Goal: Task Accomplishment & Management: Complete application form

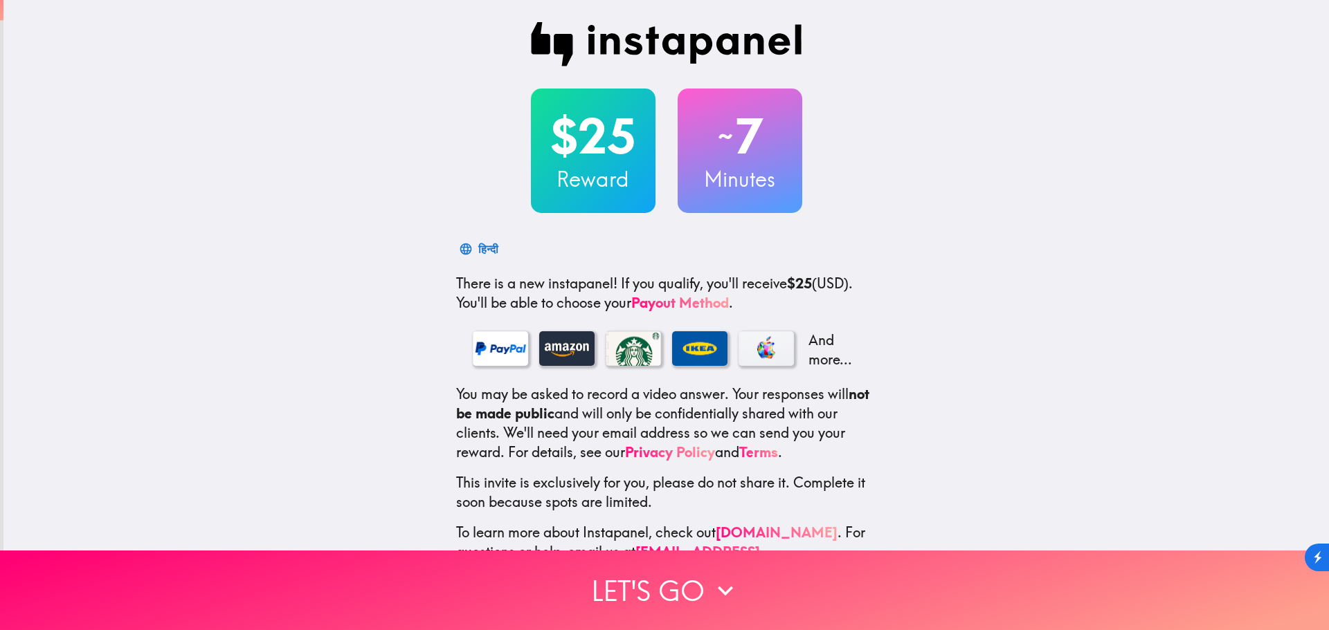
scroll to position [44, 0]
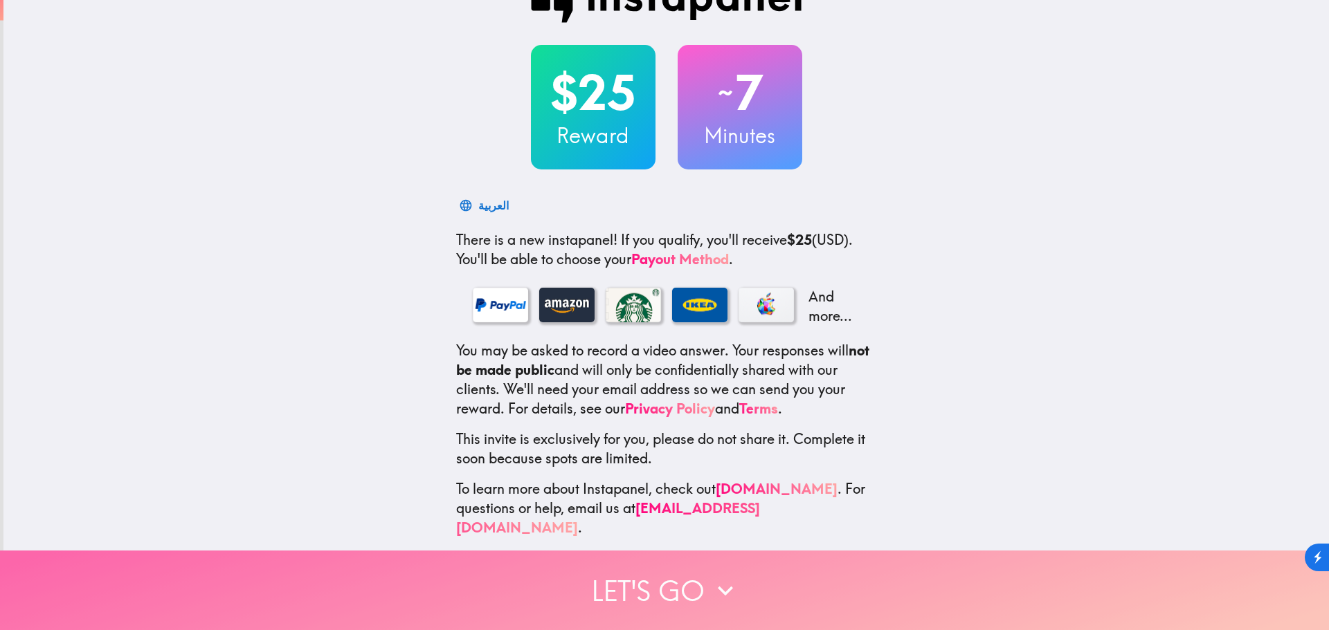
click at [650, 575] on button "Let's go" at bounding box center [664, 591] width 1329 height 80
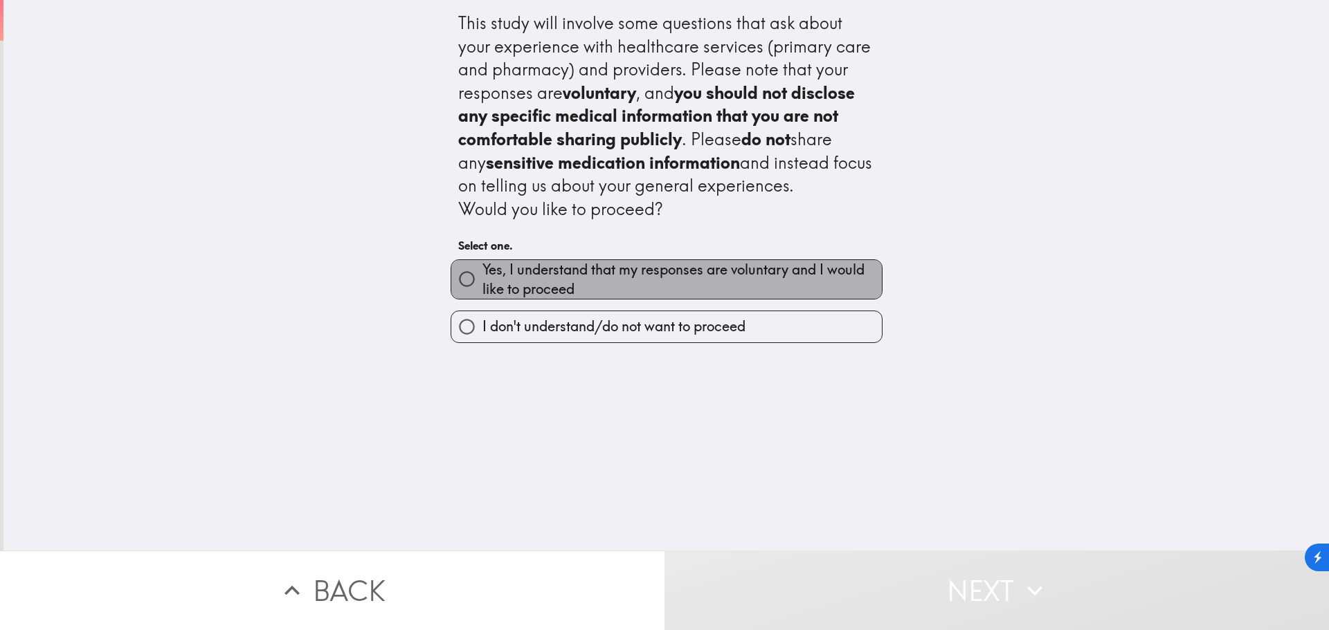
click at [647, 282] on span "Yes, I understand that my responses are voluntary and I would like to proceed" at bounding box center [681, 279] width 399 height 39
click at [482, 282] on input "Yes, I understand that my responses are voluntary and I would like to proceed" at bounding box center [466, 279] width 31 height 31
radio input "true"
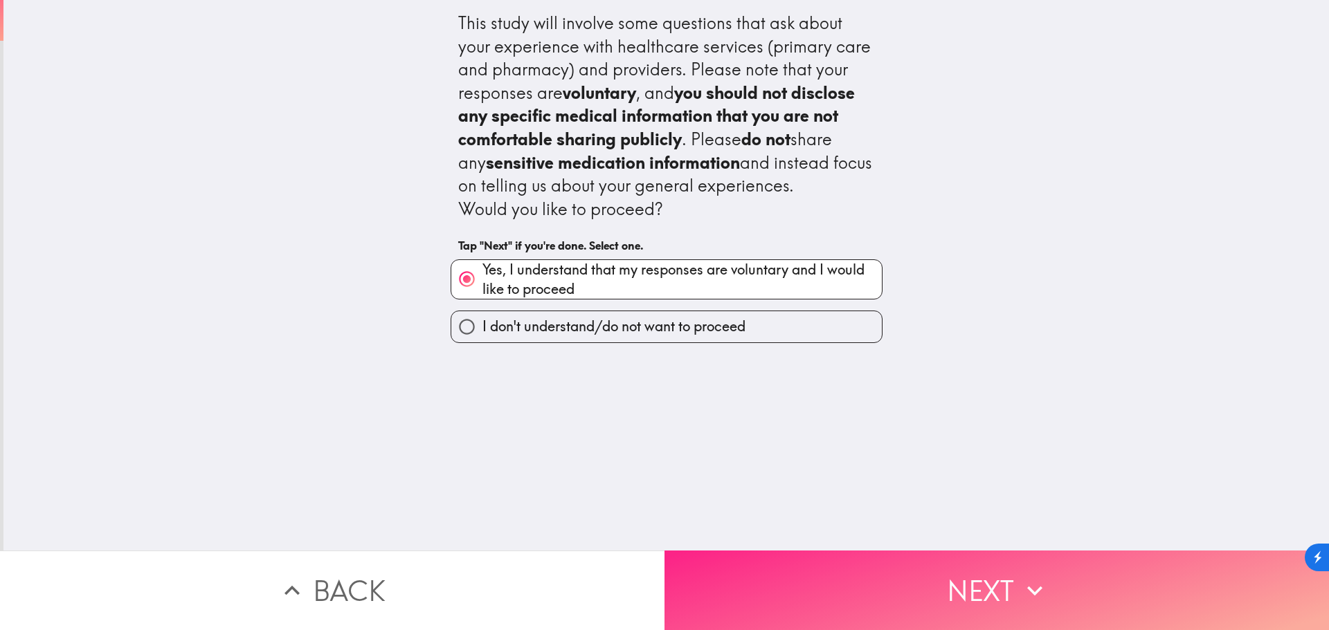
click at [972, 576] on button "Next" at bounding box center [996, 591] width 664 height 80
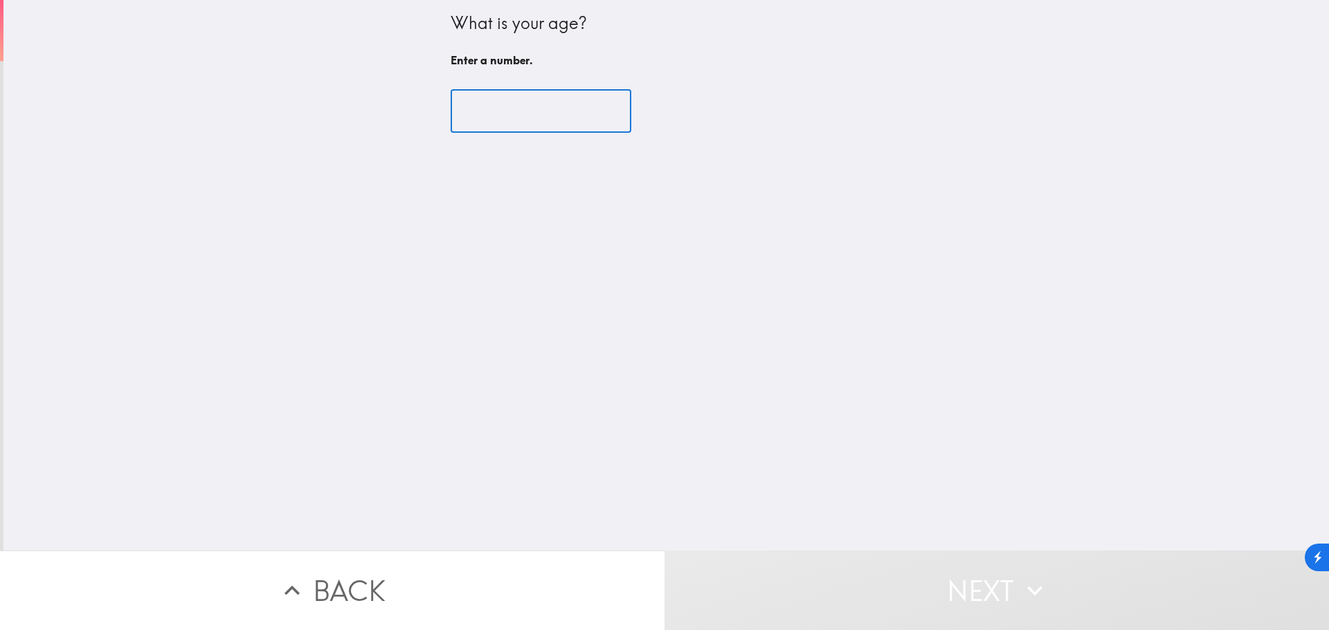
click at [520, 122] on input "number" at bounding box center [540, 111] width 181 height 43
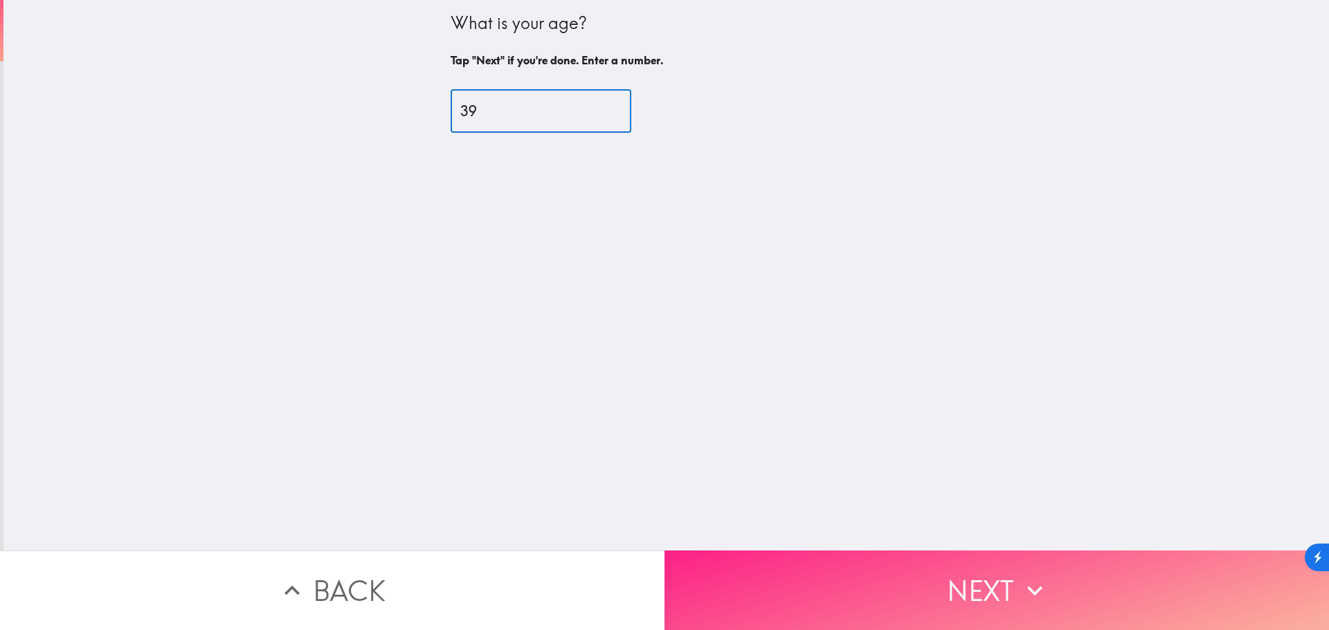
type input "39"
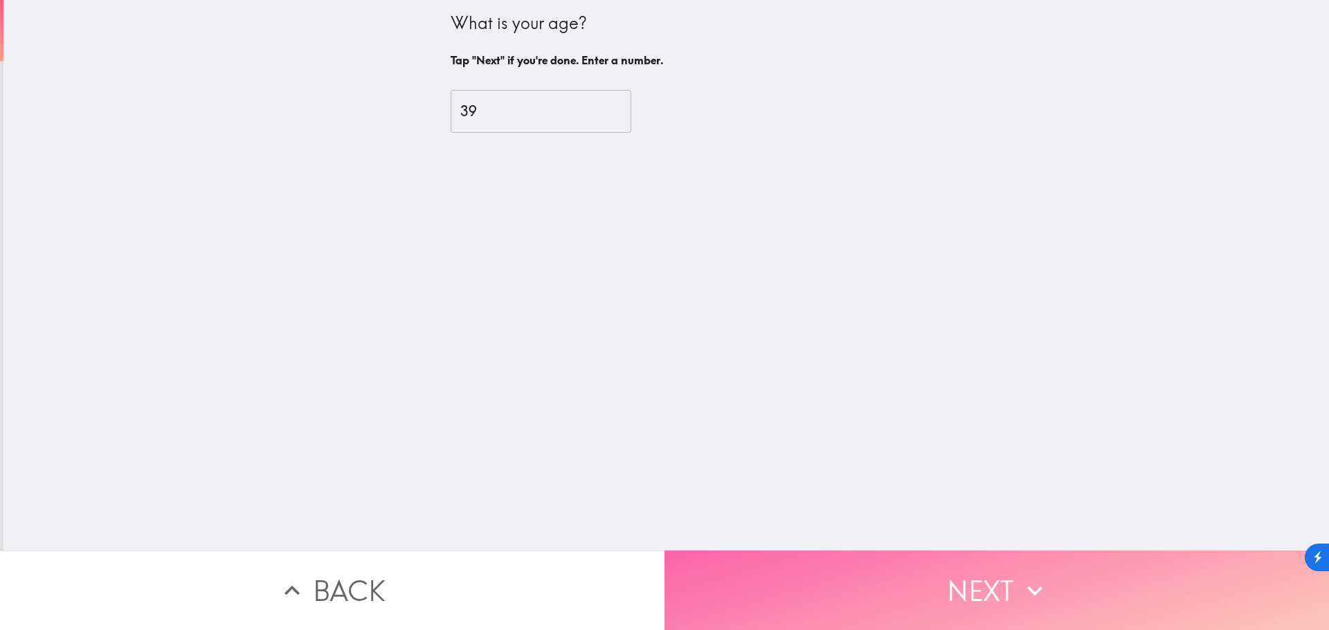
click at [951, 573] on button "Next" at bounding box center [996, 591] width 664 height 80
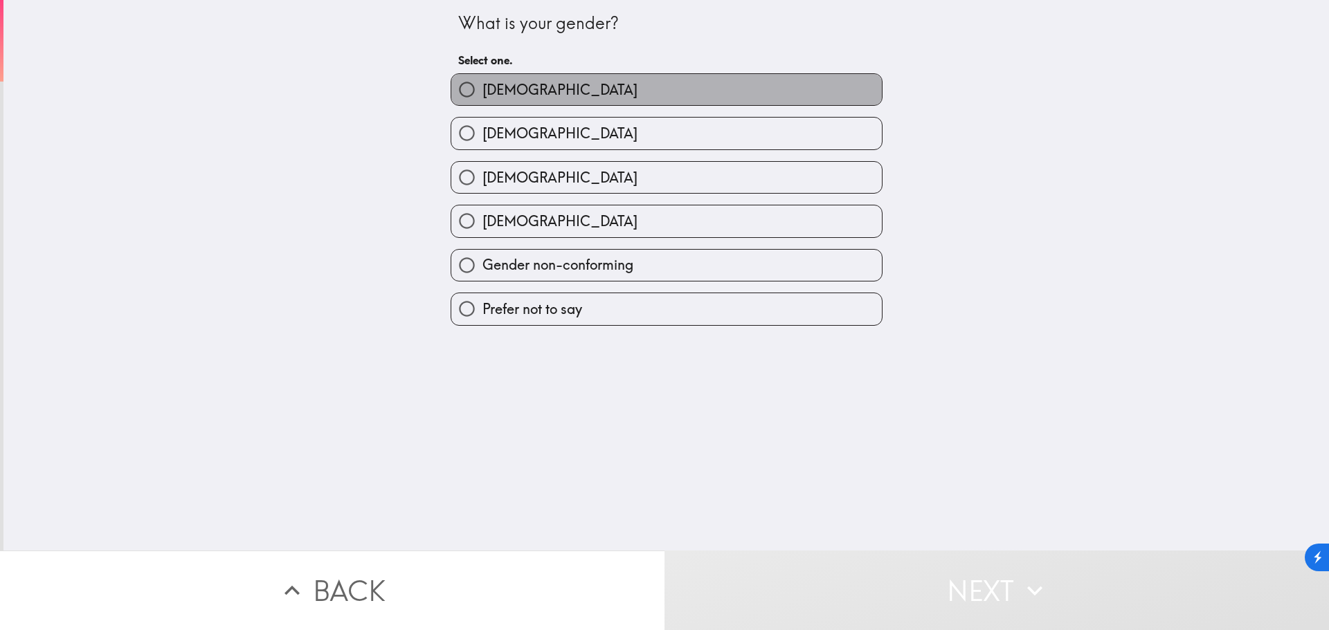
click at [635, 82] on label "[DEMOGRAPHIC_DATA]" at bounding box center [666, 89] width 430 height 31
click at [482, 82] on input "[DEMOGRAPHIC_DATA]" at bounding box center [466, 89] width 31 height 31
radio input "true"
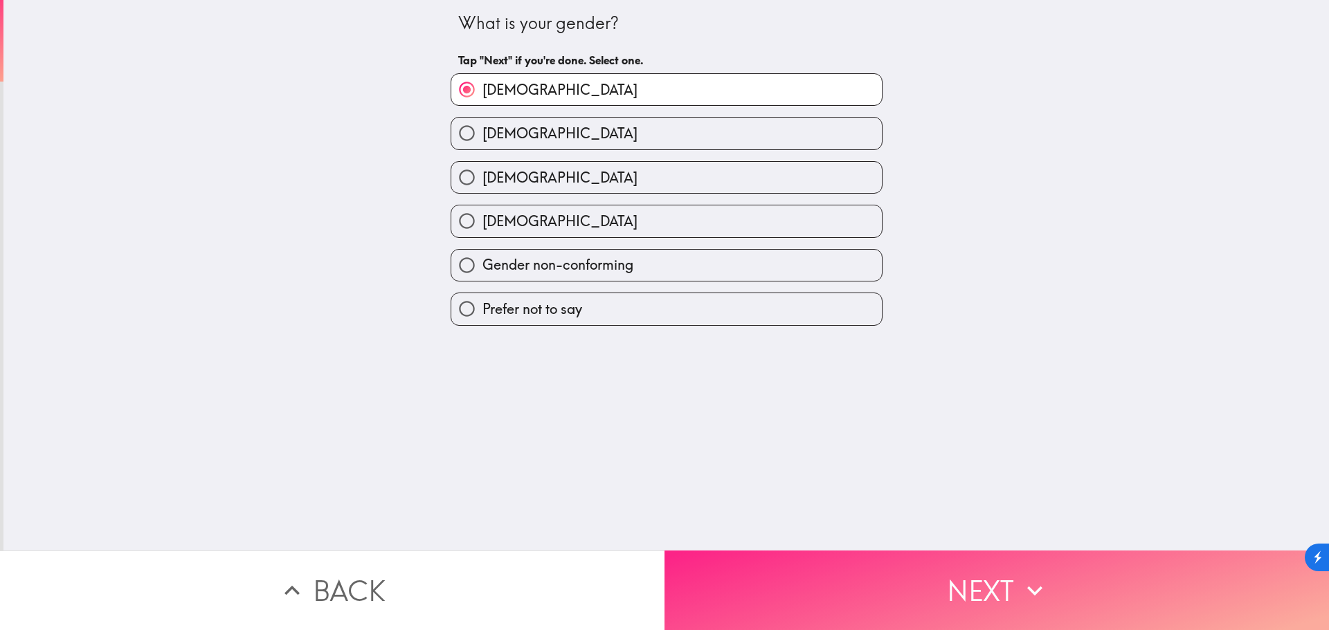
click at [936, 592] on button "Next" at bounding box center [996, 591] width 664 height 80
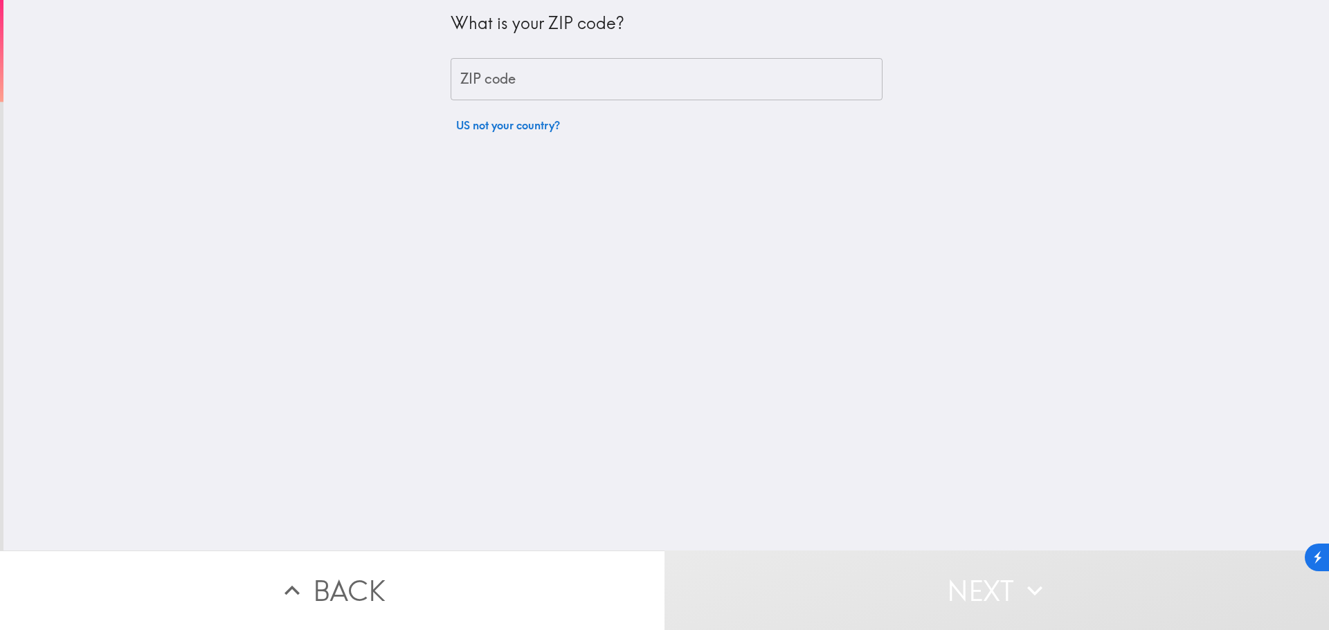
click at [639, 71] on input "ZIP code" at bounding box center [666, 79] width 432 height 43
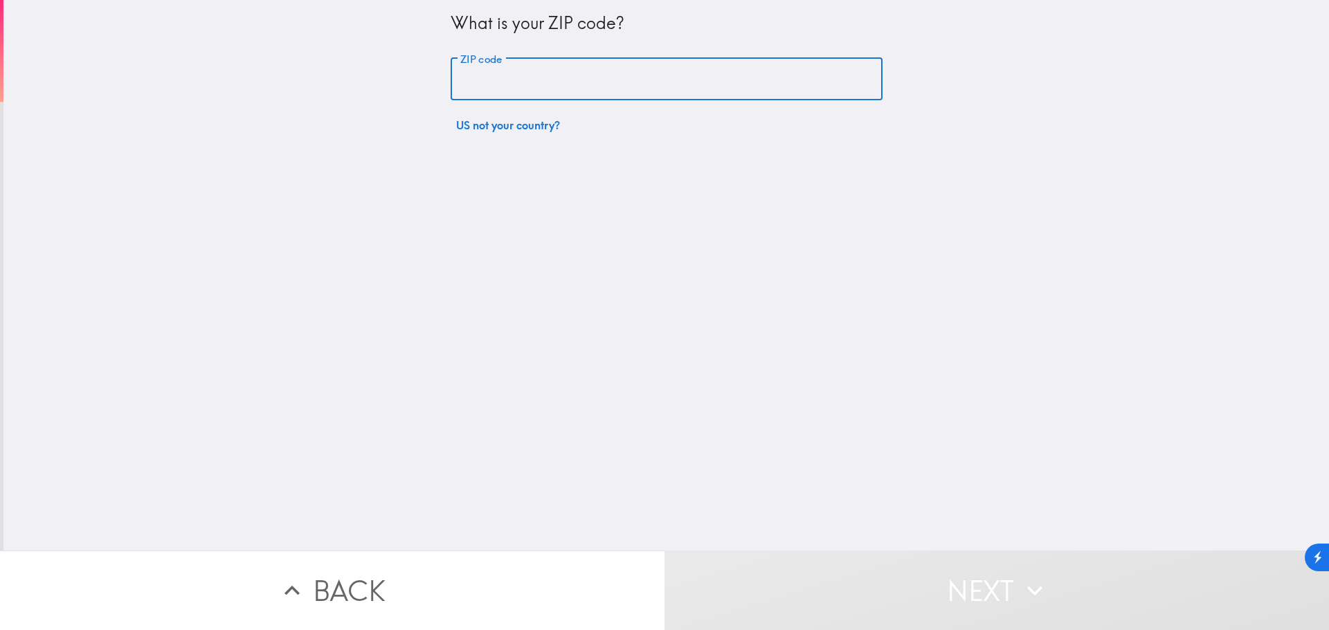
type input "45040"
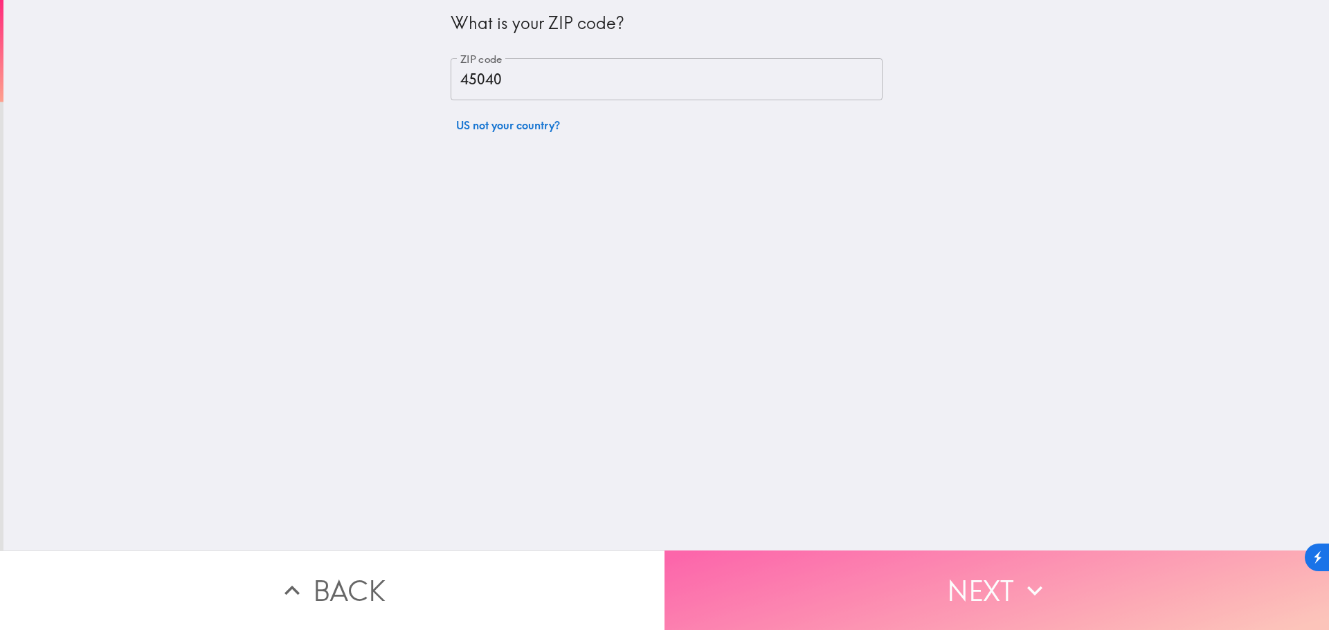
click at [986, 563] on button "Next" at bounding box center [996, 591] width 664 height 80
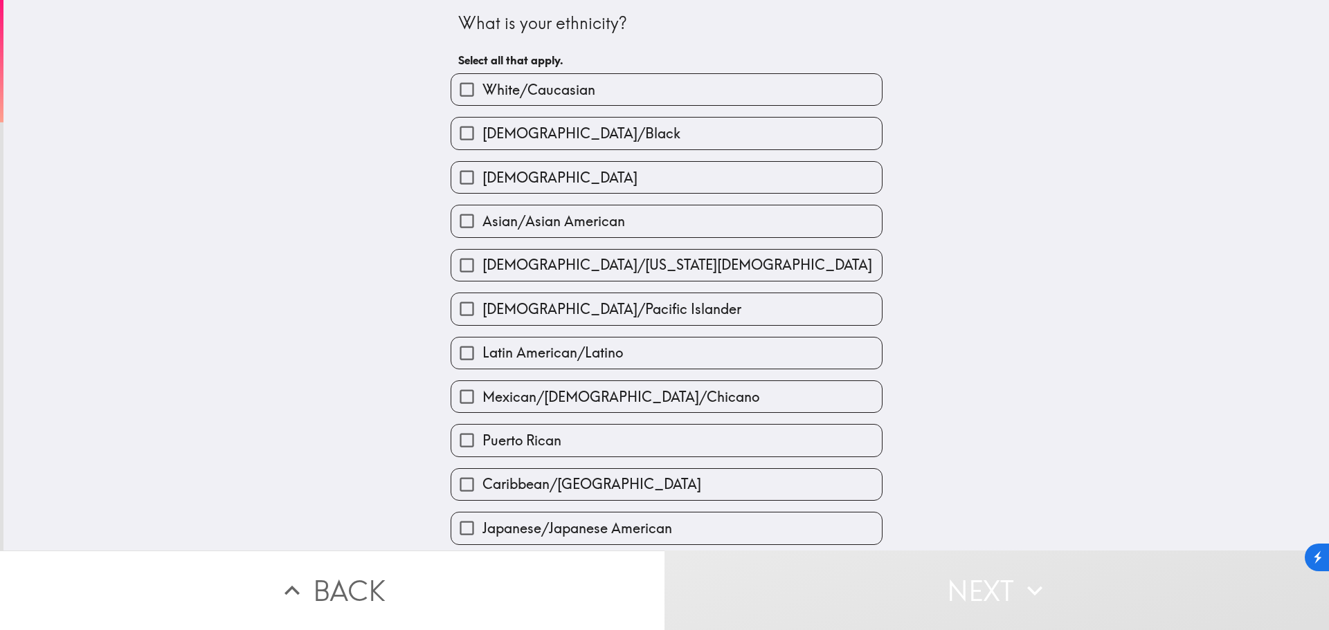
click at [767, 82] on label "White/Caucasian" at bounding box center [666, 89] width 430 height 31
click at [482, 82] on input "White/Caucasian" at bounding box center [466, 89] width 31 height 31
checkbox input "true"
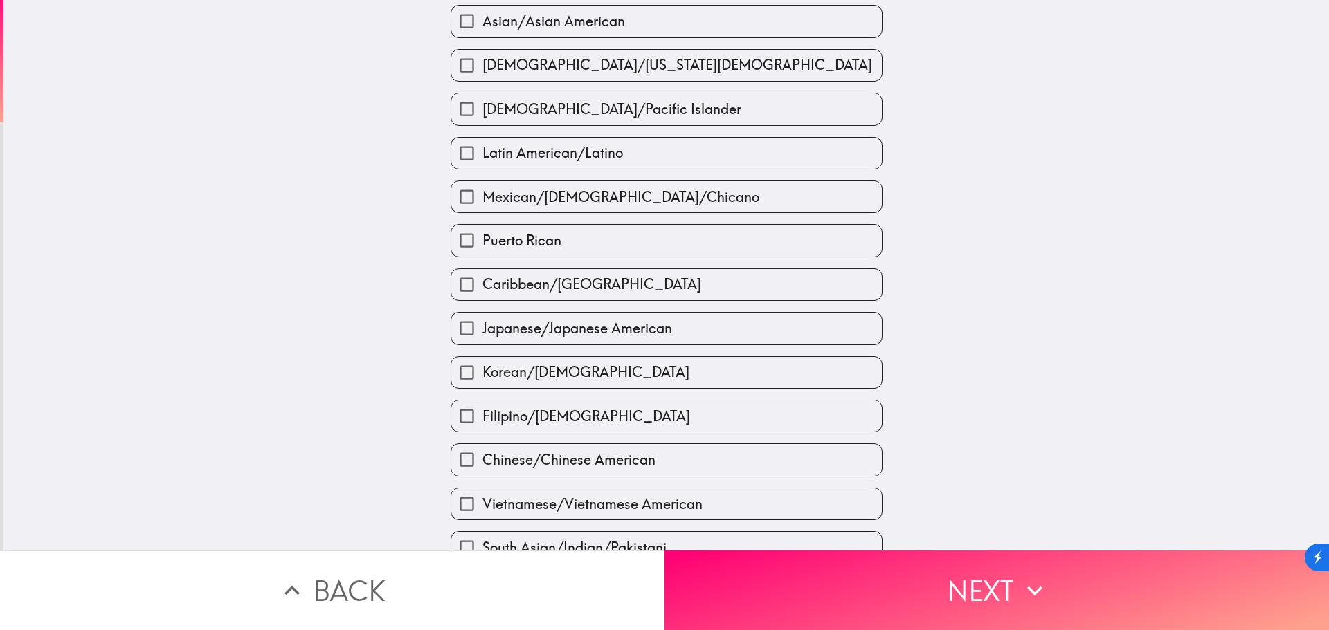
scroll to position [208, 0]
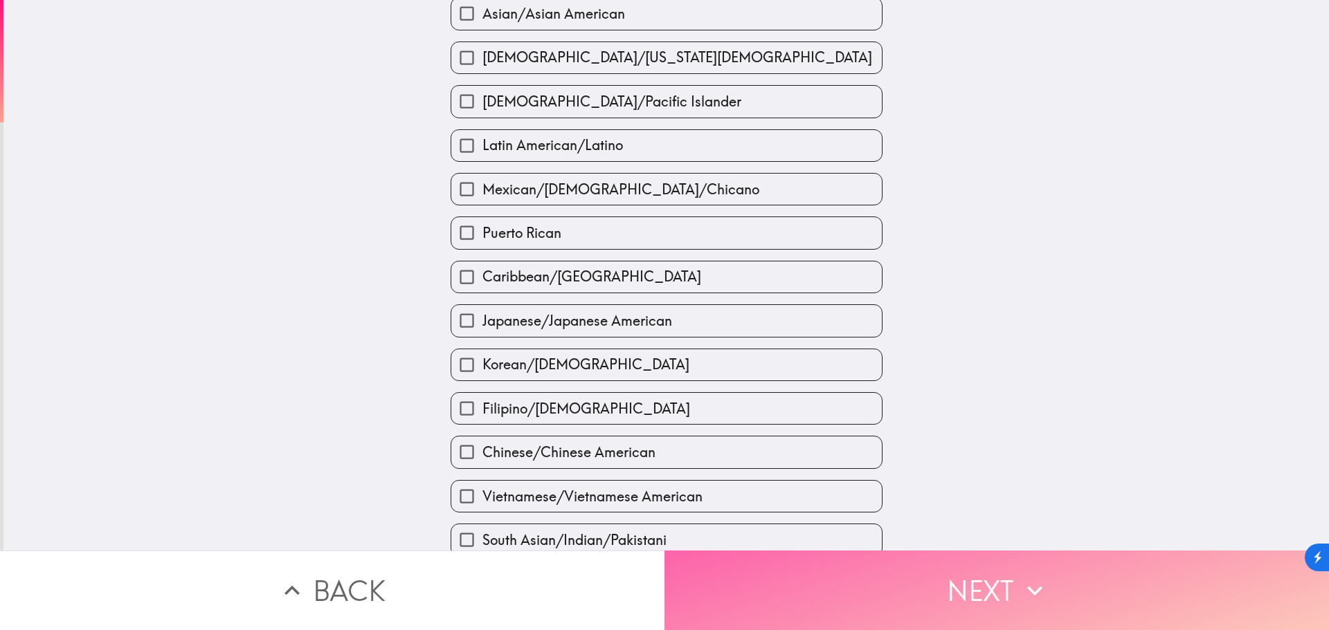
click at [995, 589] on button "Next" at bounding box center [996, 591] width 664 height 80
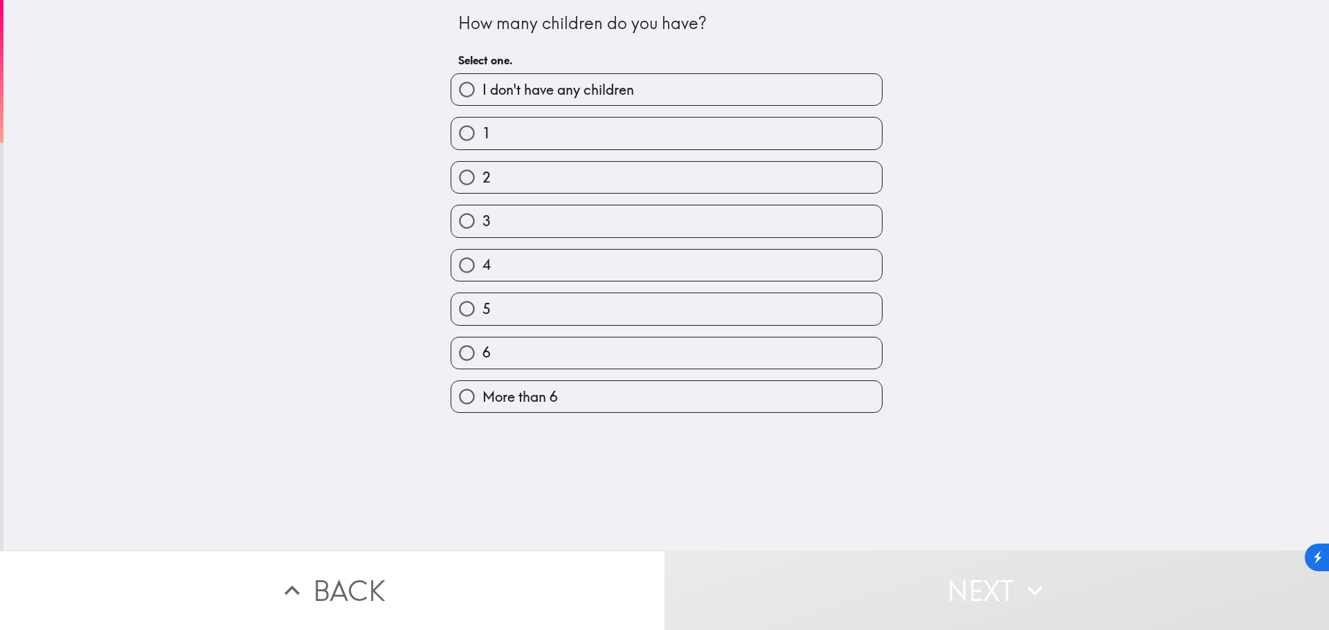
click at [821, 81] on label "I don't have any children" at bounding box center [666, 89] width 430 height 31
click at [482, 81] on input "I don't have any children" at bounding box center [466, 89] width 31 height 31
radio input "true"
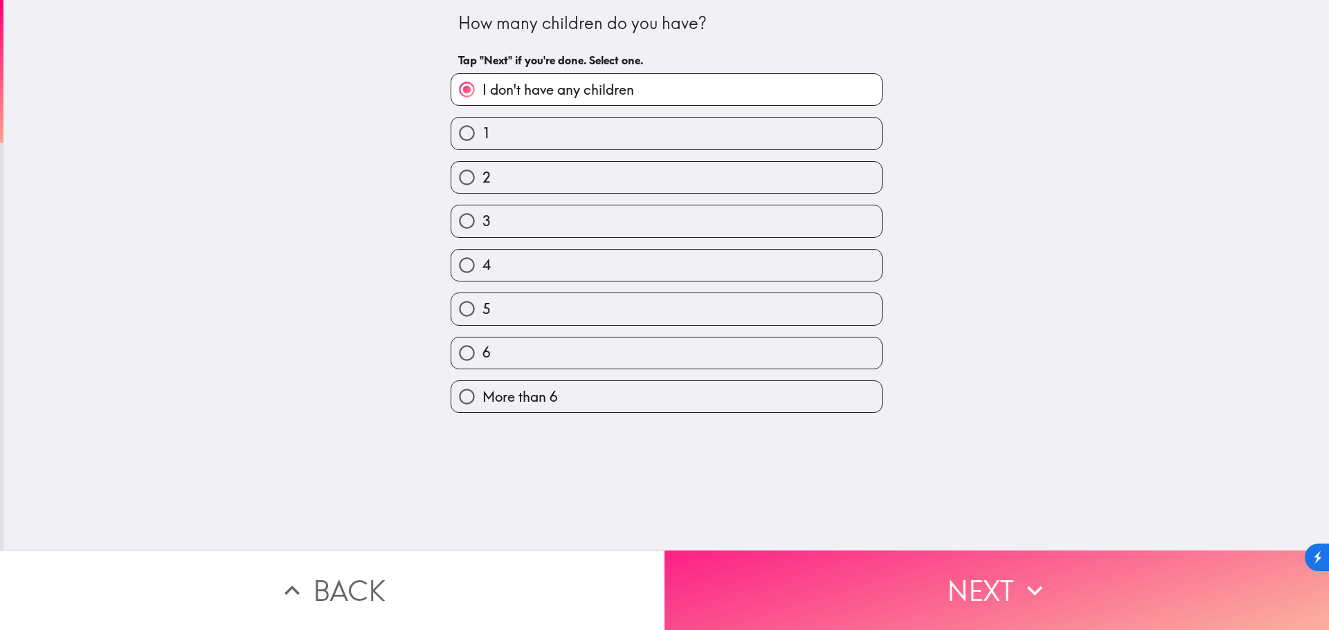
click at [976, 575] on button "Next" at bounding box center [996, 591] width 664 height 80
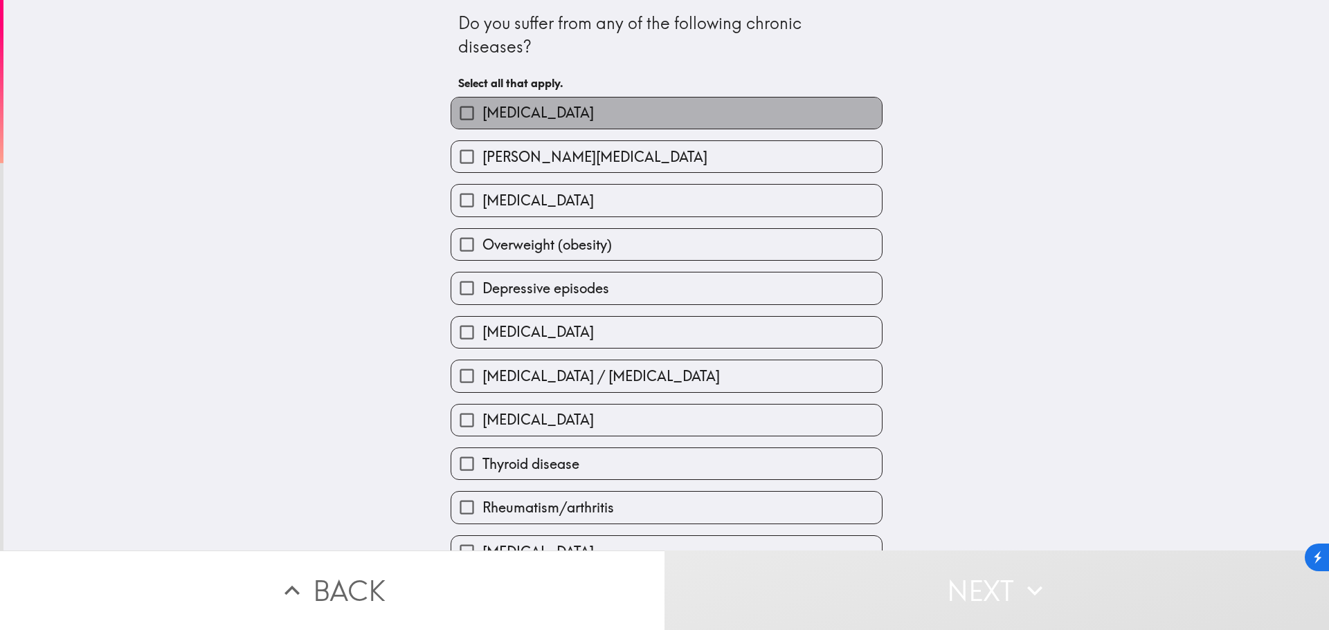
click at [728, 111] on label "[MEDICAL_DATA]" at bounding box center [666, 113] width 430 height 31
click at [482, 111] on input "[MEDICAL_DATA]" at bounding box center [466, 113] width 31 height 31
checkbox input "true"
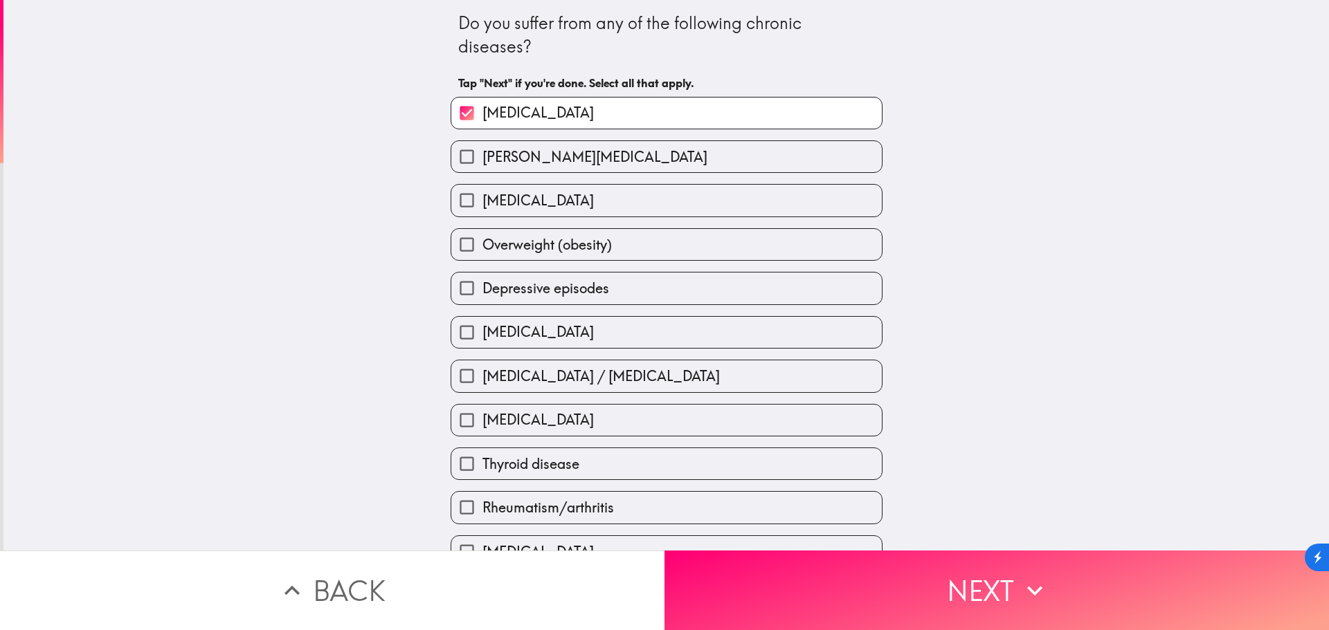
click at [713, 201] on label "[MEDICAL_DATA]" at bounding box center [666, 200] width 430 height 31
click at [482, 201] on input "[MEDICAL_DATA]" at bounding box center [466, 200] width 31 height 31
checkbox input "true"
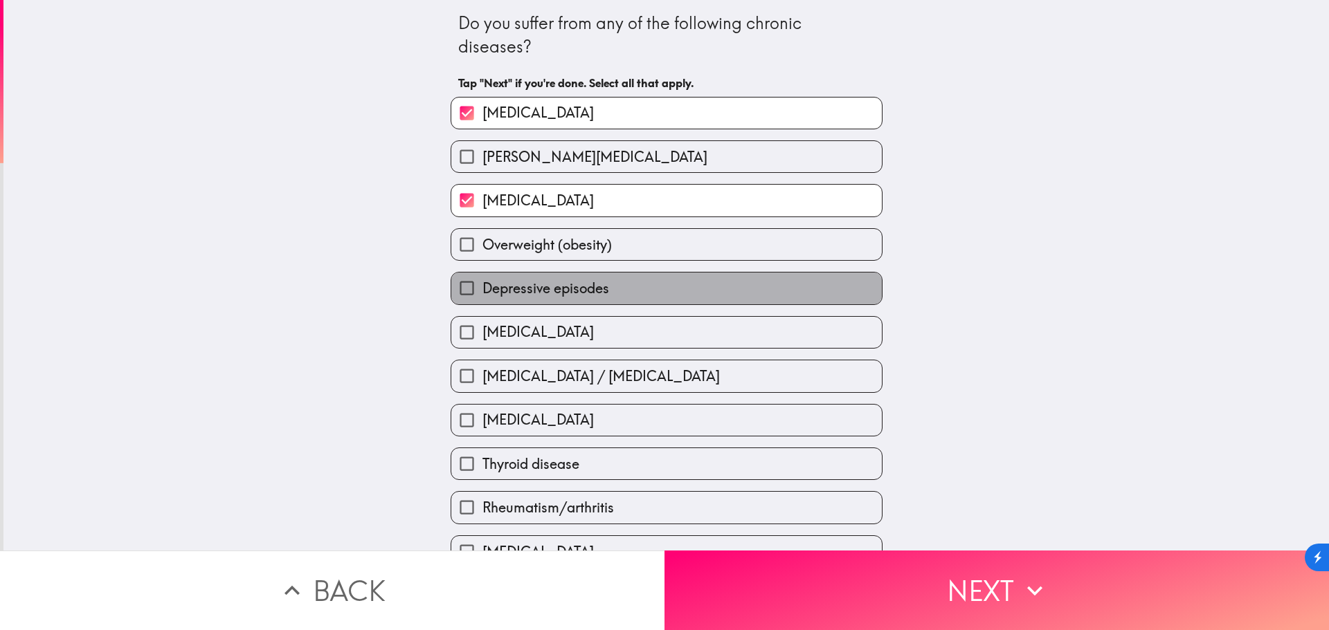
click at [721, 289] on label "Depressive episodes" at bounding box center [666, 288] width 430 height 31
click at [482, 289] on input "Depressive episodes" at bounding box center [466, 288] width 31 height 31
checkbox input "true"
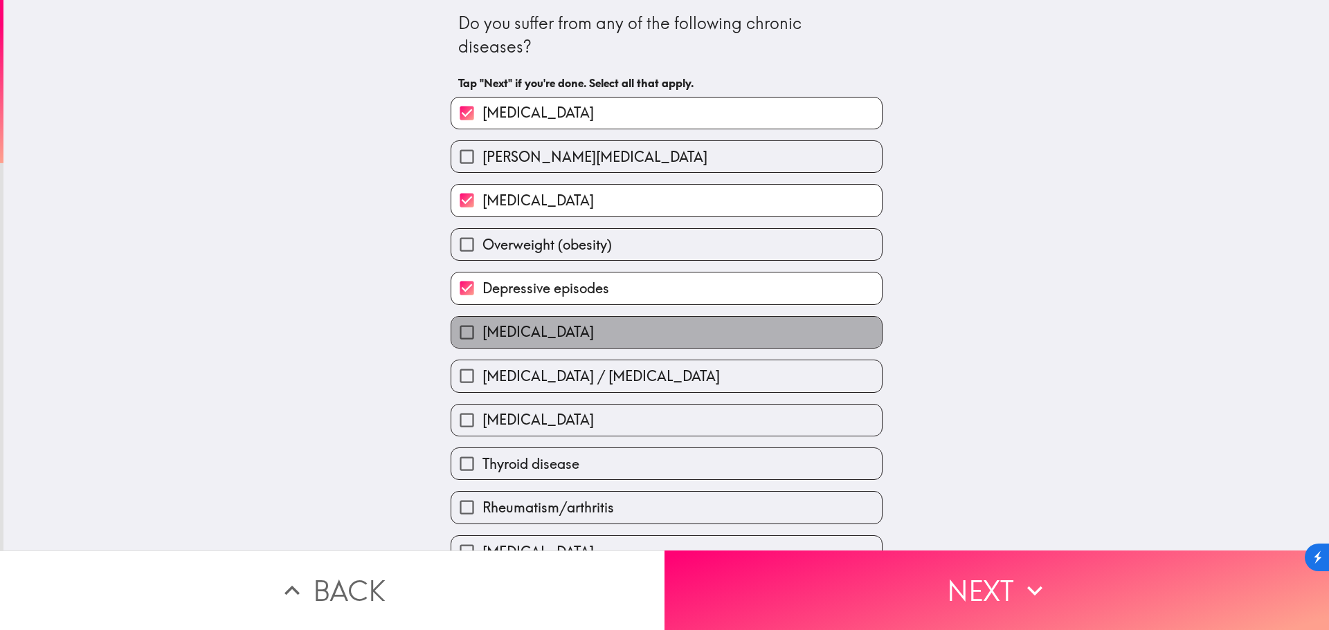
click at [718, 327] on label "[MEDICAL_DATA]" at bounding box center [666, 332] width 430 height 31
click at [482, 327] on input "[MEDICAL_DATA]" at bounding box center [466, 332] width 31 height 31
checkbox input "true"
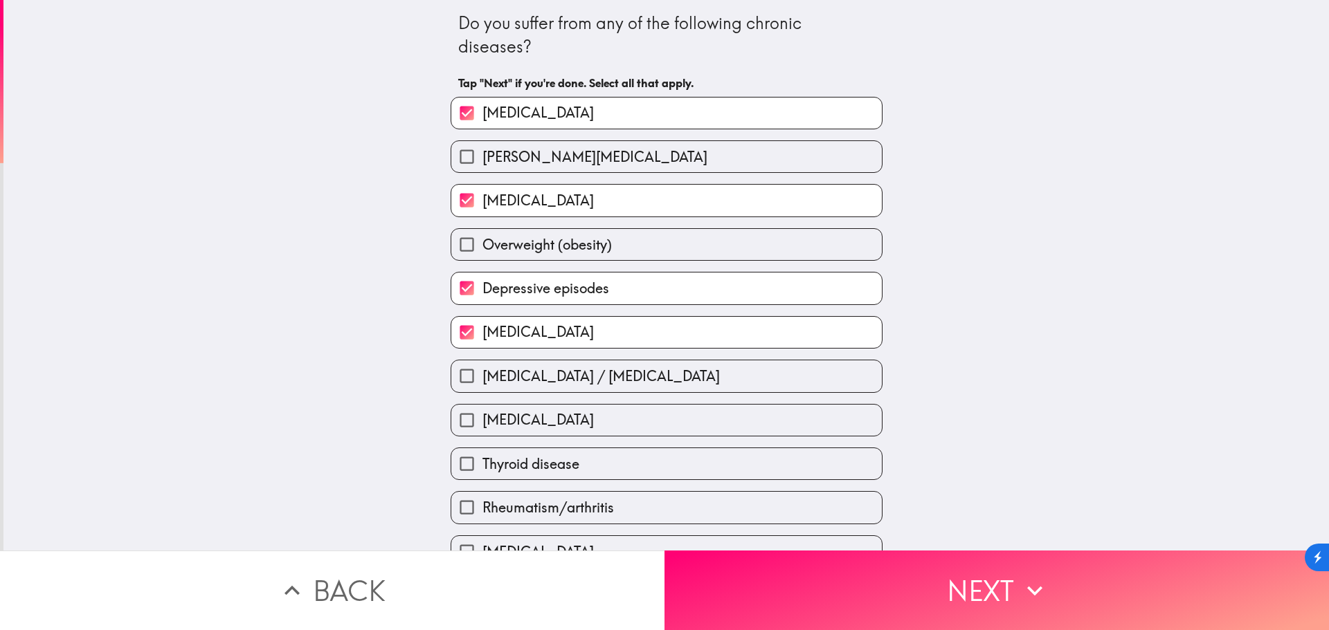
click at [686, 413] on label "[MEDICAL_DATA]" at bounding box center [666, 420] width 430 height 31
click at [482, 413] on input "[MEDICAL_DATA]" at bounding box center [466, 420] width 31 height 31
checkbox input "true"
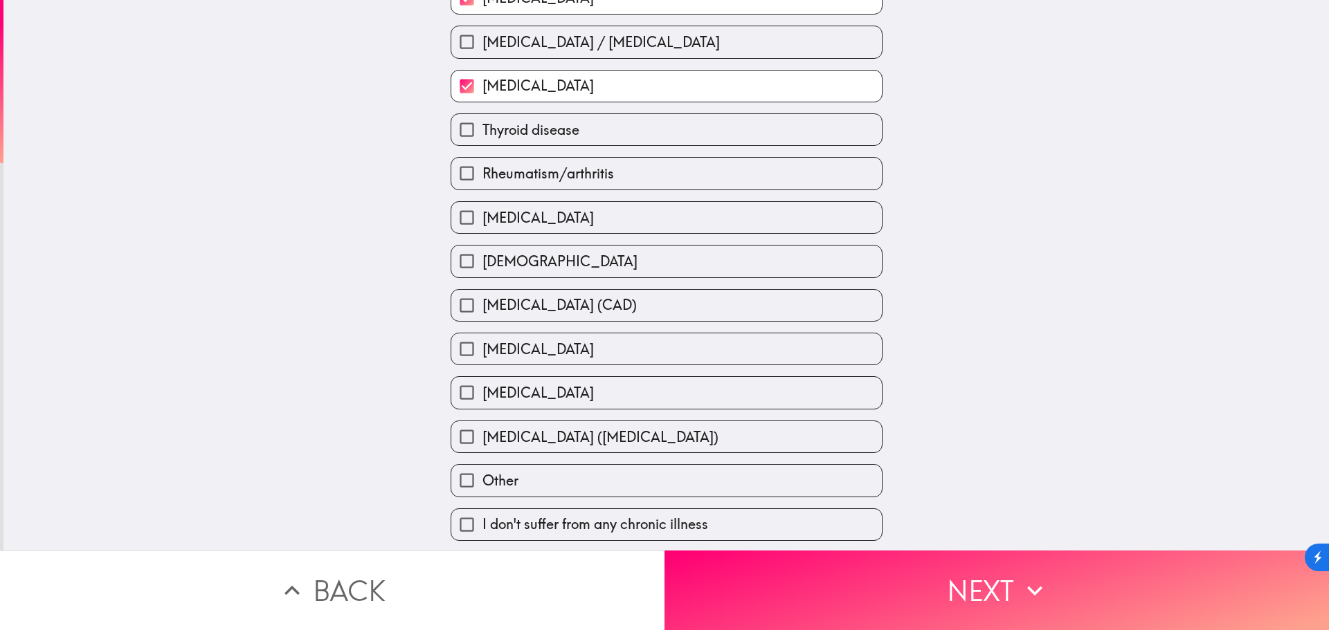
scroll to position [346, 0]
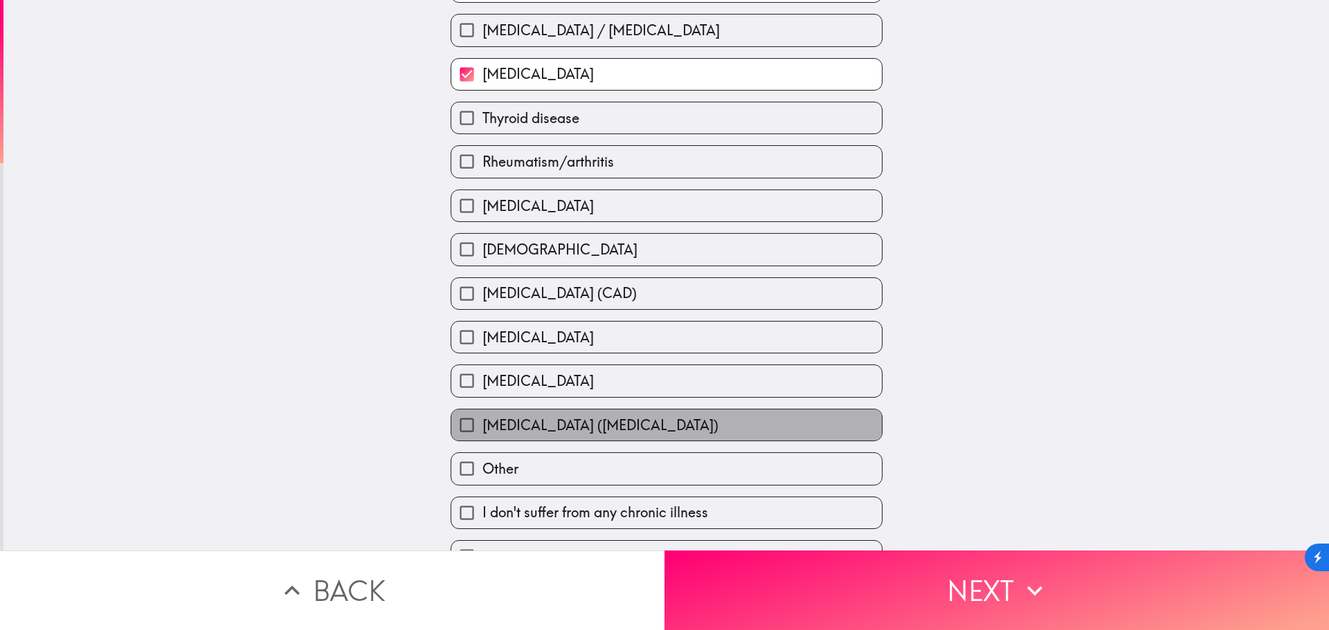
click at [801, 420] on label "[MEDICAL_DATA] ([MEDICAL_DATA])" at bounding box center [666, 425] width 430 height 31
click at [482, 420] on input "[MEDICAL_DATA] ([MEDICAL_DATA])" at bounding box center [466, 425] width 31 height 31
checkbox input "true"
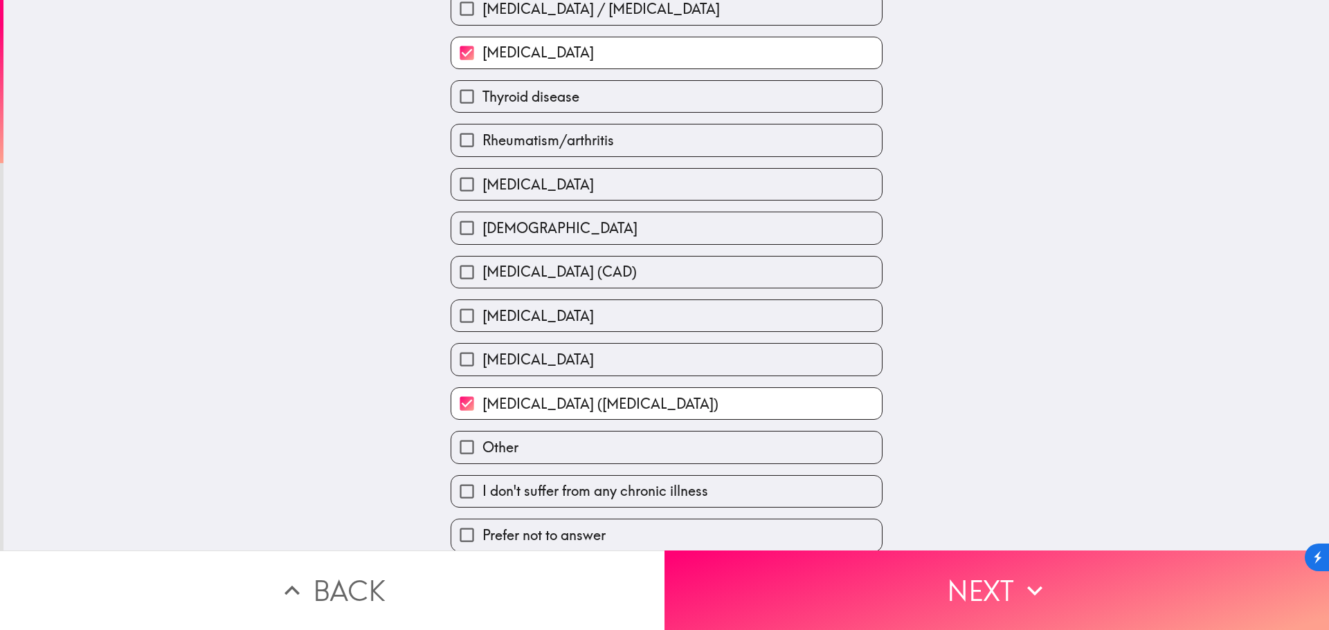
scroll to position [379, 0]
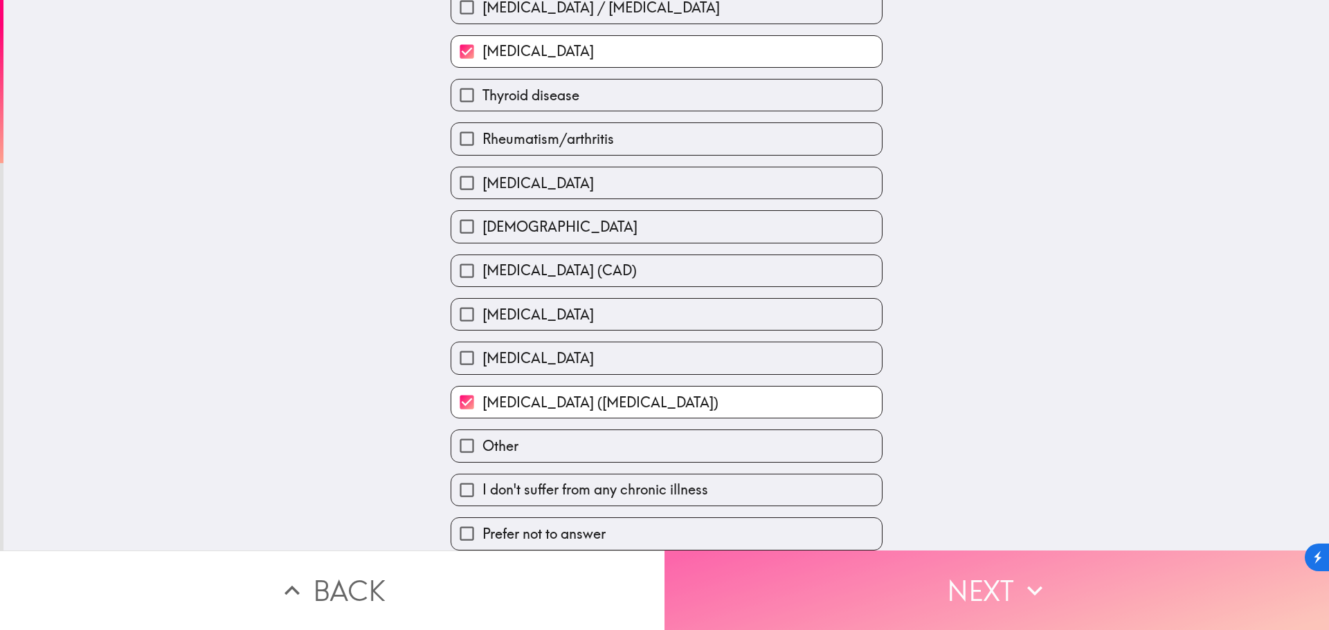
click at [978, 580] on button "Next" at bounding box center [996, 591] width 664 height 80
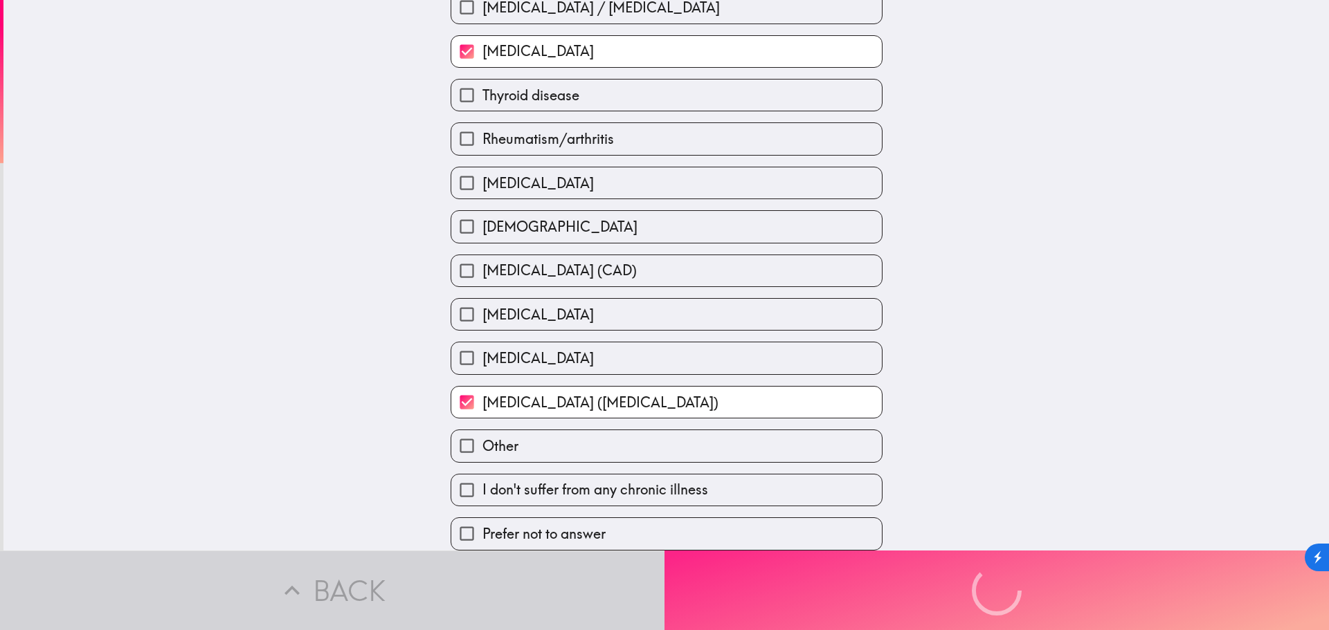
scroll to position [222, 0]
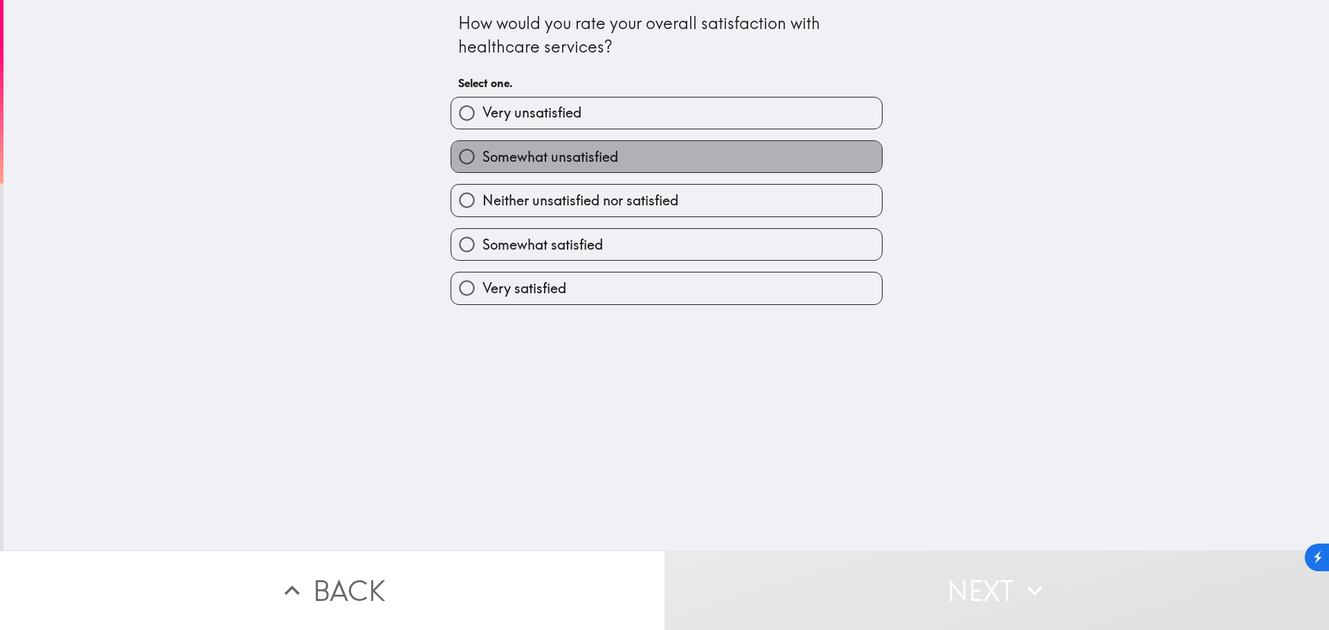
click at [665, 154] on label "Somewhat unsatisfied" at bounding box center [666, 156] width 430 height 31
click at [482, 154] on input "Somewhat unsatisfied" at bounding box center [466, 156] width 31 height 31
radio input "true"
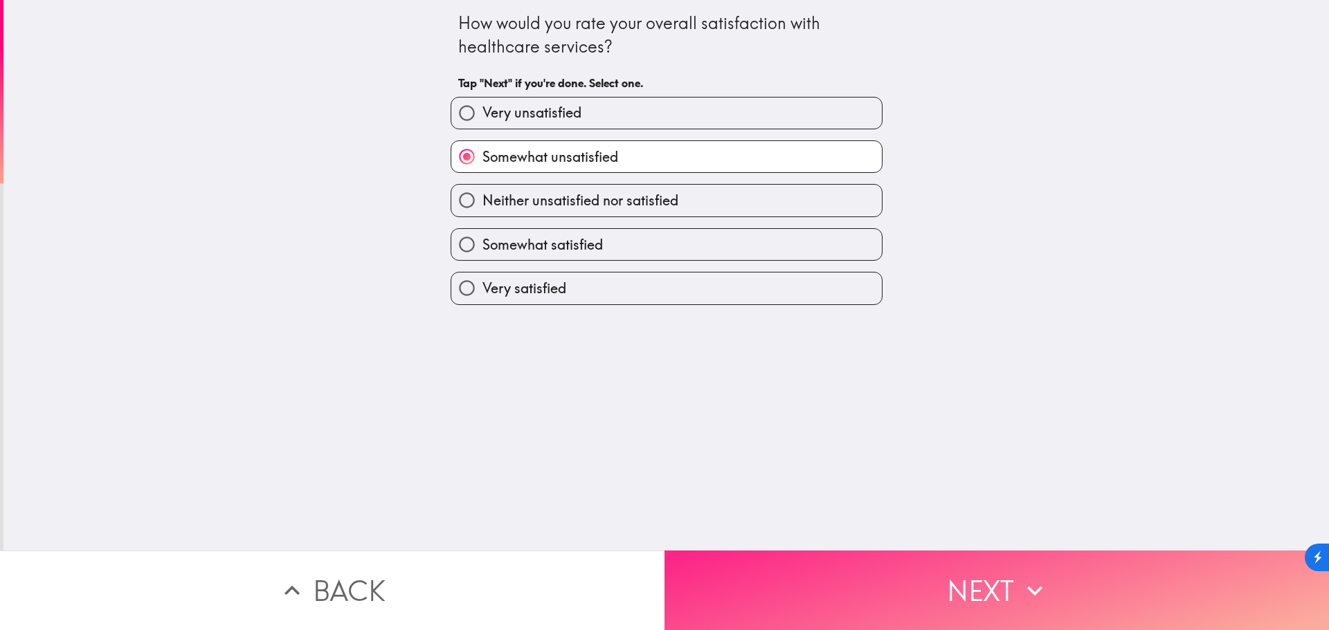
click at [960, 578] on button "Next" at bounding box center [996, 591] width 664 height 80
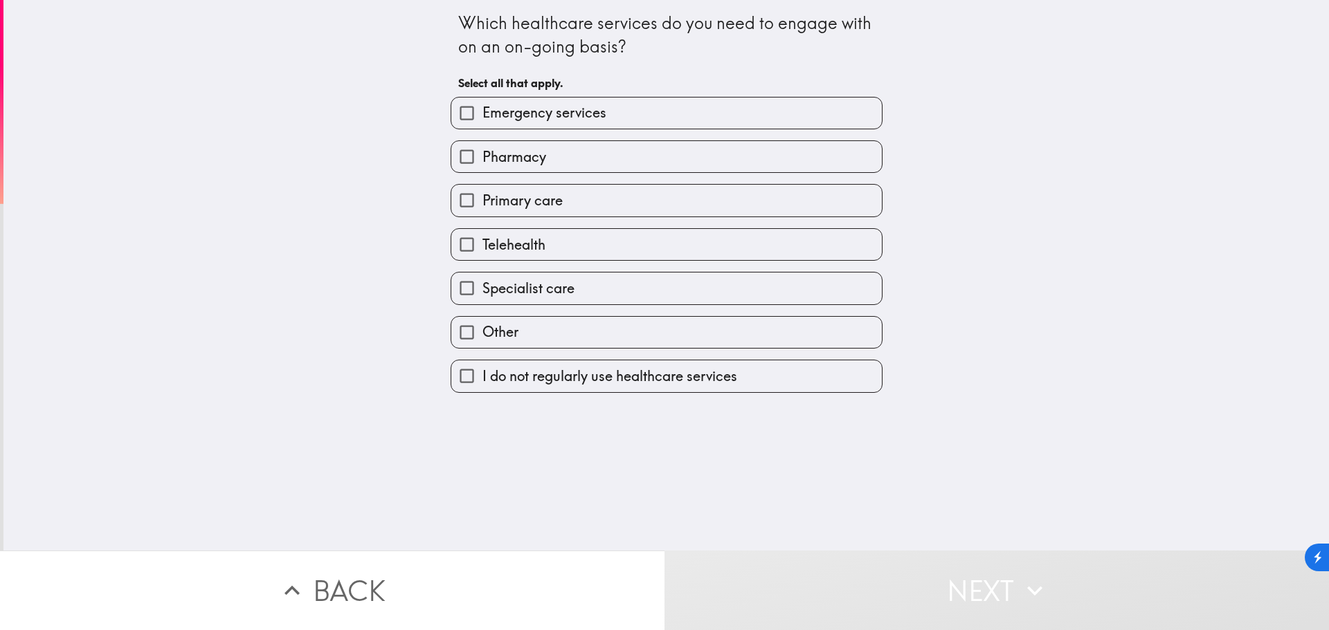
click at [605, 142] on label "Pharmacy" at bounding box center [666, 156] width 430 height 31
click at [482, 142] on input "Pharmacy" at bounding box center [466, 156] width 31 height 31
checkbox input "true"
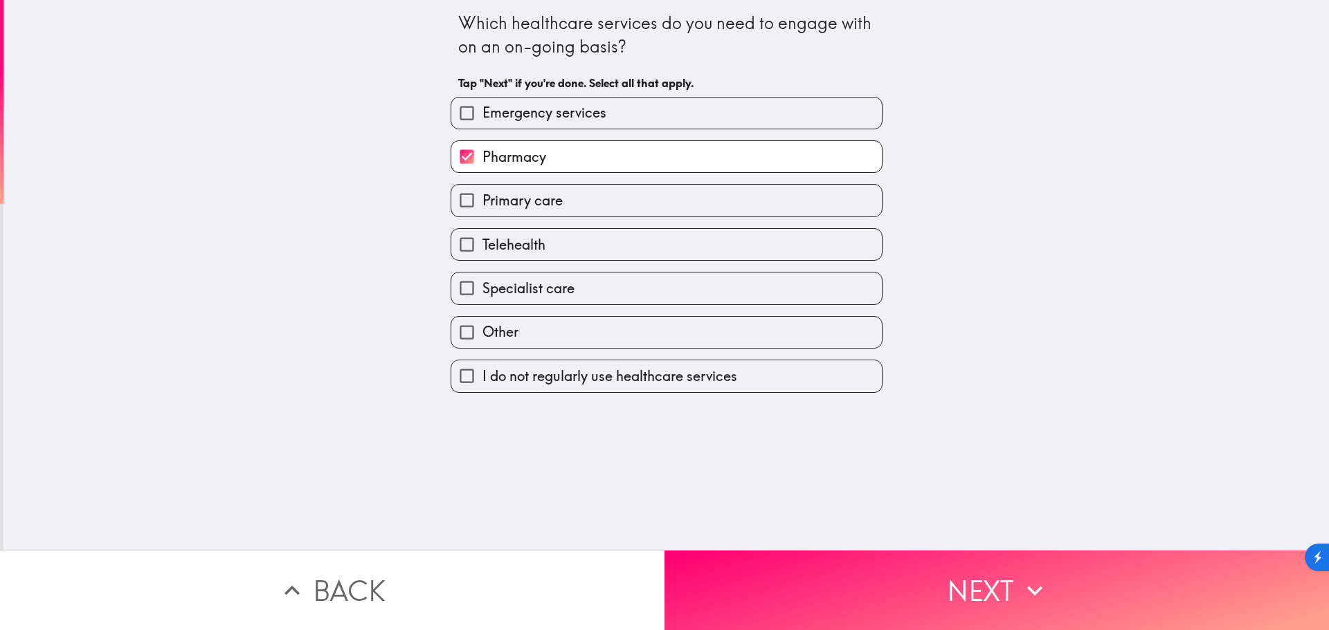
click at [593, 201] on label "Primary care" at bounding box center [666, 200] width 430 height 31
click at [482, 201] on input "Primary care" at bounding box center [466, 200] width 31 height 31
checkbox input "true"
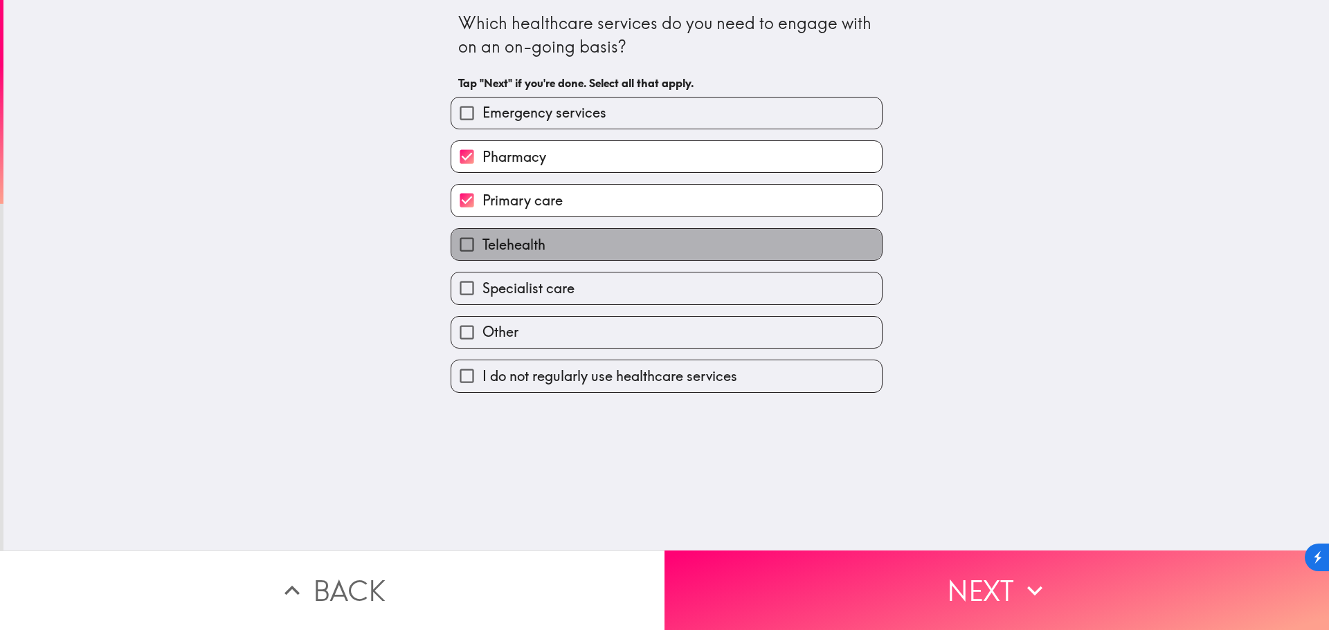
click at [590, 247] on label "Telehealth" at bounding box center [666, 244] width 430 height 31
click at [482, 247] on input "Telehealth" at bounding box center [466, 244] width 31 height 31
checkbox input "true"
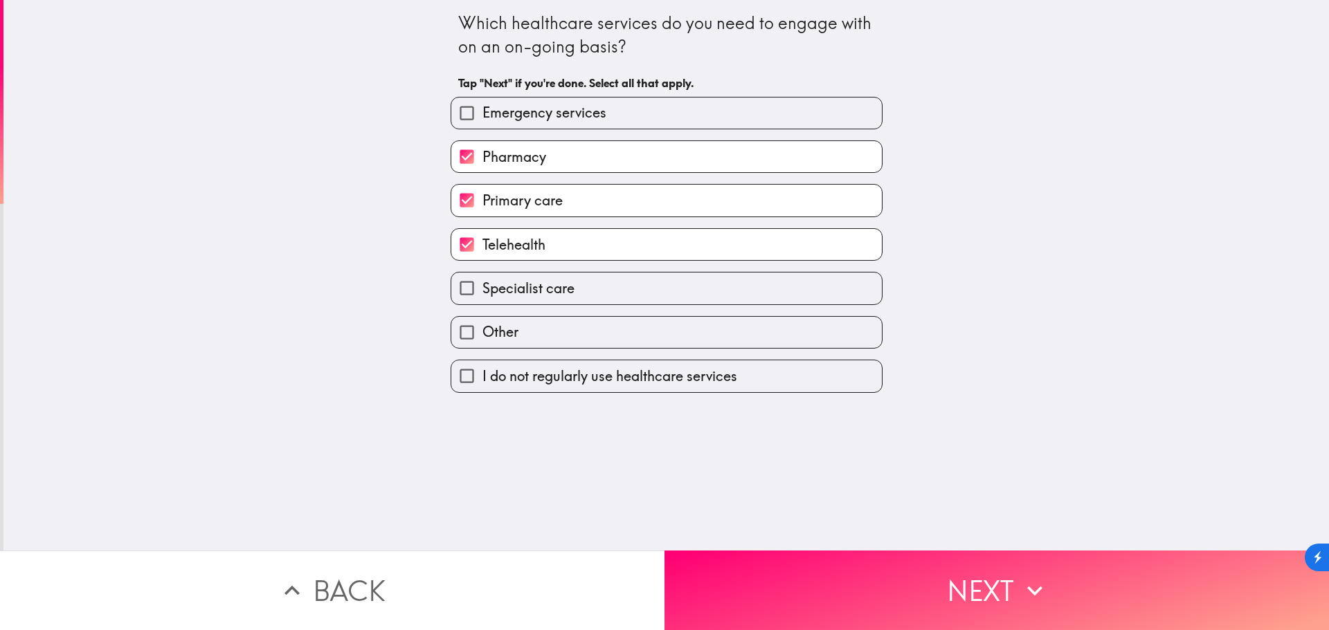
click at [593, 291] on label "Specialist care" at bounding box center [666, 288] width 430 height 31
click at [482, 291] on input "Specialist care" at bounding box center [466, 288] width 31 height 31
checkbox input "true"
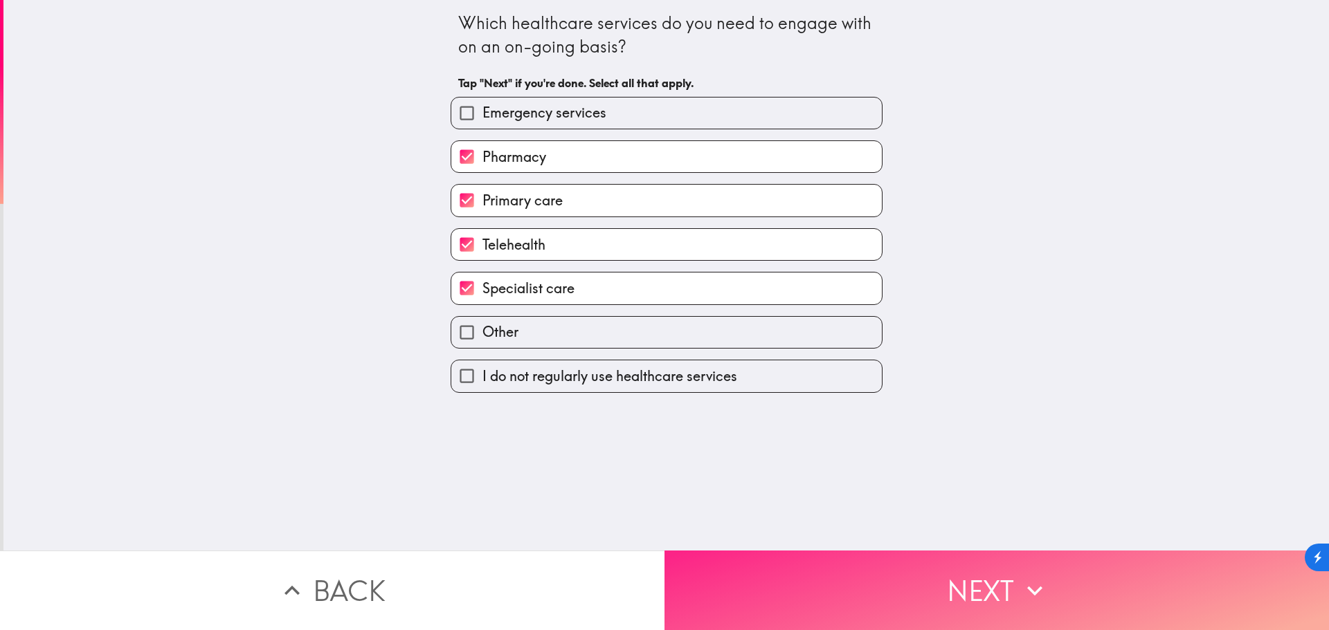
click at [1046, 584] on button "Next" at bounding box center [996, 591] width 664 height 80
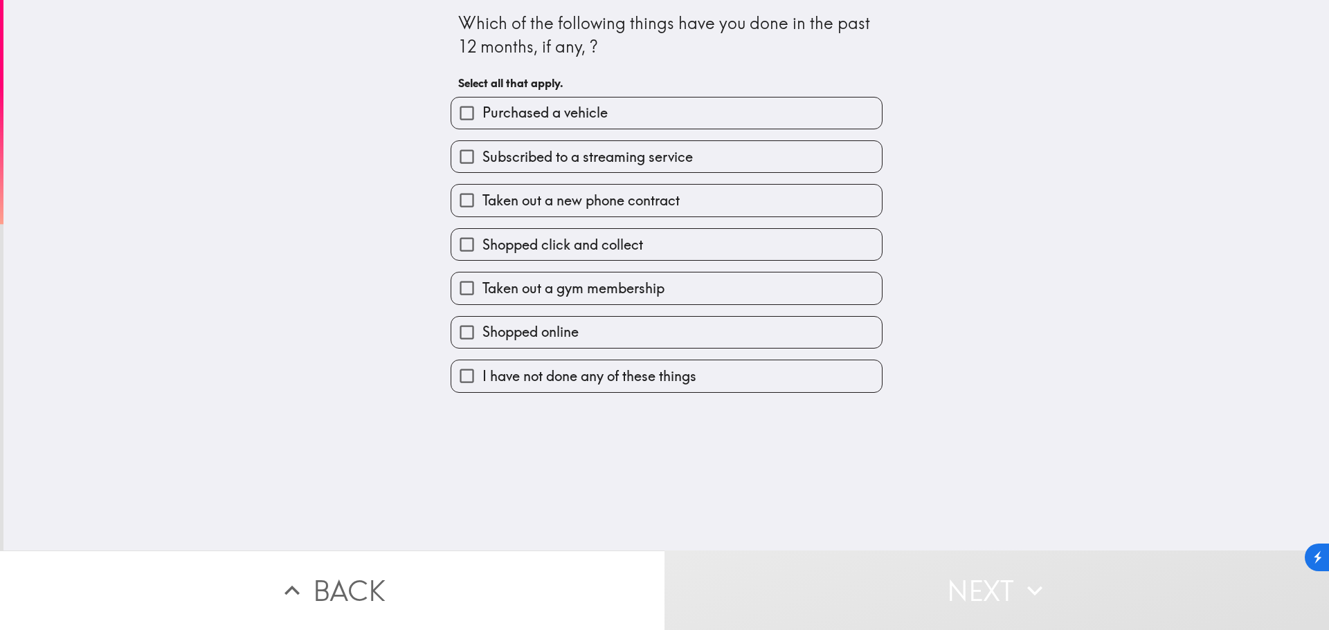
click at [733, 107] on label "Purchased a vehicle" at bounding box center [666, 113] width 430 height 31
click at [482, 107] on input "Purchased a vehicle" at bounding box center [466, 113] width 31 height 31
checkbox input "true"
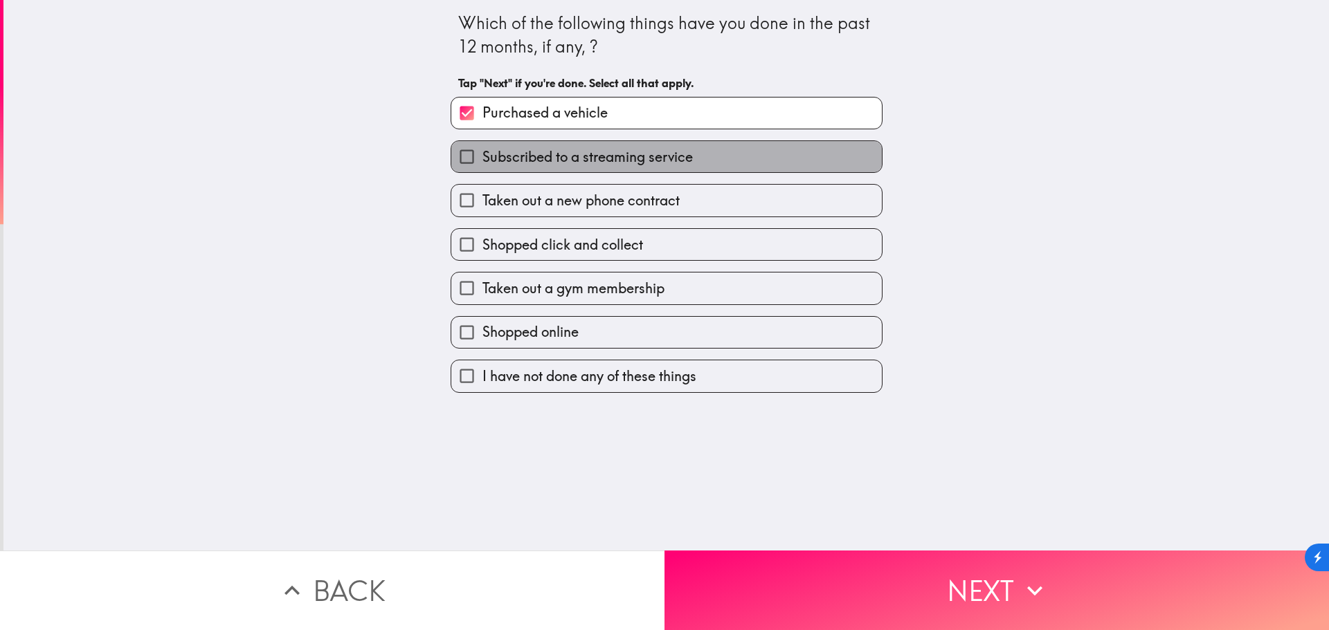
click at [726, 166] on label "Subscribed to a streaming service" at bounding box center [666, 156] width 430 height 31
click at [482, 166] on input "Subscribed to a streaming service" at bounding box center [466, 156] width 31 height 31
checkbox input "true"
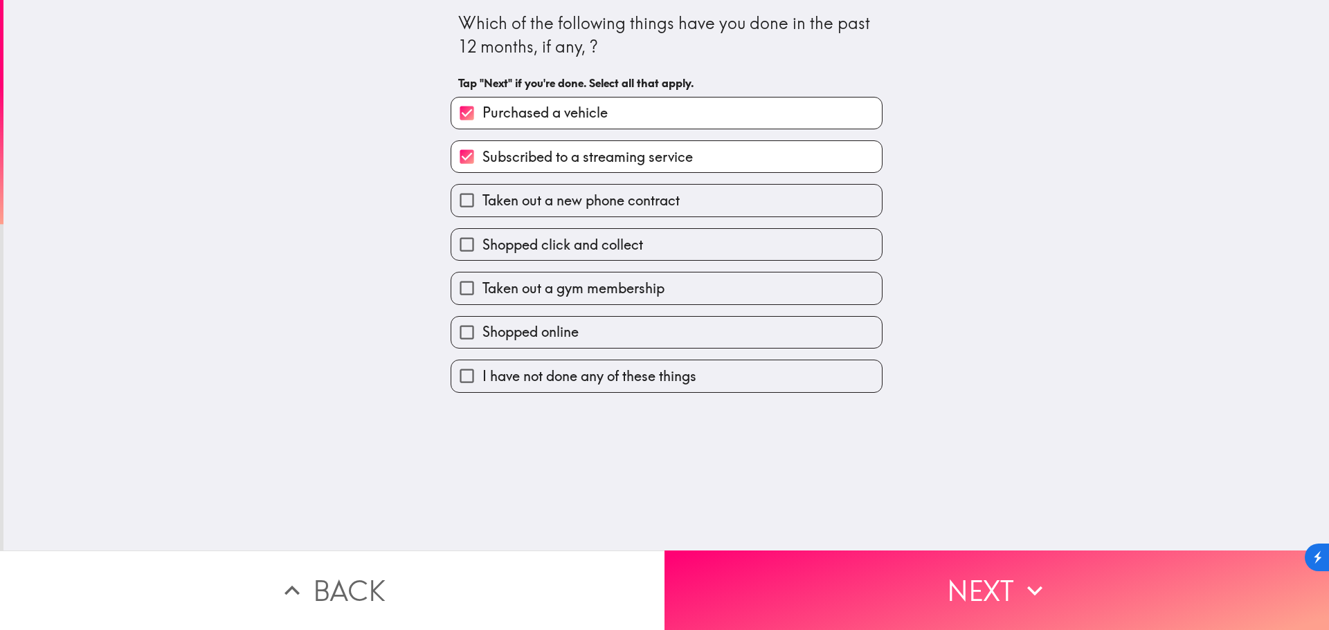
click at [758, 332] on label "Shopped online" at bounding box center [666, 332] width 430 height 31
click at [482, 332] on input "Shopped online" at bounding box center [466, 332] width 31 height 31
checkbox input "true"
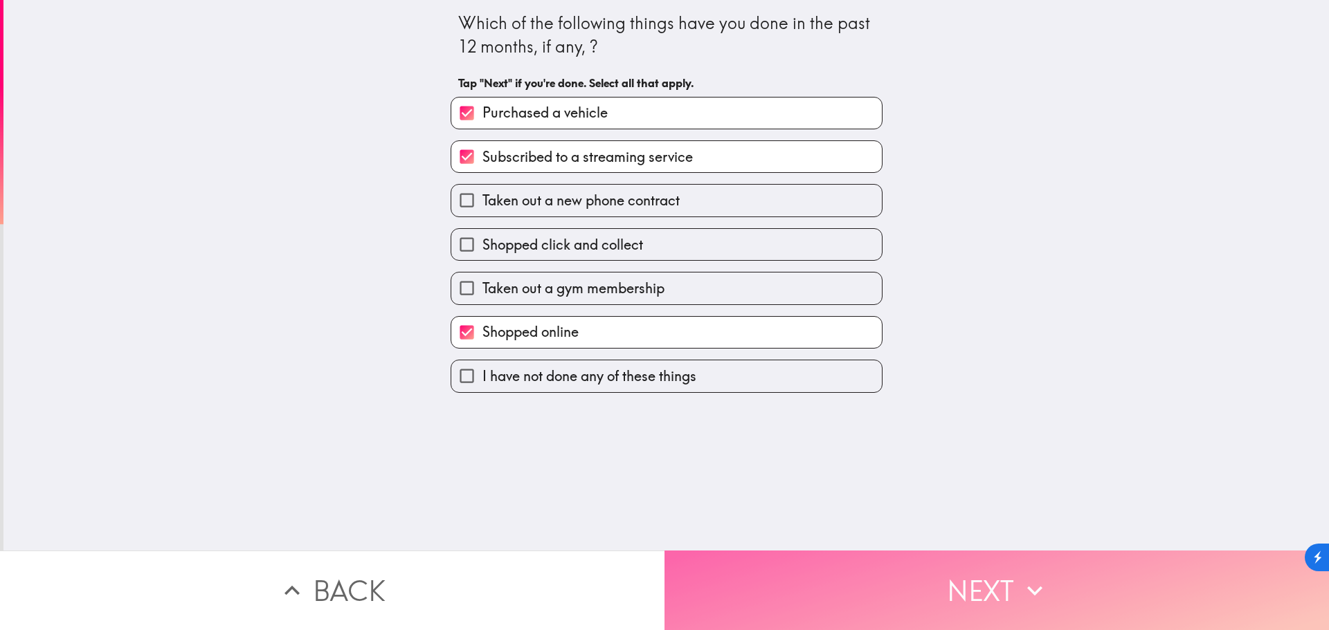
click at [984, 583] on button "Next" at bounding box center [996, 591] width 664 height 80
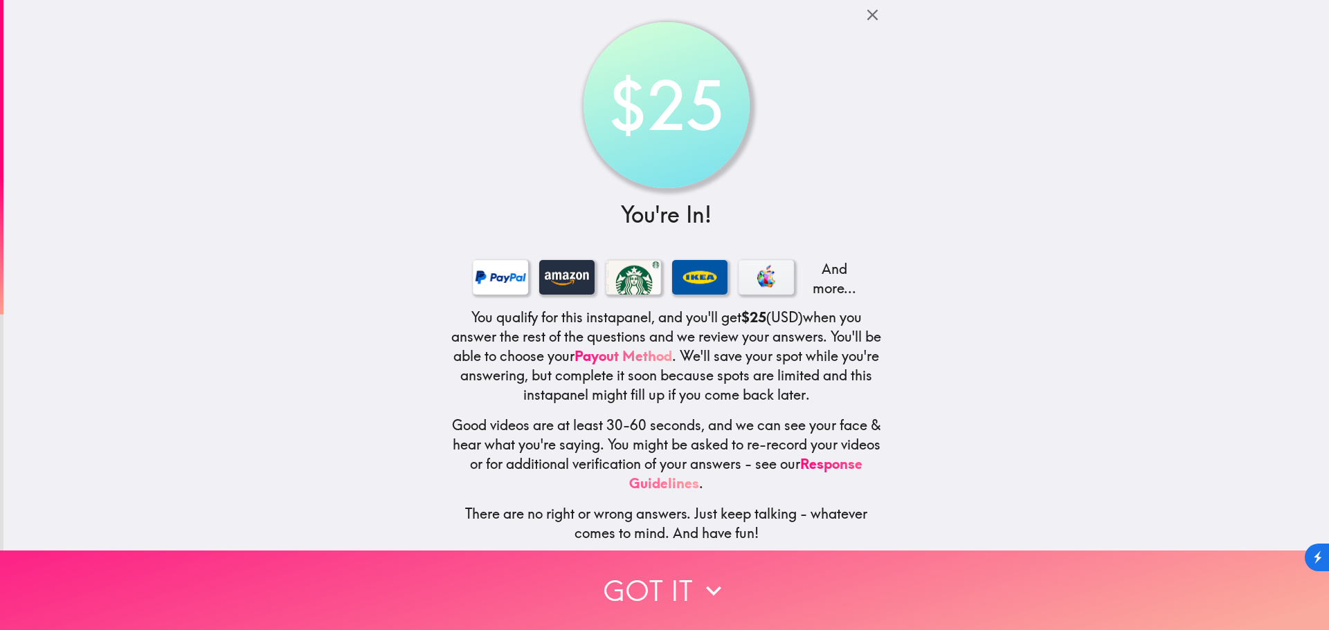
click at [725, 585] on button "Got it" at bounding box center [664, 591] width 1329 height 80
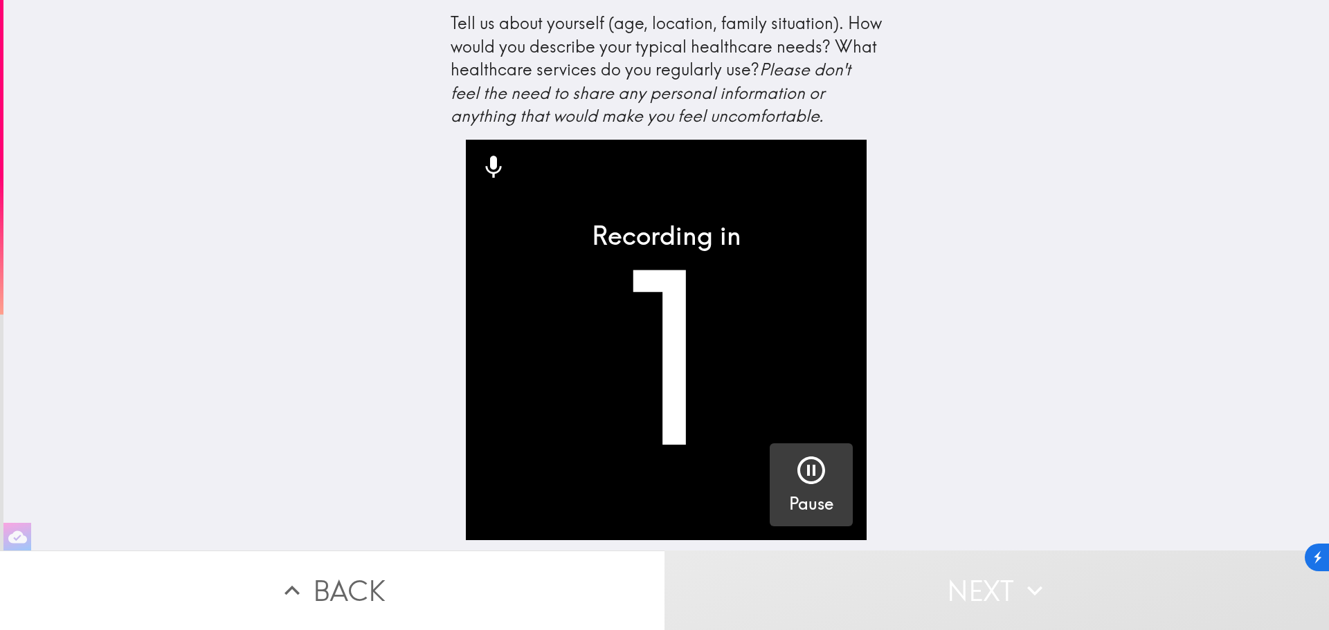
click at [806, 476] on icon "button" at bounding box center [810, 470] width 33 height 33
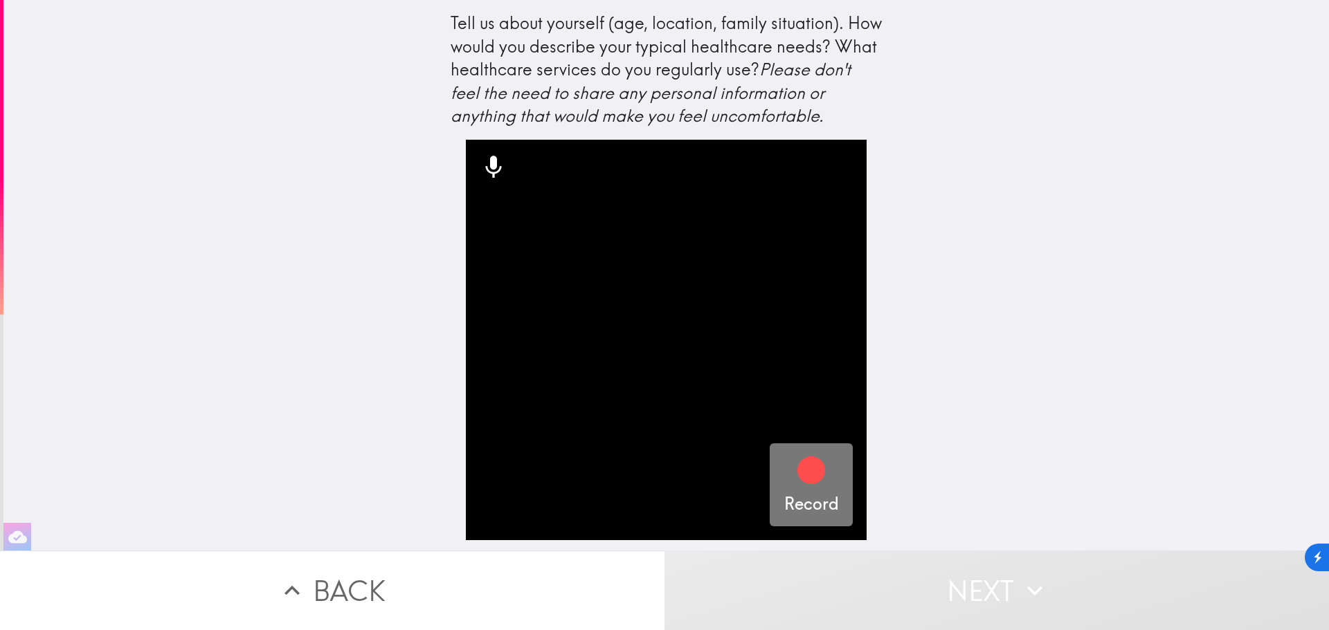
click at [797, 477] on icon "button" at bounding box center [811, 471] width 28 height 28
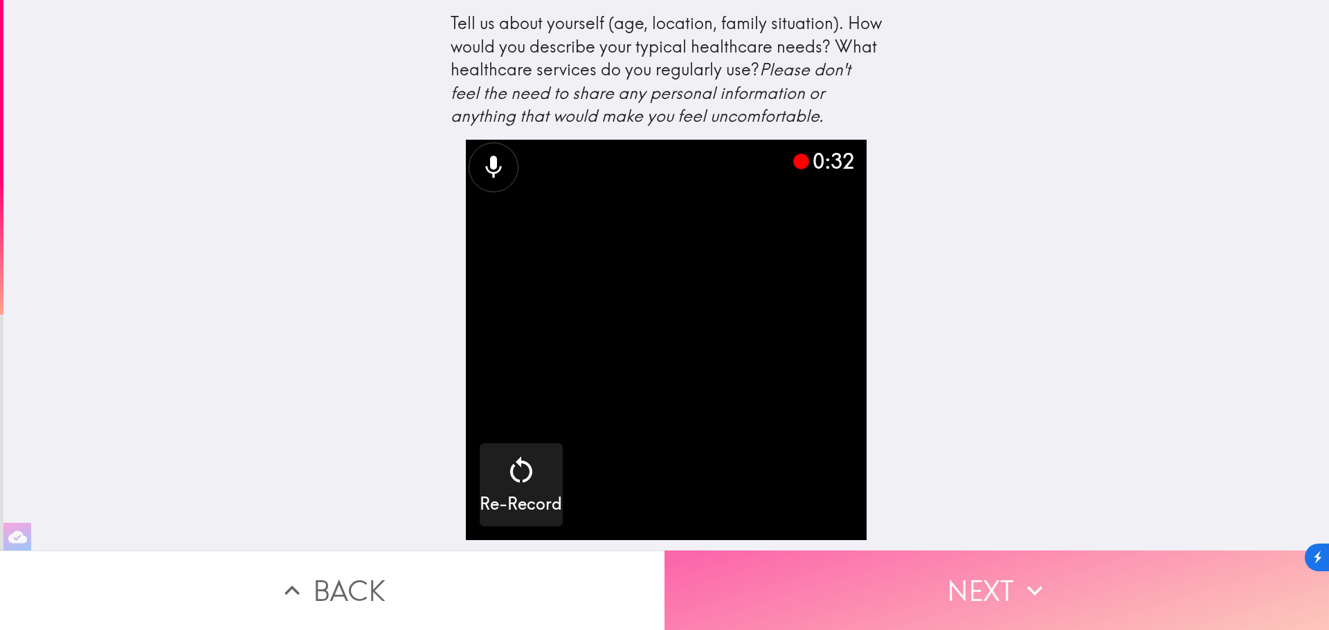
click at [981, 581] on button "Next" at bounding box center [996, 591] width 664 height 80
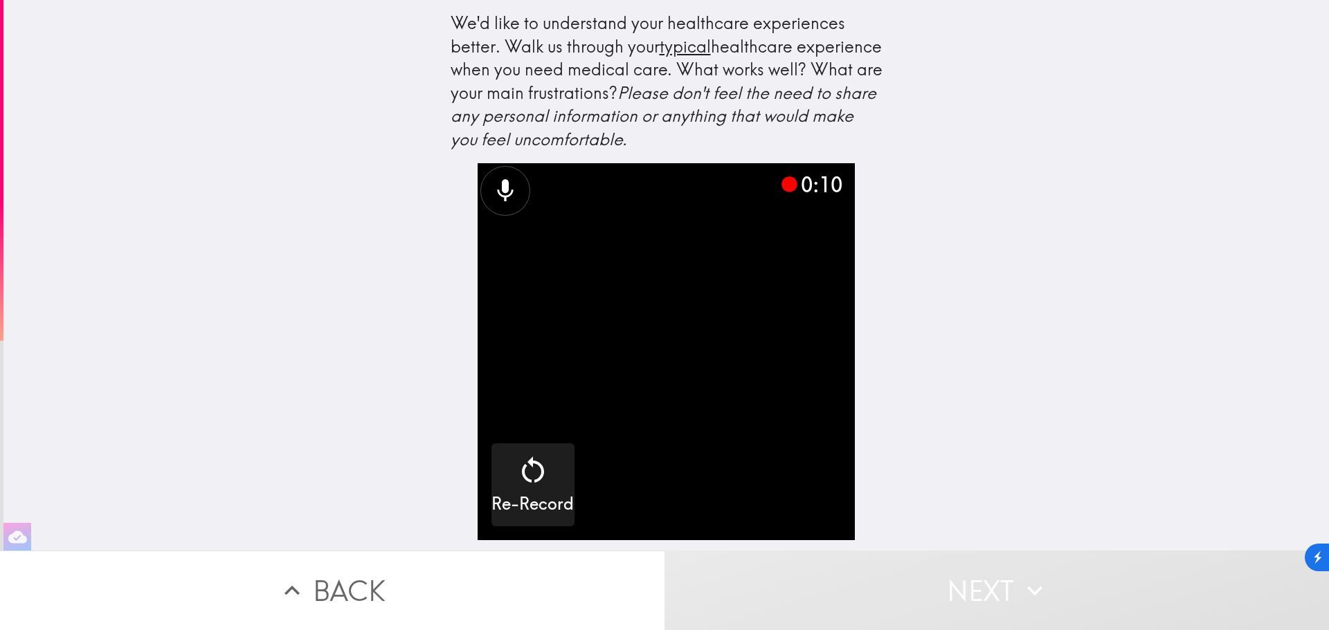
scroll to position [1, 0]
click at [742, 469] on video "button" at bounding box center [665, 351] width 377 height 377
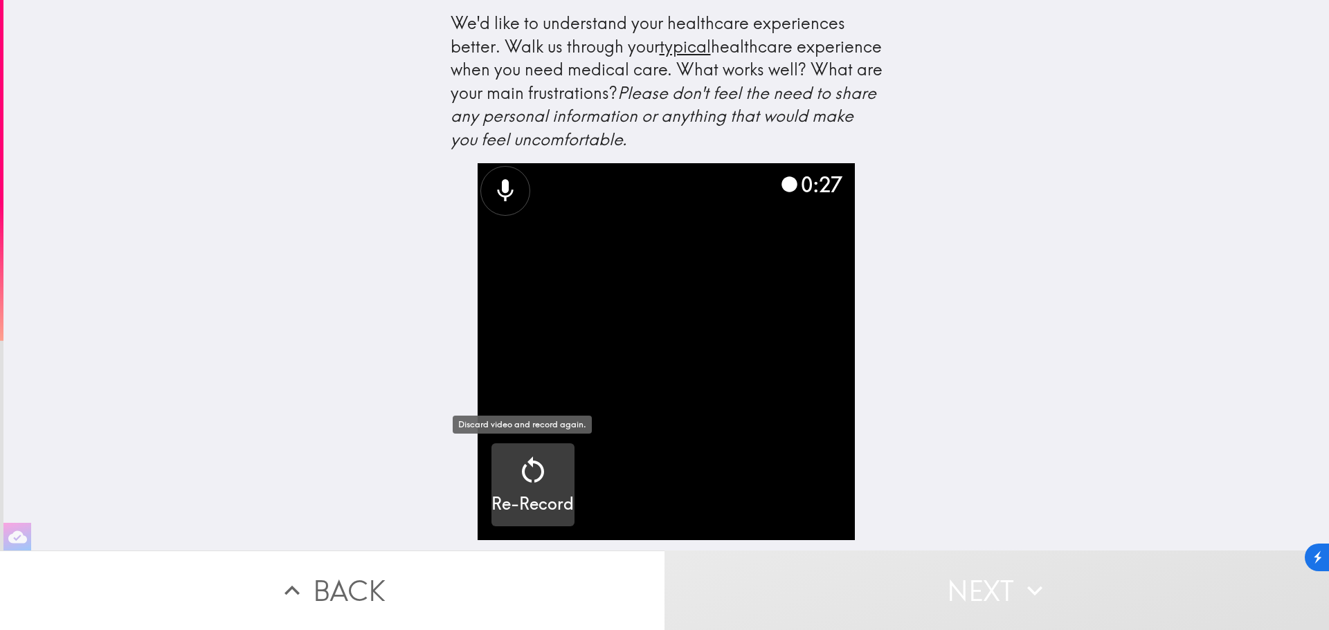
click at [527, 489] on div "button" at bounding box center [532, 473] width 33 height 39
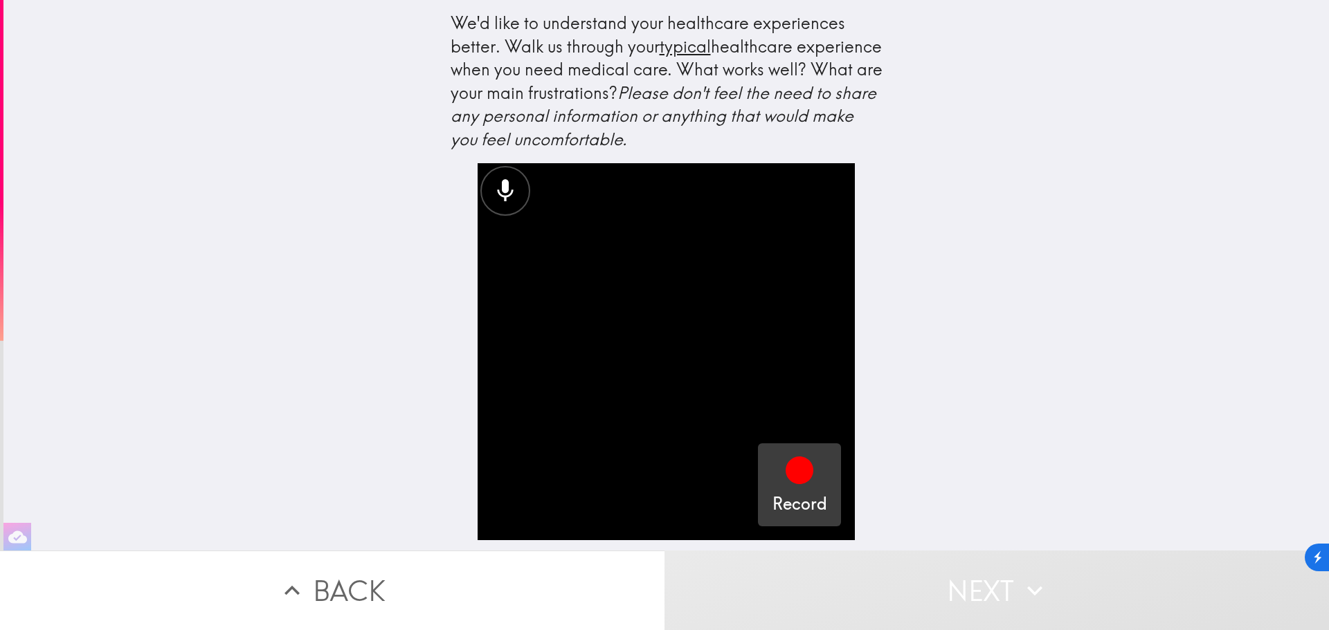
click at [796, 481] on icon "button" at bounding box center [799, 471] width 28 height 28
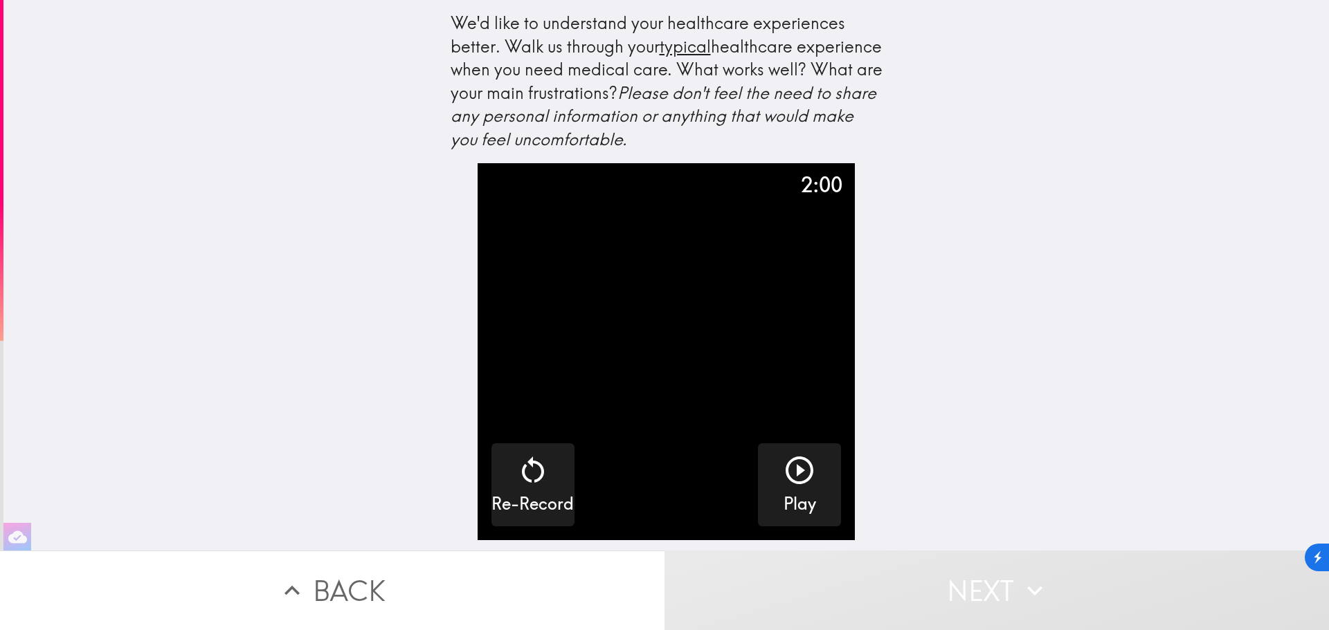
drag, startPoint x: 755, startPoint y: 138, endPoint x: 446, endPoint y: 18, distance: 331.0
click at [450, 18] on div "We'd like to understand your healthcare experiences better. Walk us through you…" at bounding box center [666, 82] width 432 height 140
drag, startPoint x: 435, startPoint y: 18, endPoint x: 623, endPoint y: 80, distance: 198.2
click at [622, 80] on div "We'd like to understand your healthcare experiences better. Walk us through you…" at bounding box center [666, 87] width 443 height 152
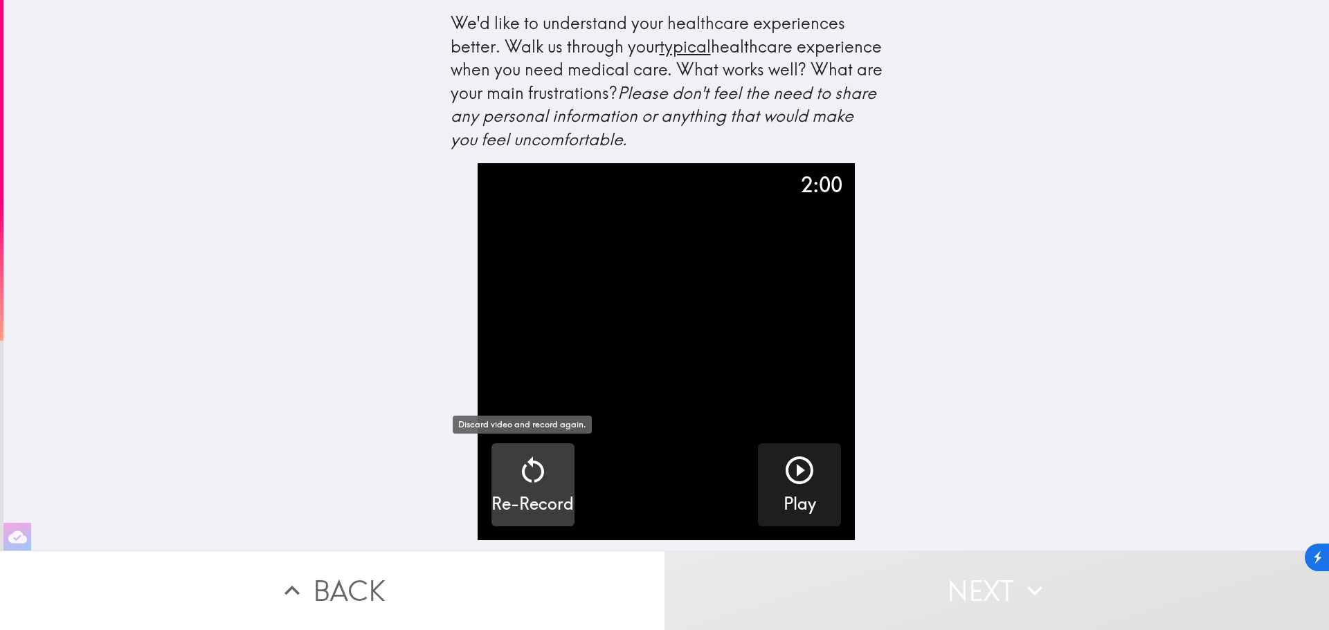
click at [516, 480] on icon "button" at bounding box center [532, 470] width 33 height 33
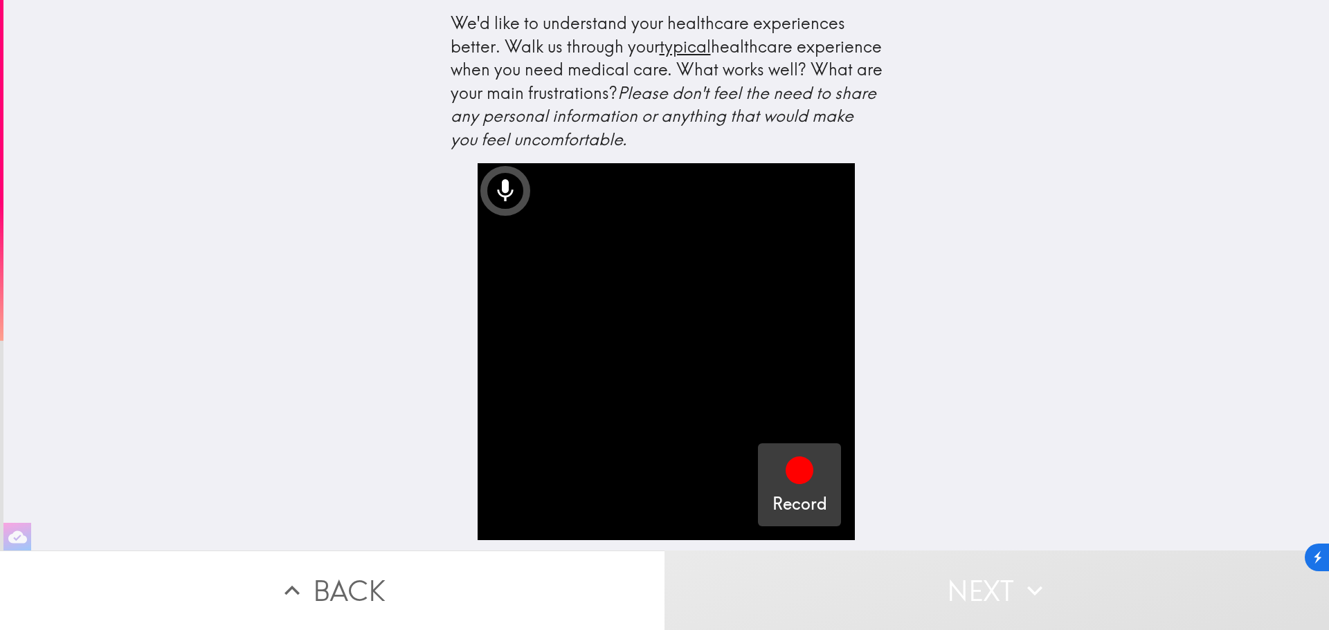
click at [785, 462] on icon "button" at bounding box center [799, 471] width 28 height 28
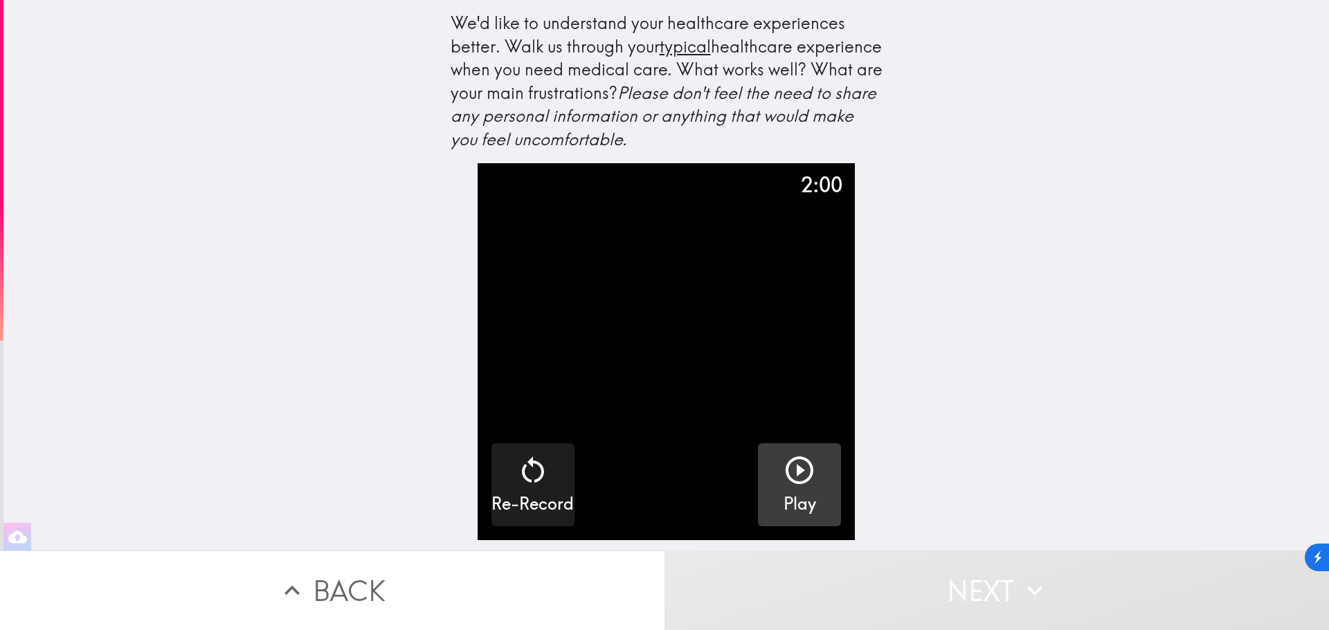
click at [783, 471] on icon "button" at bounding box center [799, 470] width 33 height 33
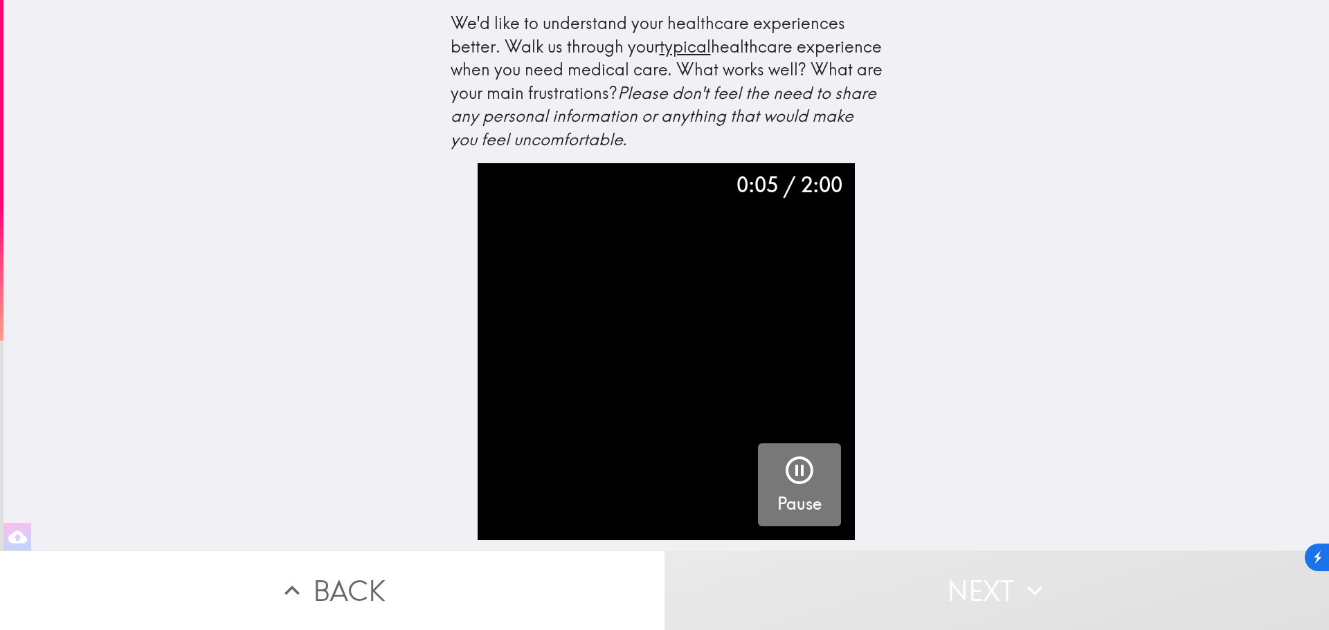
click at [786, 482] on icon "button" at bounding box center [799, 471] width 28 height 28
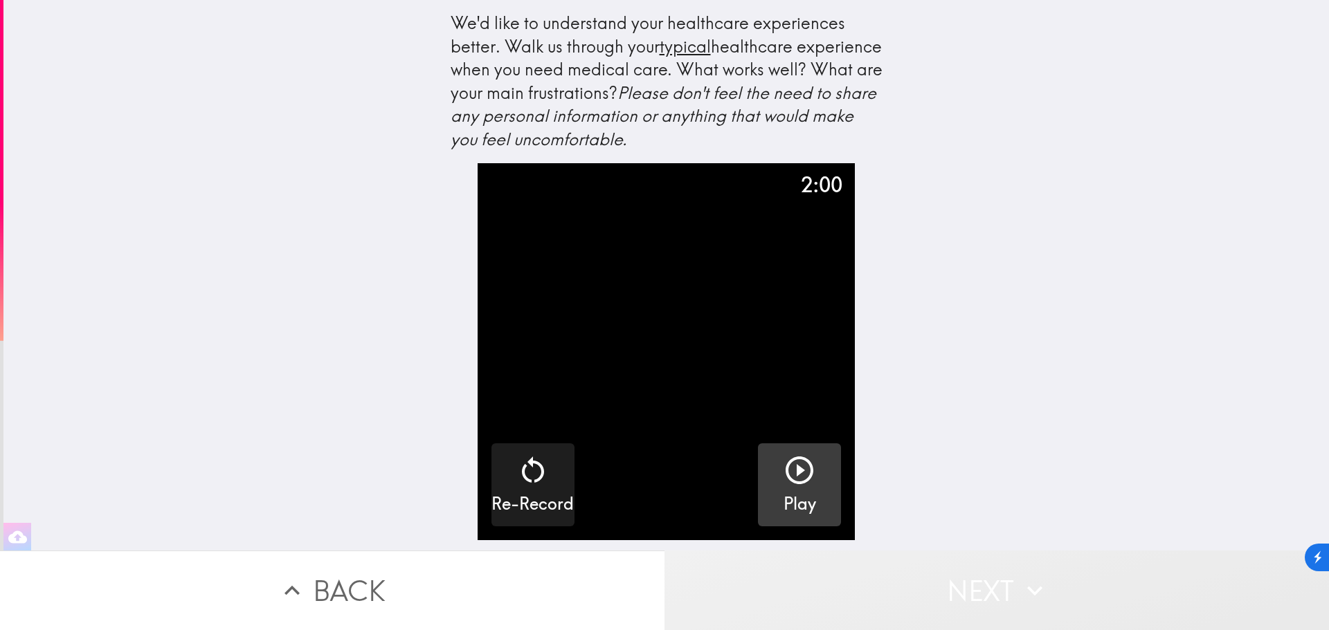
click at [971, 578] on button "Next" at bounding box center [996, 591] width 664 height 80
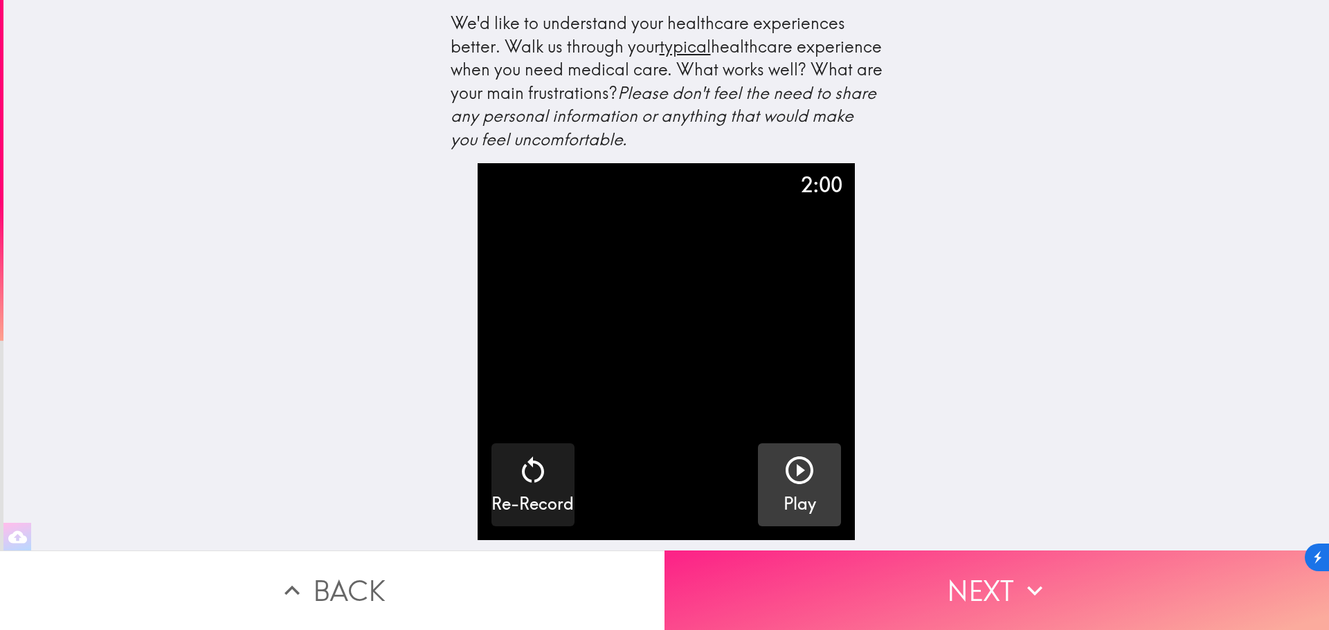
click at [965, 569] on button "Next" at bounding box center [996, 591] width 664 height 80
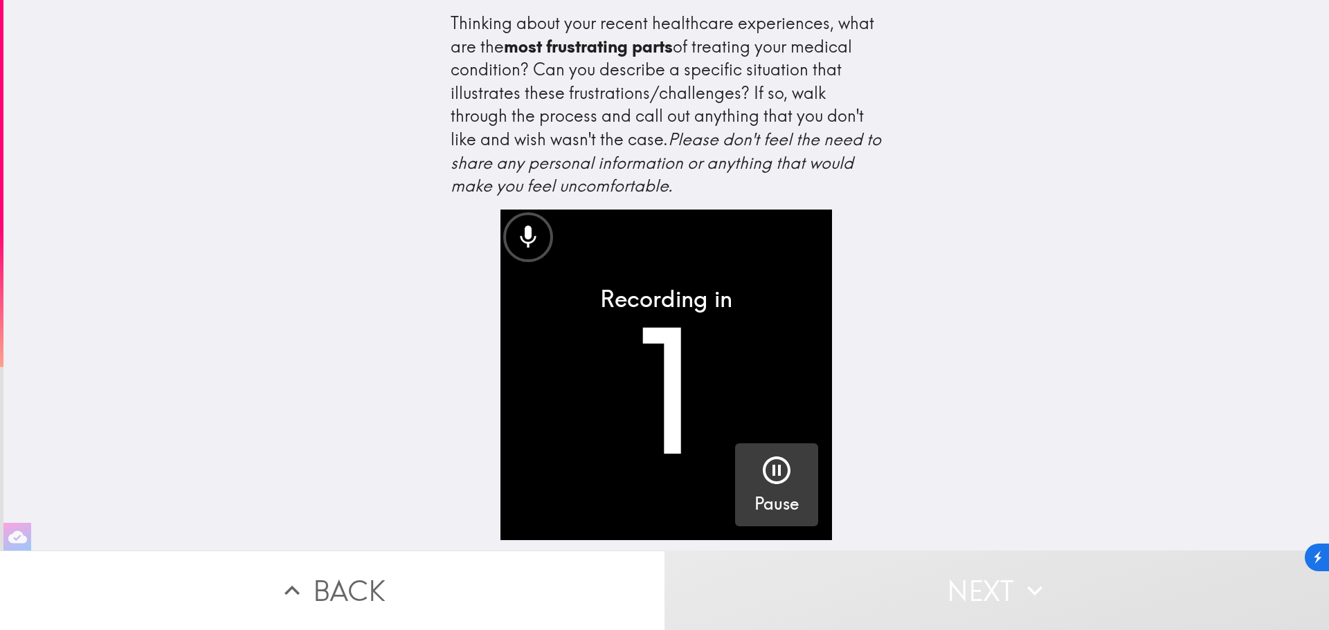
click at [772, 487] on icon "button" at bounding box center [776, 470] width 33 height 33
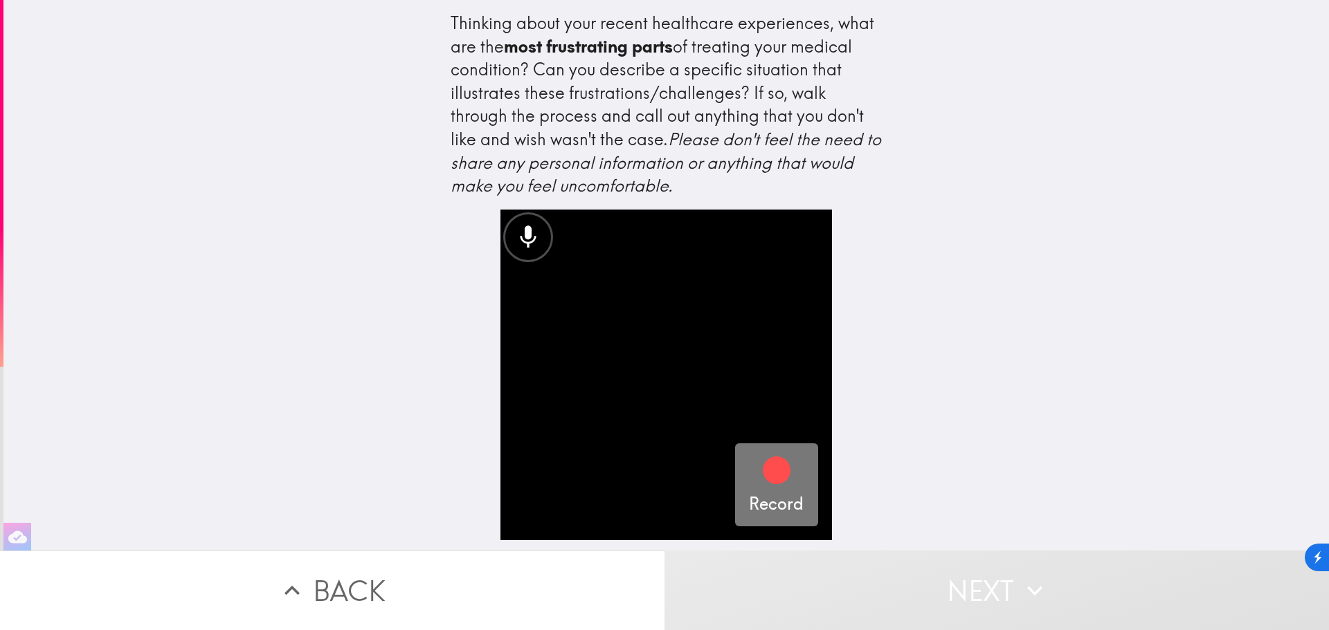
click at [787, 482] on div "Record" at bounding box center [776, 485] width 55 height 62
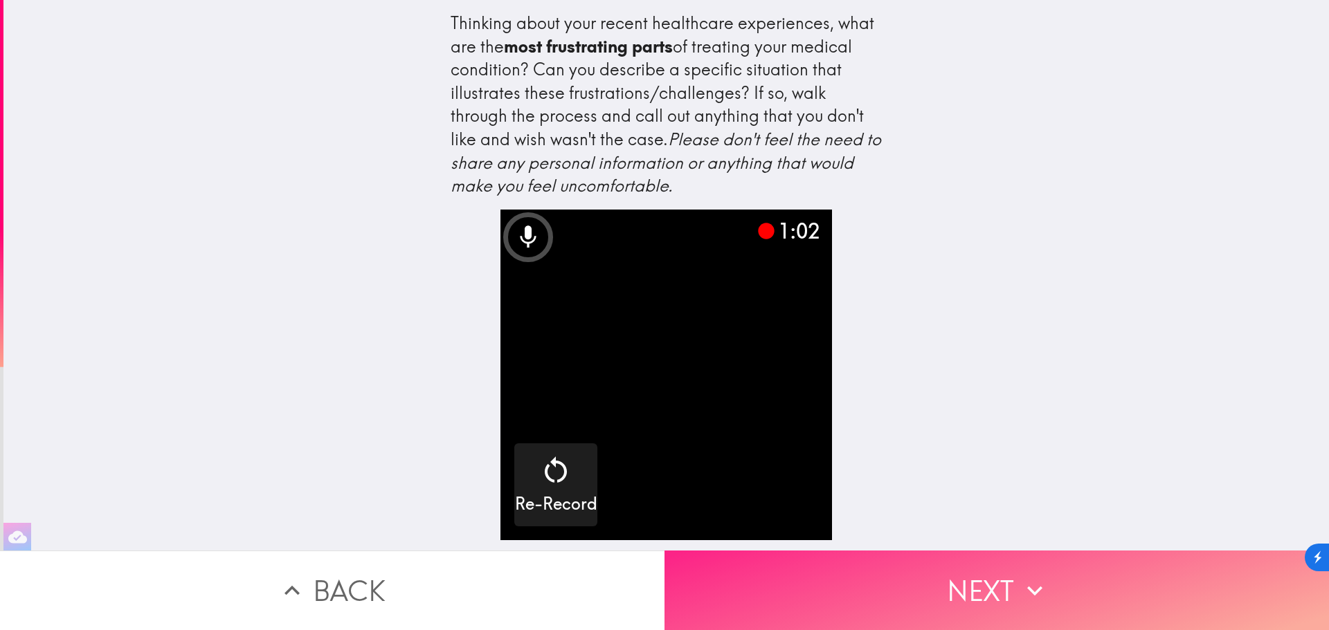
click at [928, 563] on button "Next" at bounding box center [996, 591] width 664 height 80
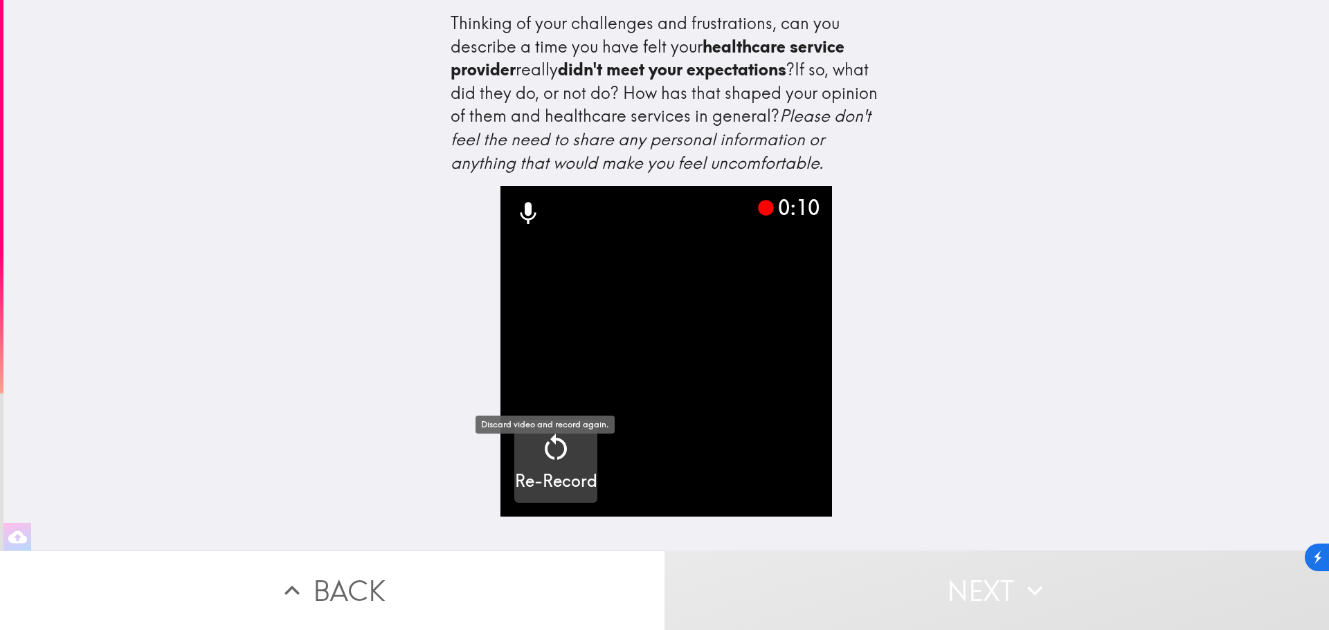
click at [556, 493] on h5 "Re-Record" at bounding box center [556, 482] width 82 height 24
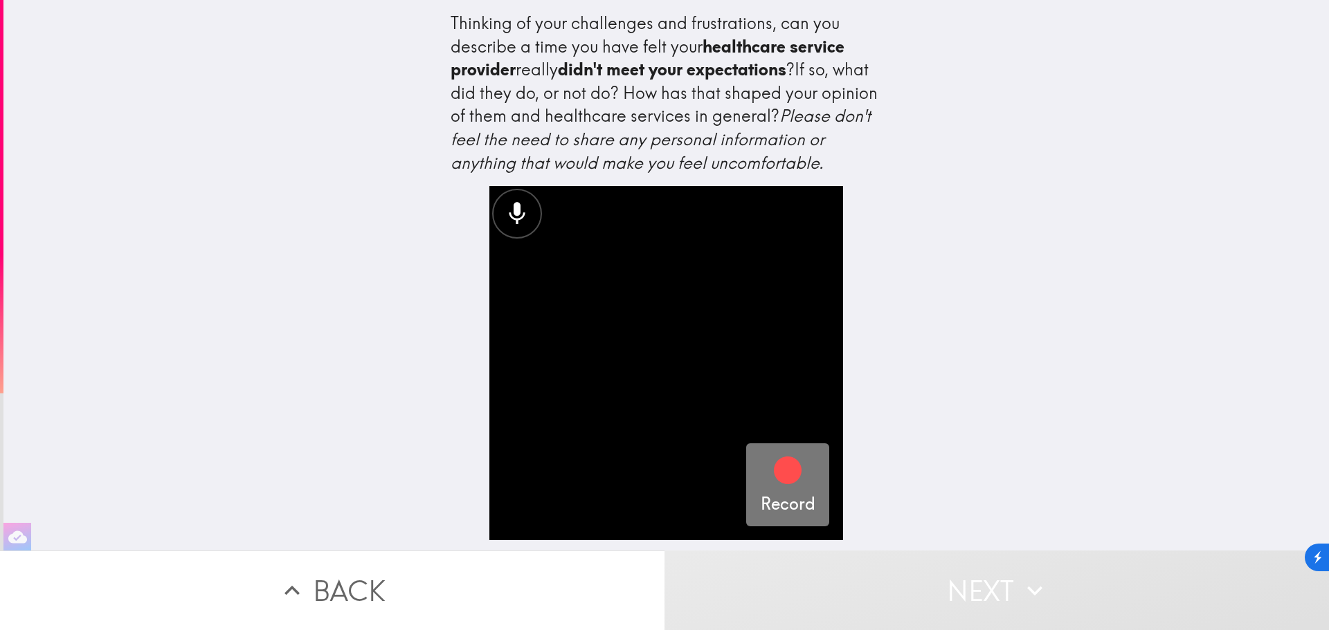
click at [789, 500] on h5 "Record" at bounding box center [787, 505] width 55 height 24
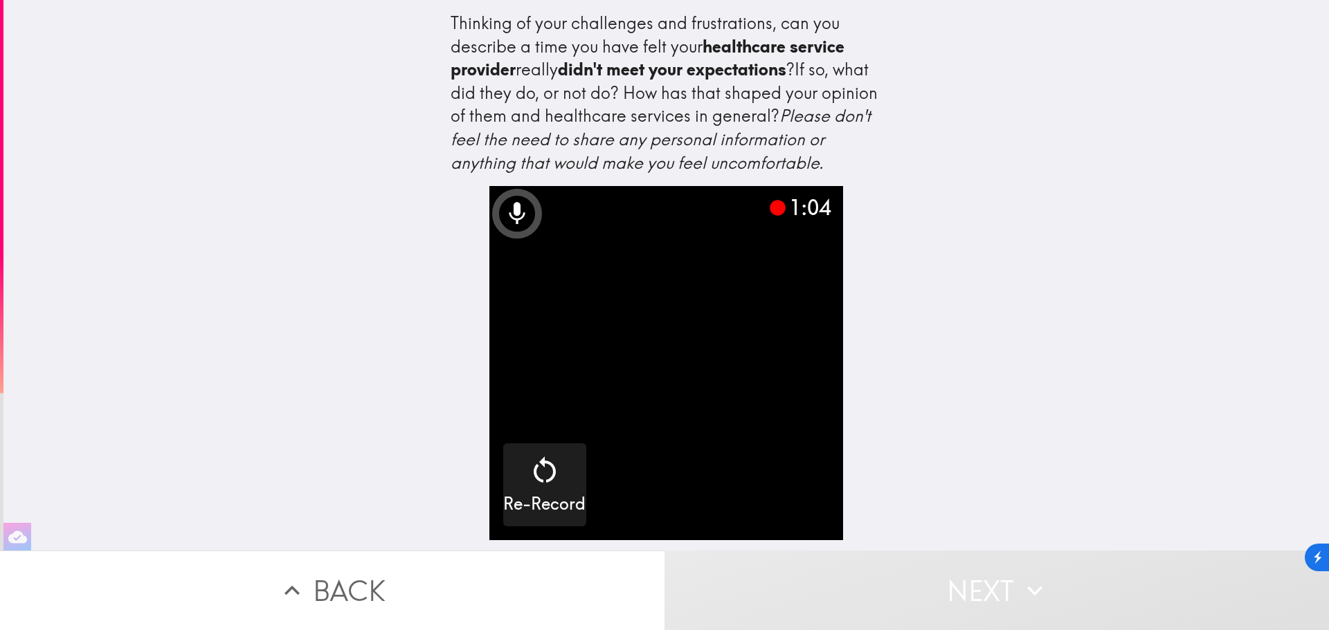
click at [720, 489] on video "button" at bounding box center [666, 363] width 354 height 354
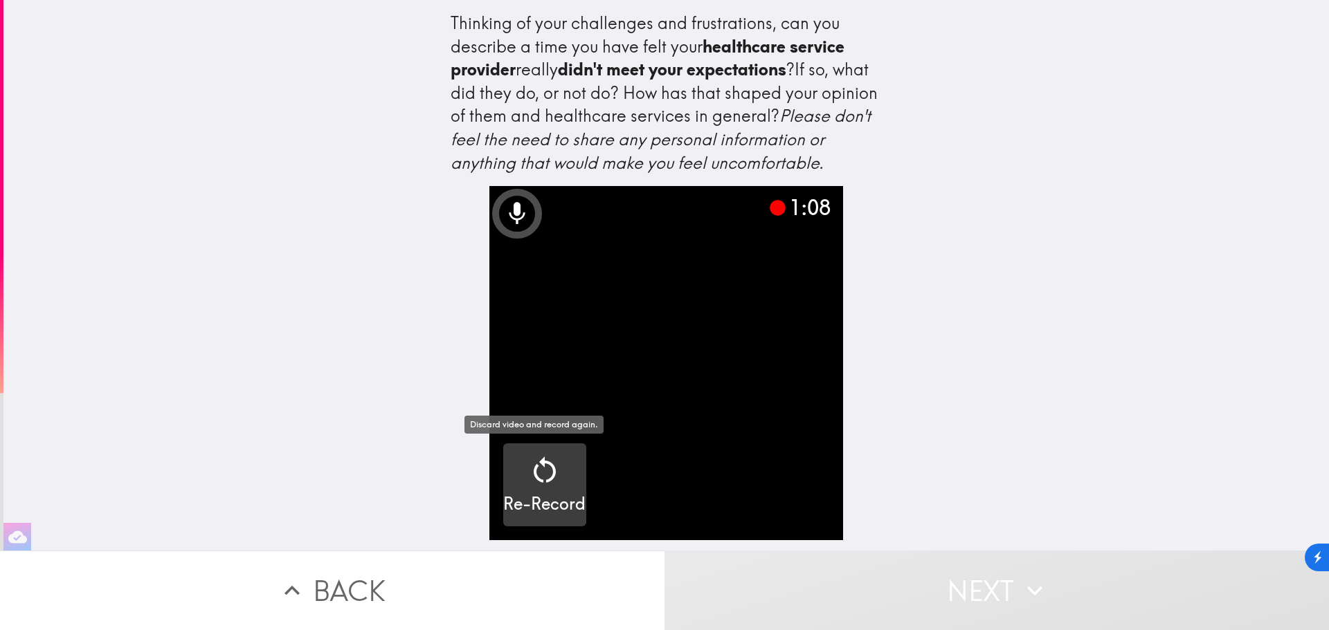
click at [539, 491] on div "button" at bounding box center [544, 473] width 33 height 39
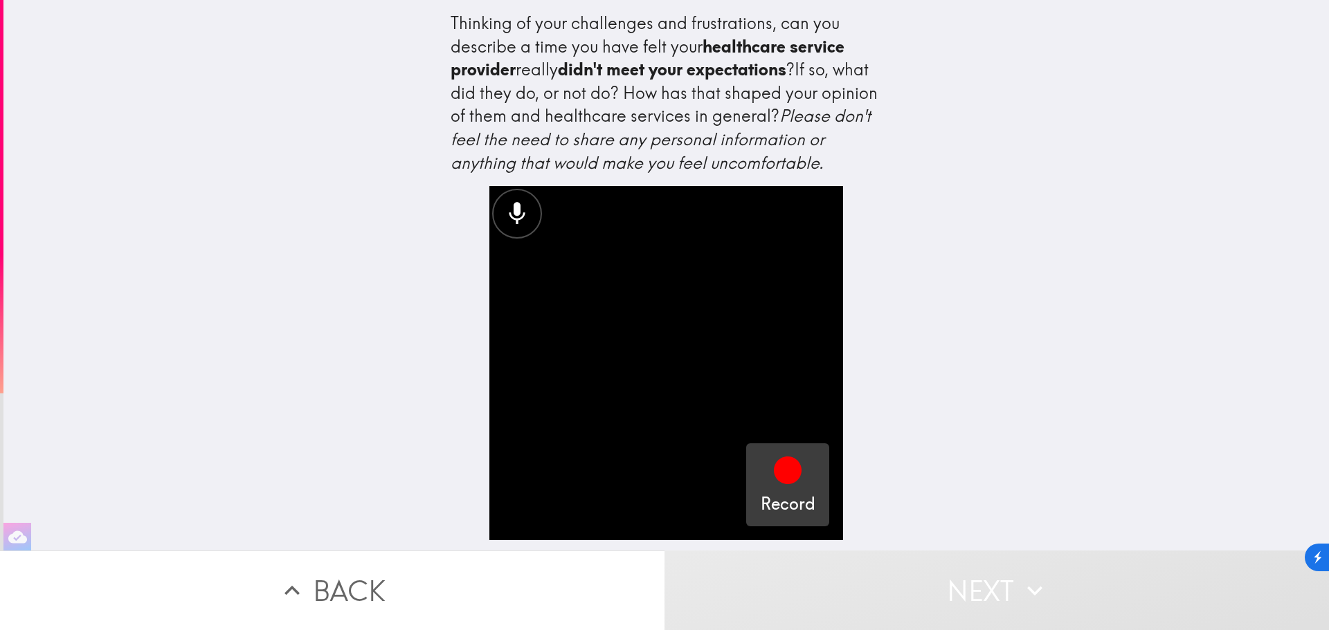
click at [790, 482] on icon "button" at bounding box center [787, 470] width 33 height 33
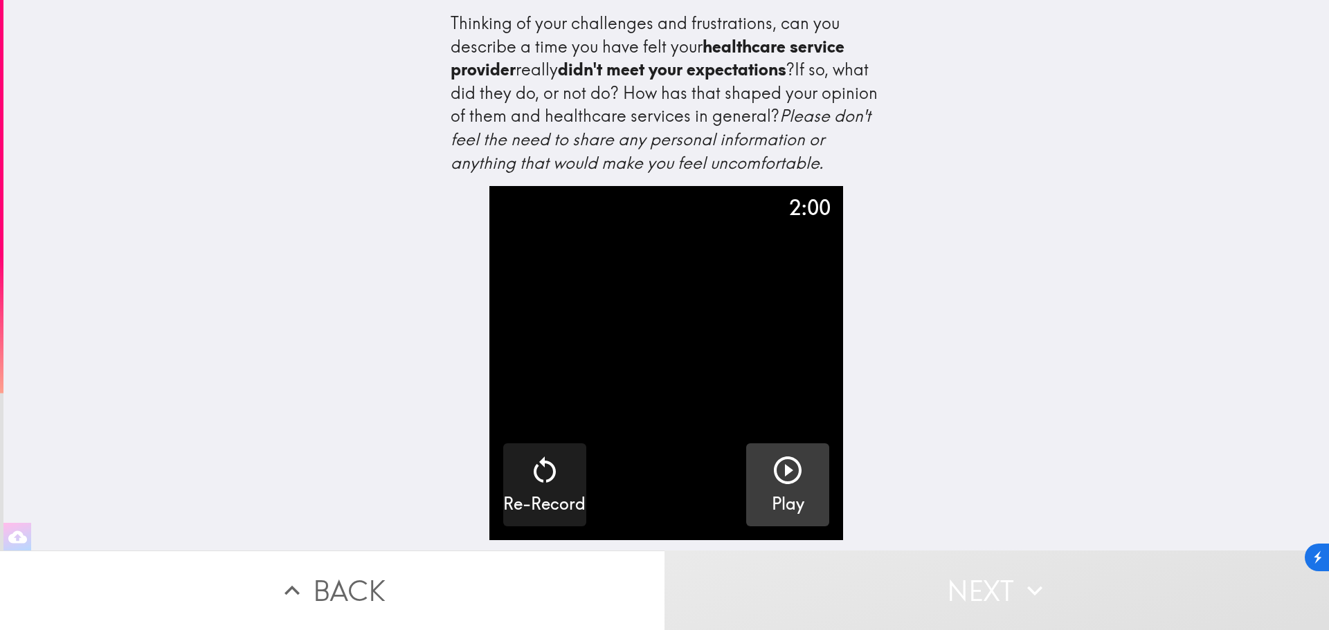
click at [776, 484] on icon "button" at bounding box center [788, 471] width 28 height 28
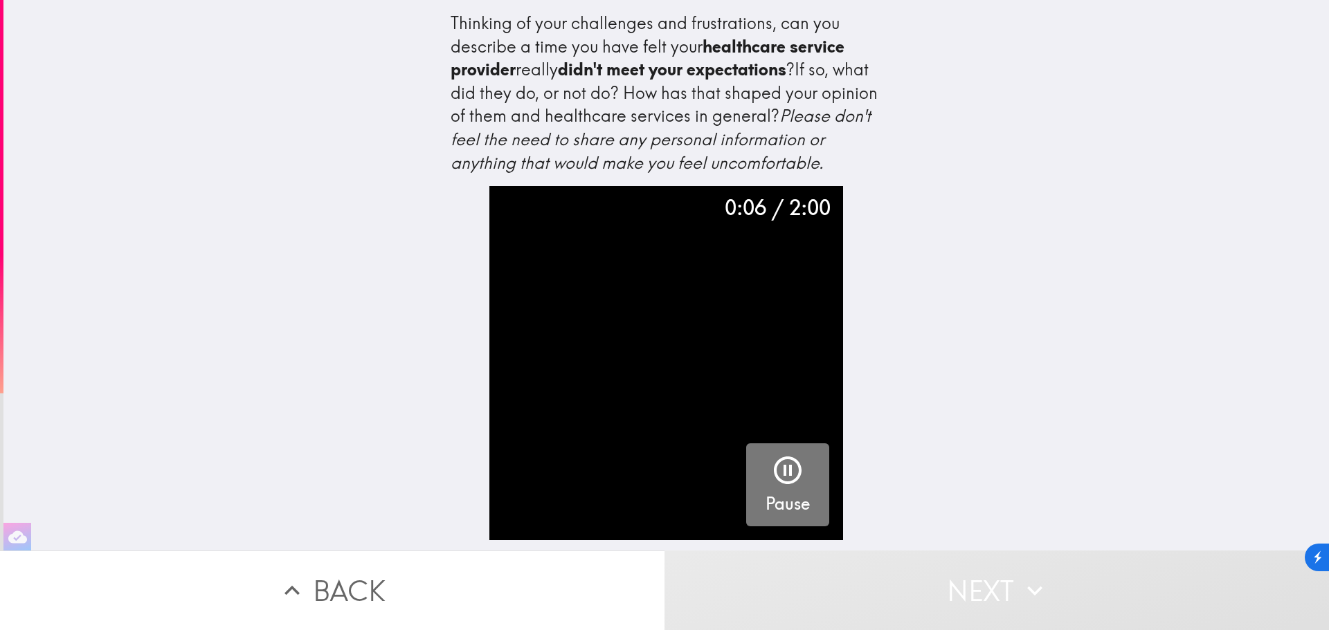
click at [776, 473] on icon "button" at bounding box center [787, 470] width 33 height 33
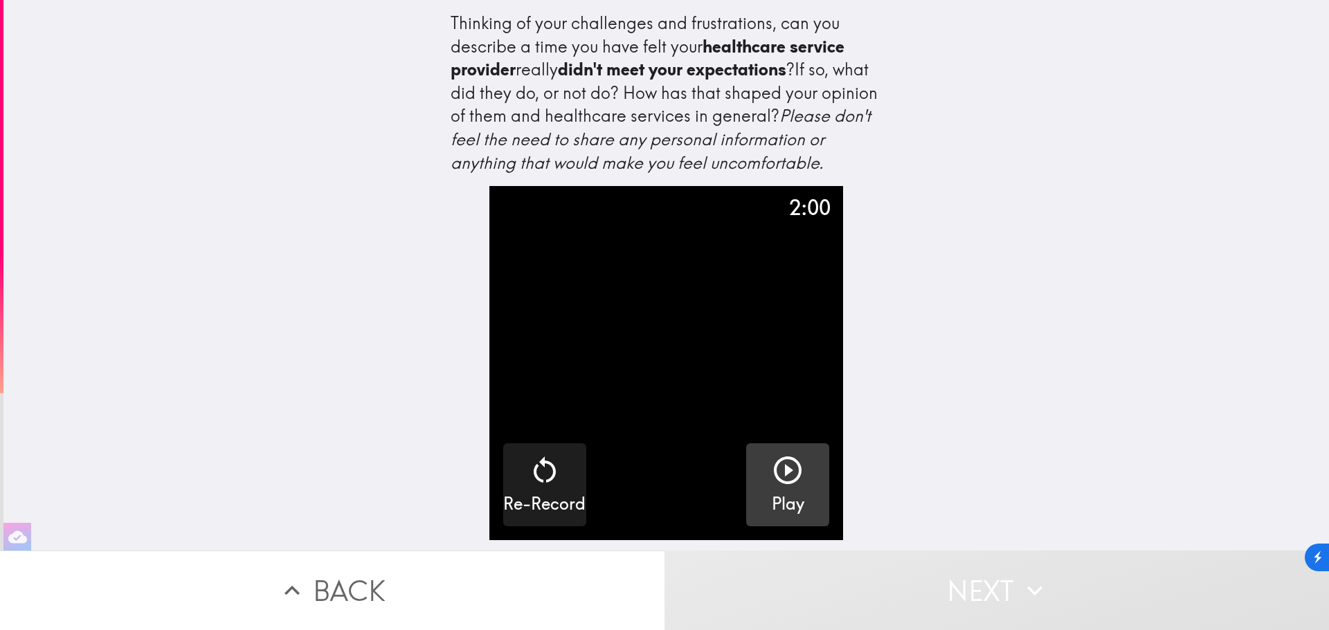
click at [779, 476] on icon "button" at bounding box center [787, 470] width 33 height 33
click at [771, 473] on icon "button" at bounding box center [787, 470] width 33 height 33
click at [790, 498] on h5 "Play" at bounding box center [788, 505] width 33 height 24
click at [1005, 578] on button "Next" at bounding box center [996, 591] width 664 height 80
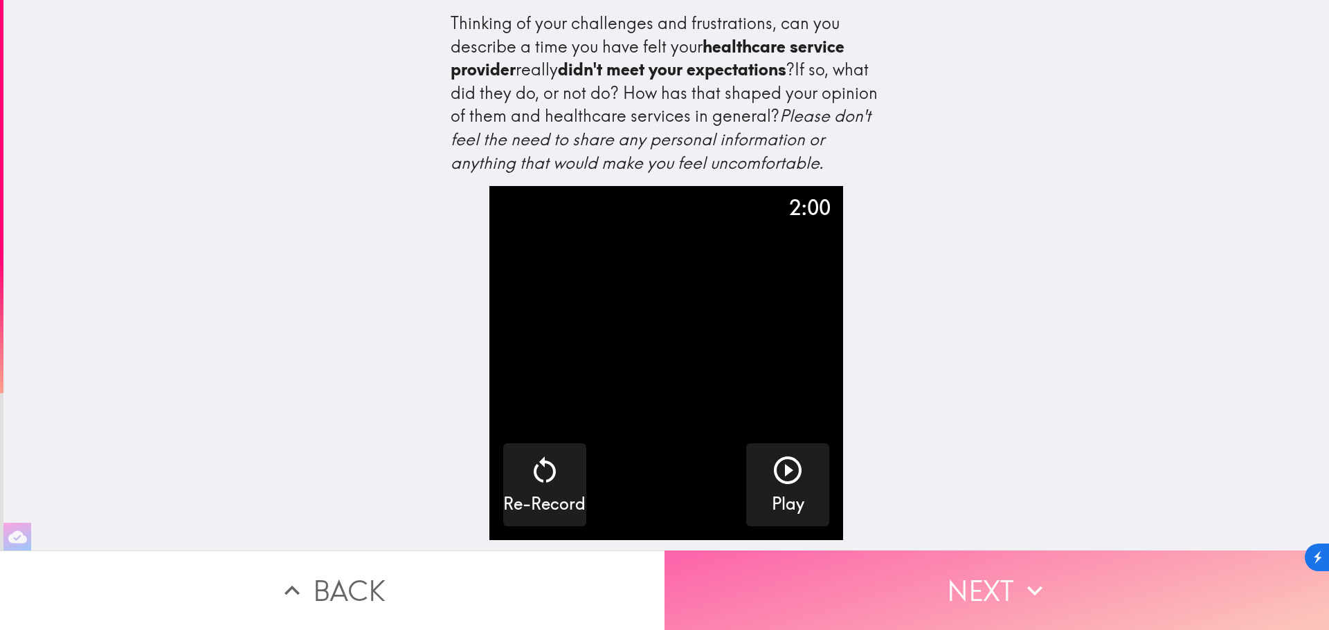
click at [987, 571] on button "Next" at bounding box center [996, 591] width 664 height 80
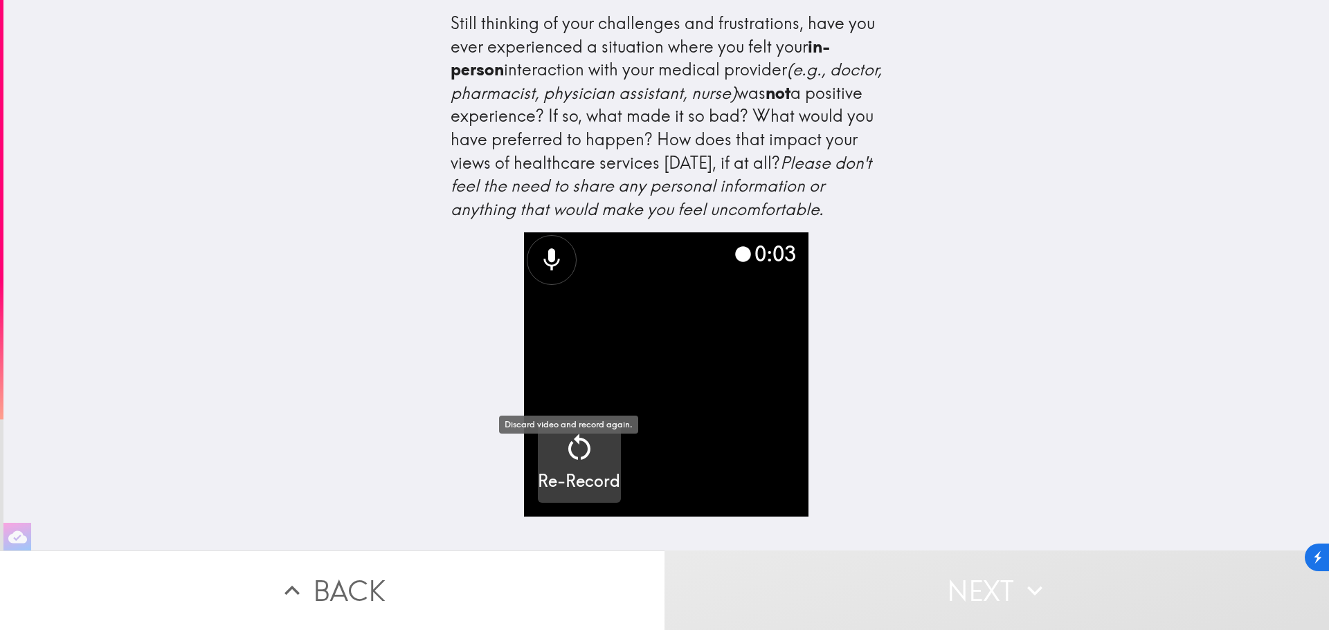
click at [569, 464] on icon "button" at bounding box center [579, 447] width 33 height 33
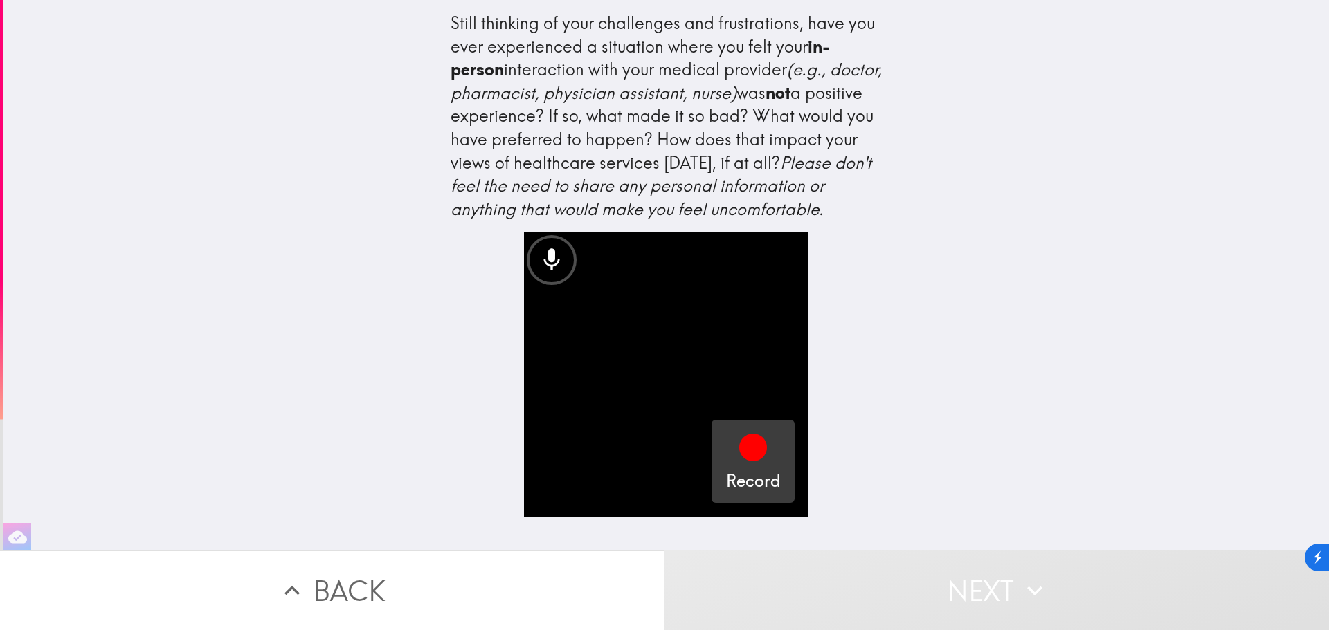
click at [736, 464] on icon "button" at bounding box center [752, 447] width 33 height 33
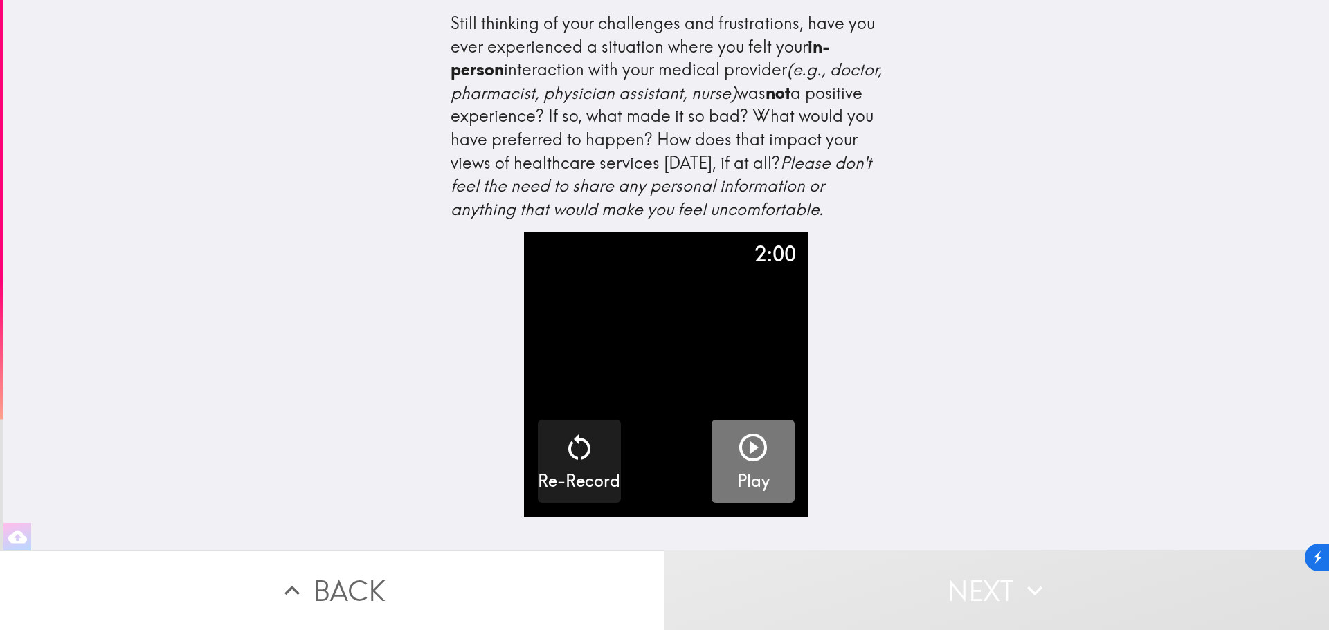
click at [743, 493] on h5 "Play" at bounding box center [753, 482] width 33 height 24
click at [996, 583] on button "Next" at bounding box center [996, 591] width 664 height 80
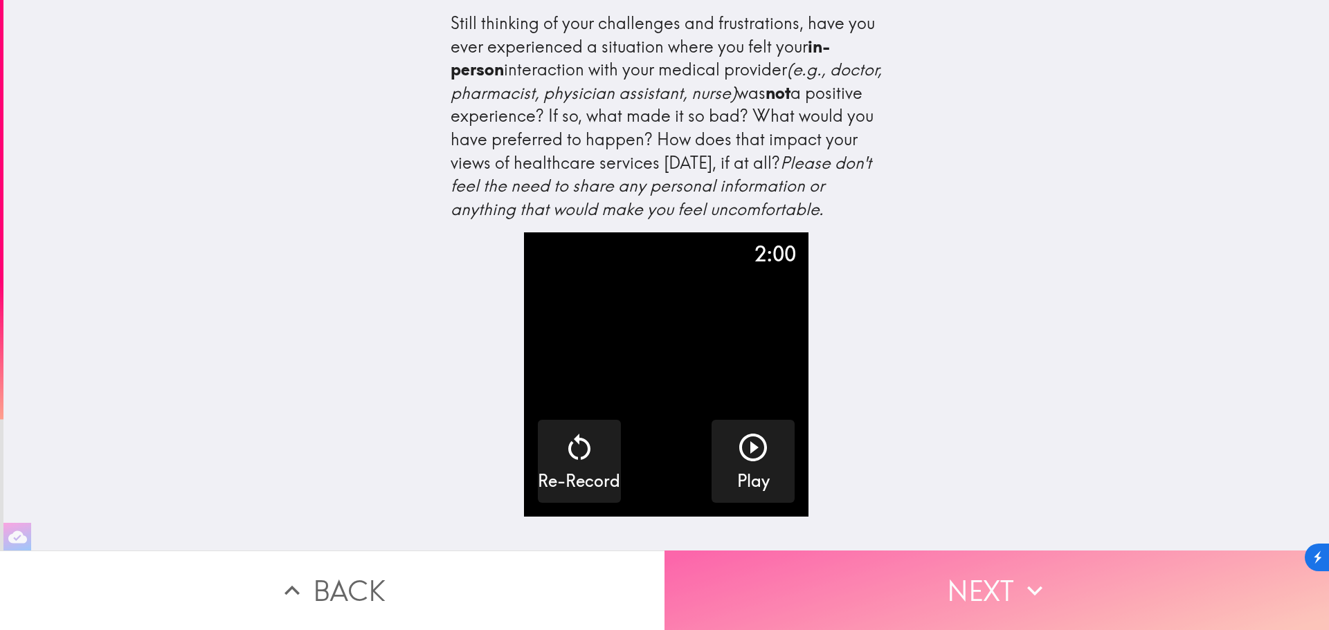
click at [988, 574] on button "Next" at bounding box center [996, 591] width 664 height 80
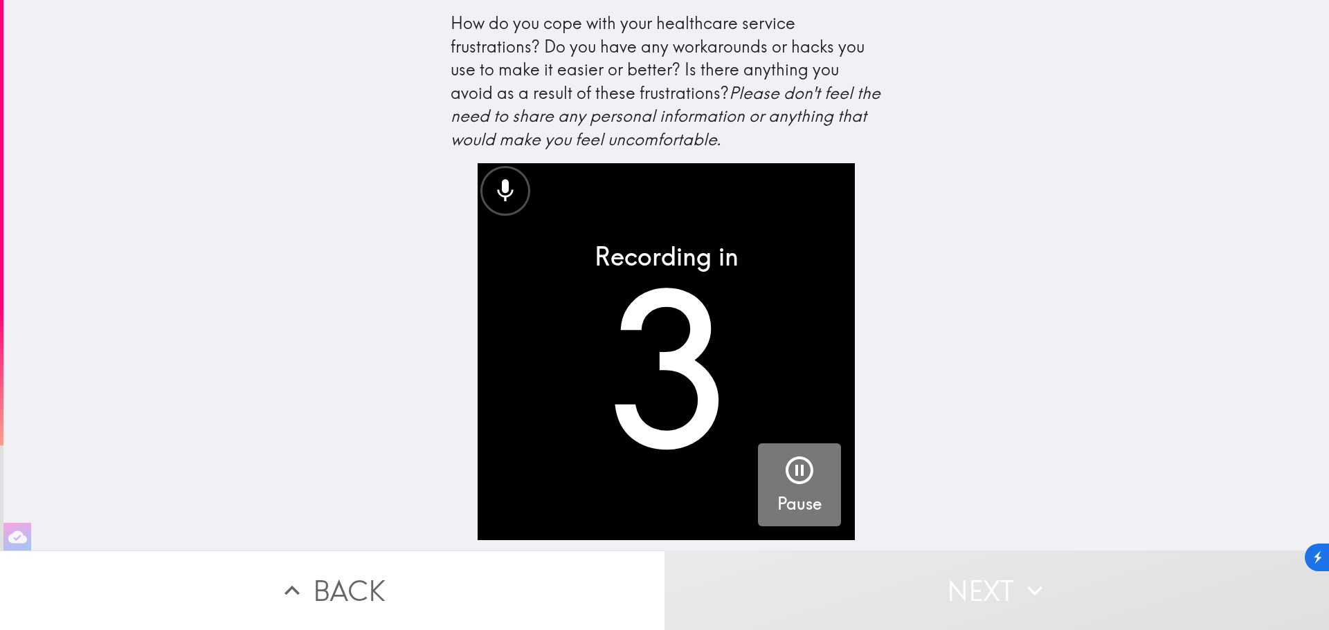
click at [783, 489] on div "button" at bounding box center [799, 473] width 33 height 39
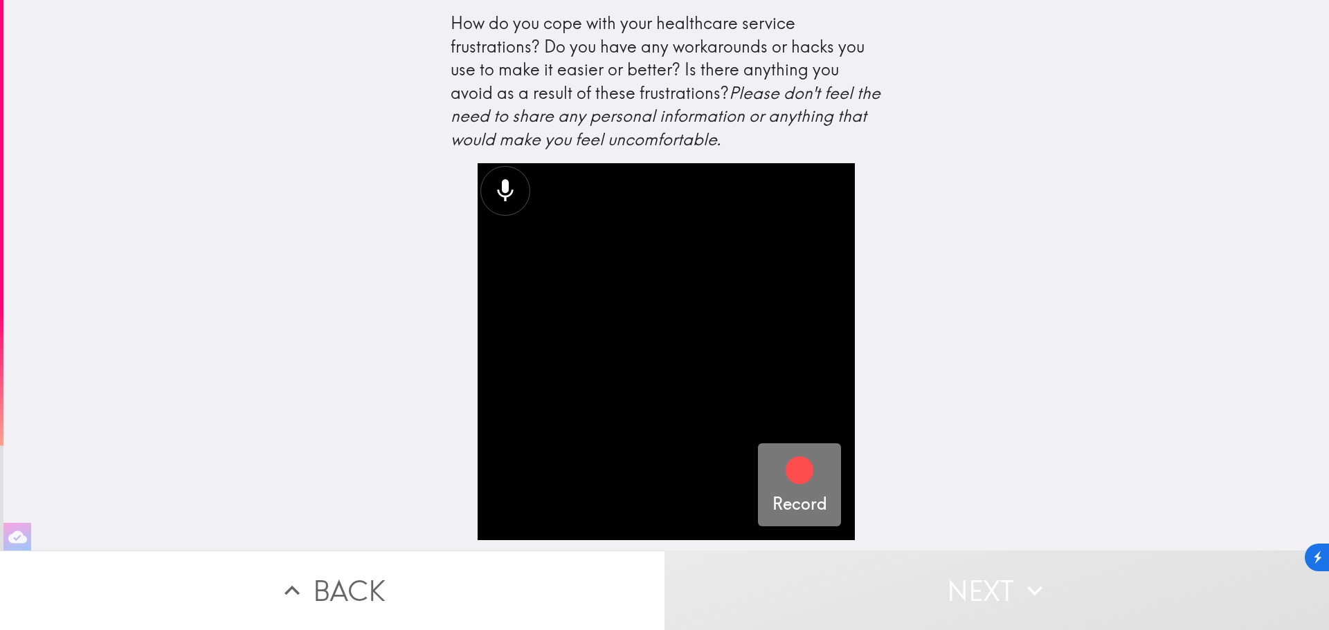
click at [816, 493] on button "Record" at bounding box center [799, 485] width 83 height 83
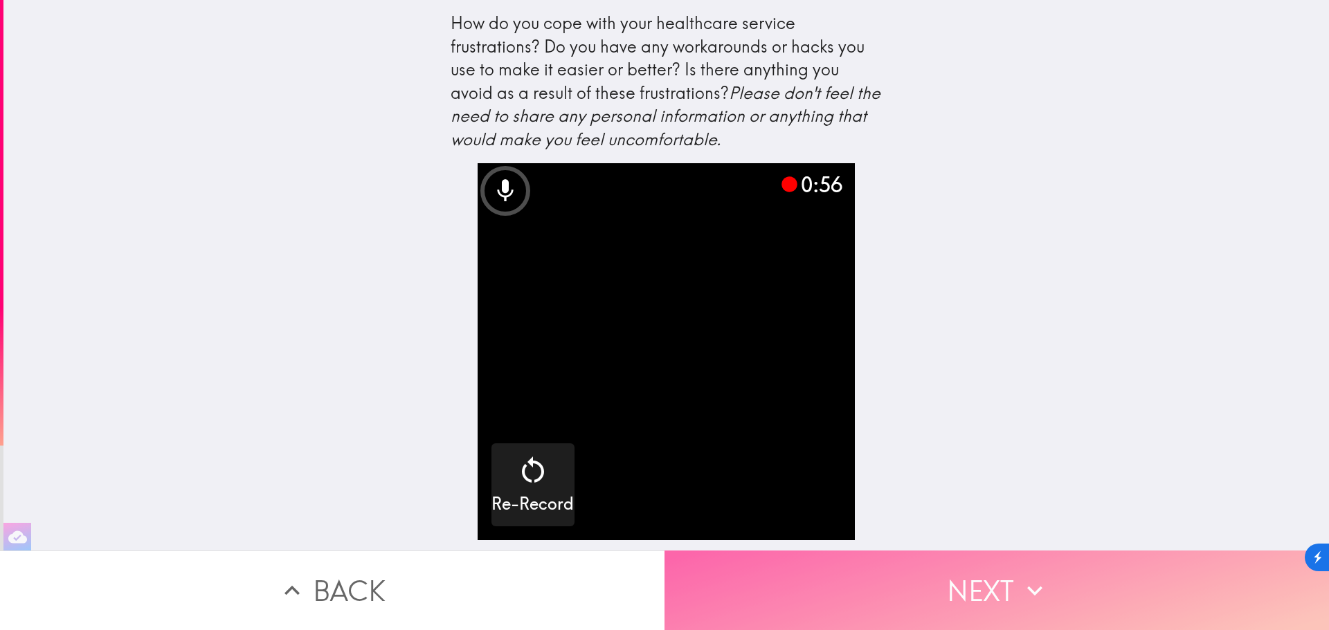
click at [980, 584] on button "Next" at bounding box center [996, 591] width 664 height 80
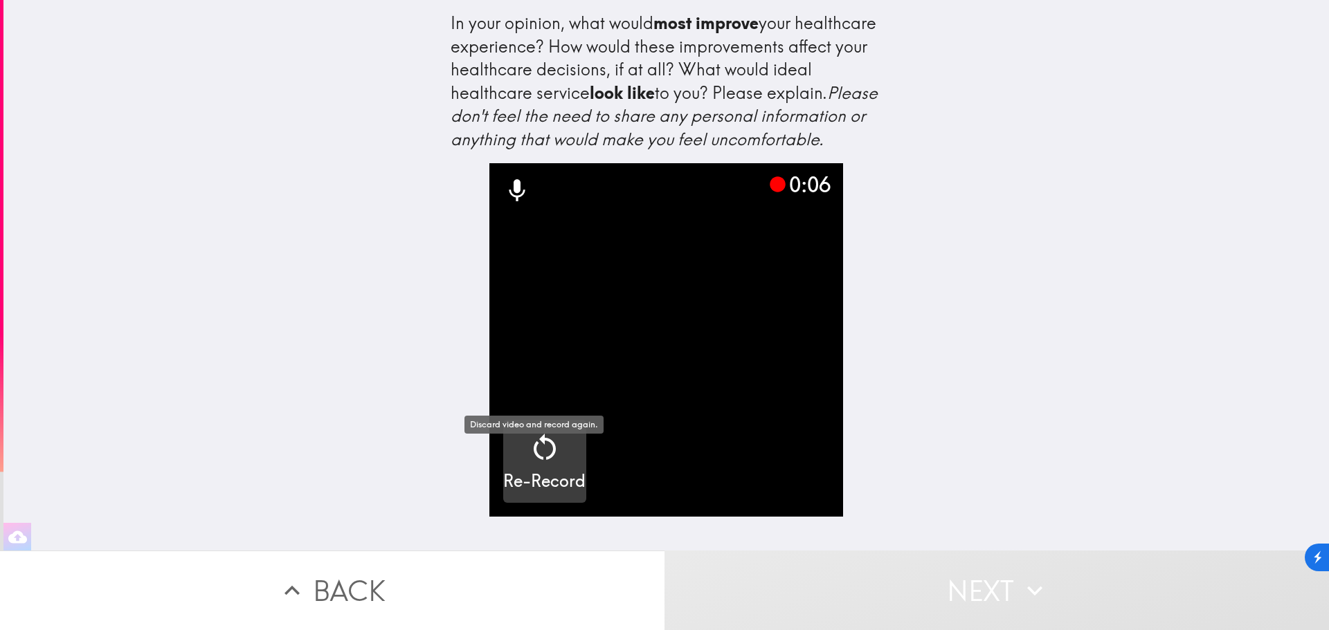
click at [543, 464] on icon "button" at bounding box center [544, 447] width 33 height 33
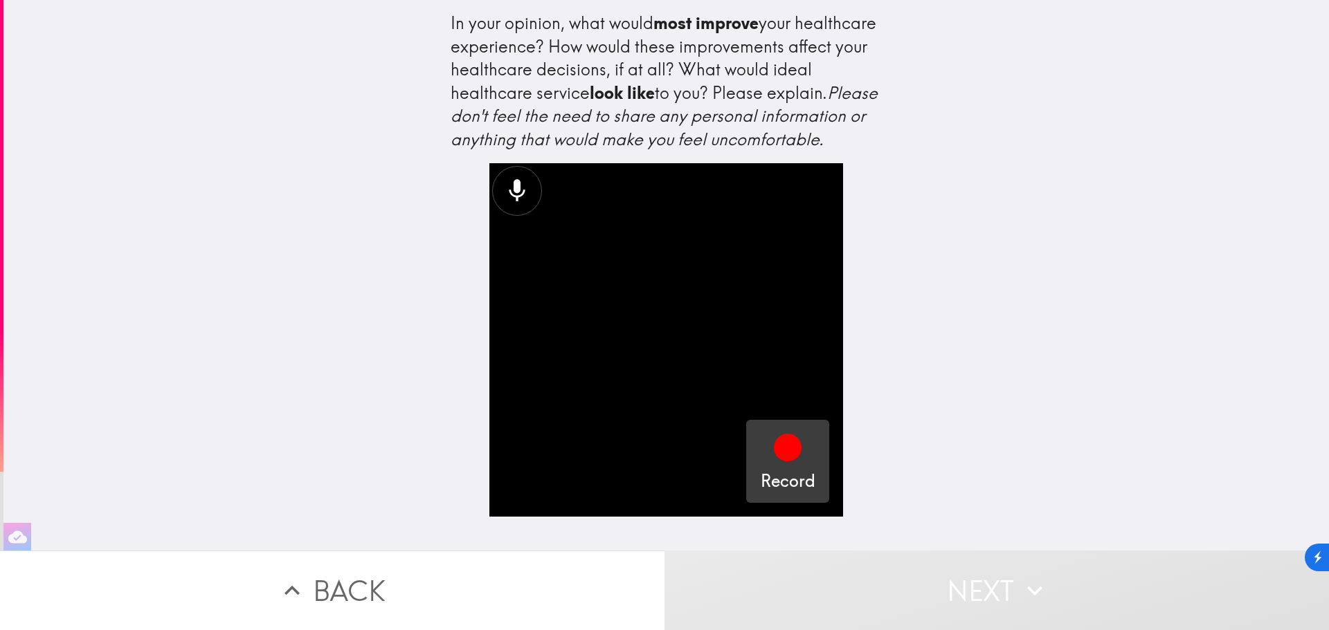
click at [796, 488] on div "Record" at bounding box center [787, 462] width 55 height 62
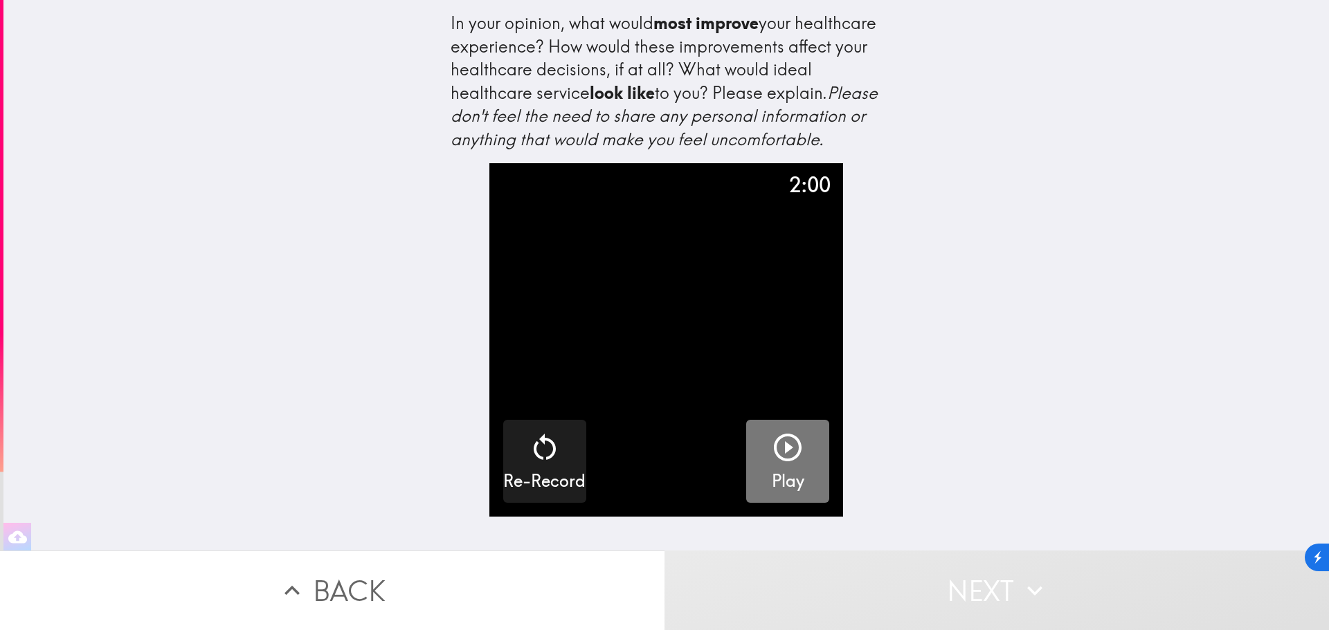
click at [774, 470] on div "button" at bounding box center [787, 450] width 33 height 39
click at [1117, 431] on div "In your opinion, what would most improve your healthcare experience? How would …" at bounding box center [665, 275] width 1325 height 551
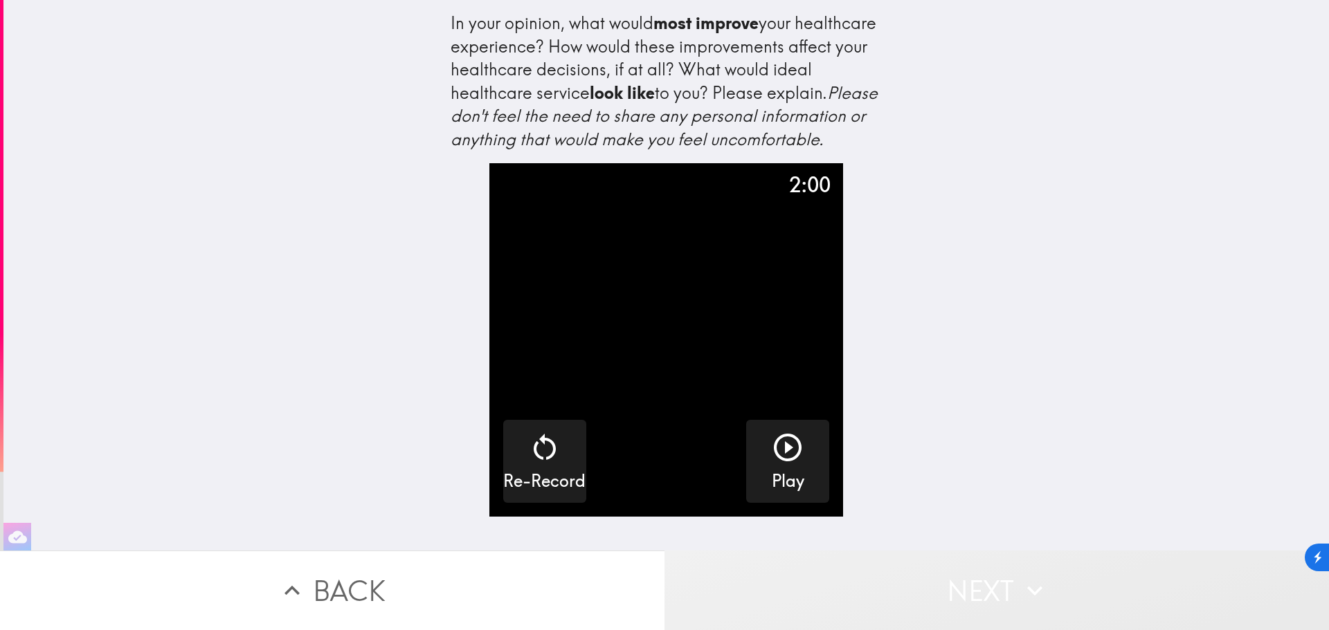
click at [974, 595] on button "Next" at bounding box center [996, 591] width 664 height 80
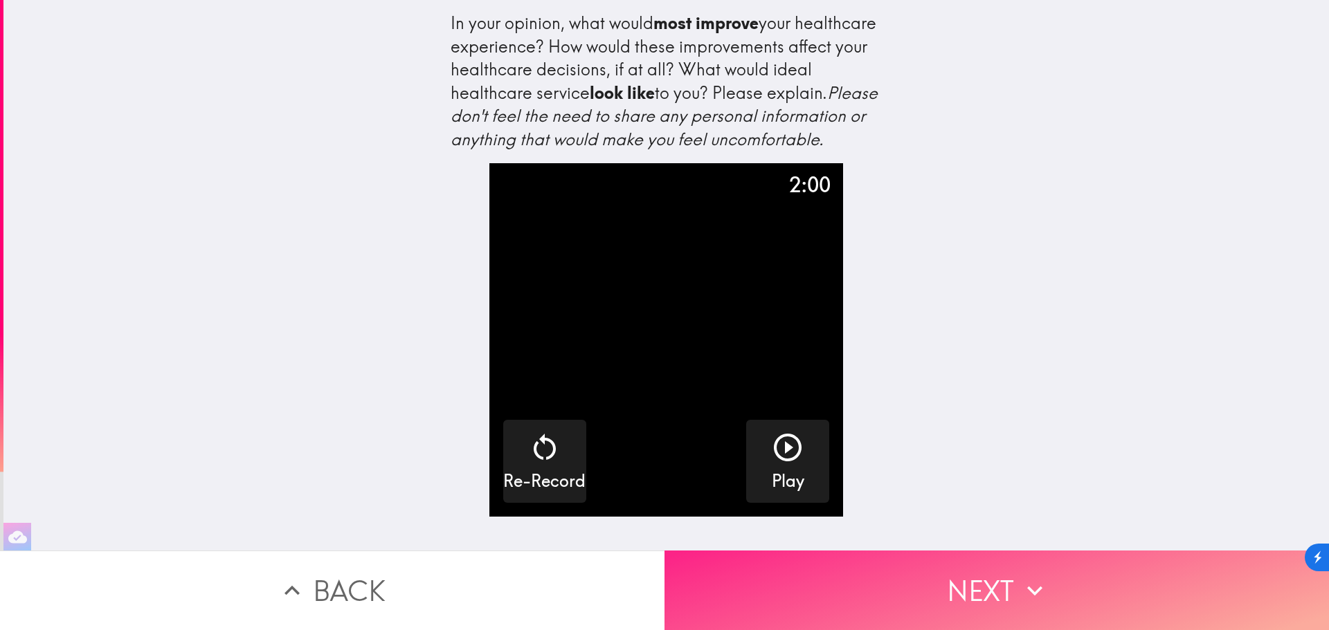
click at [999, 587] on button "Next" at bounding box center [996, 591] width 664 height 80
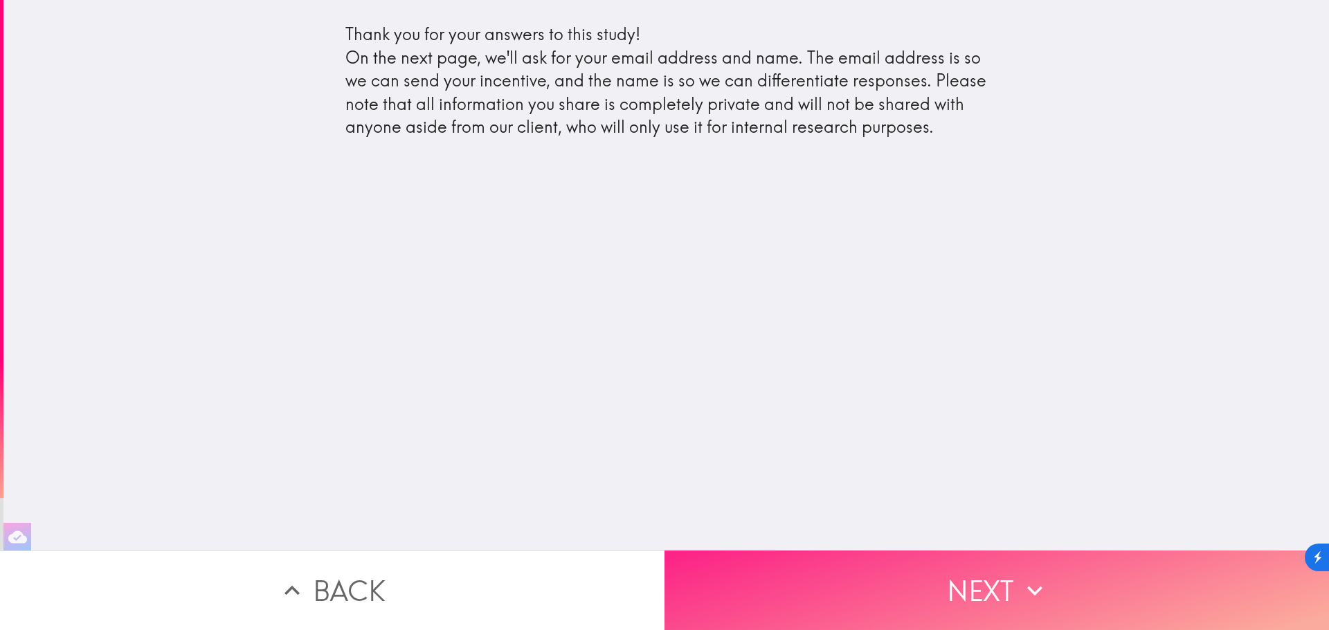
click at [958, 585] on button "Next" at bounding box center [996, 591] width 664 height 80
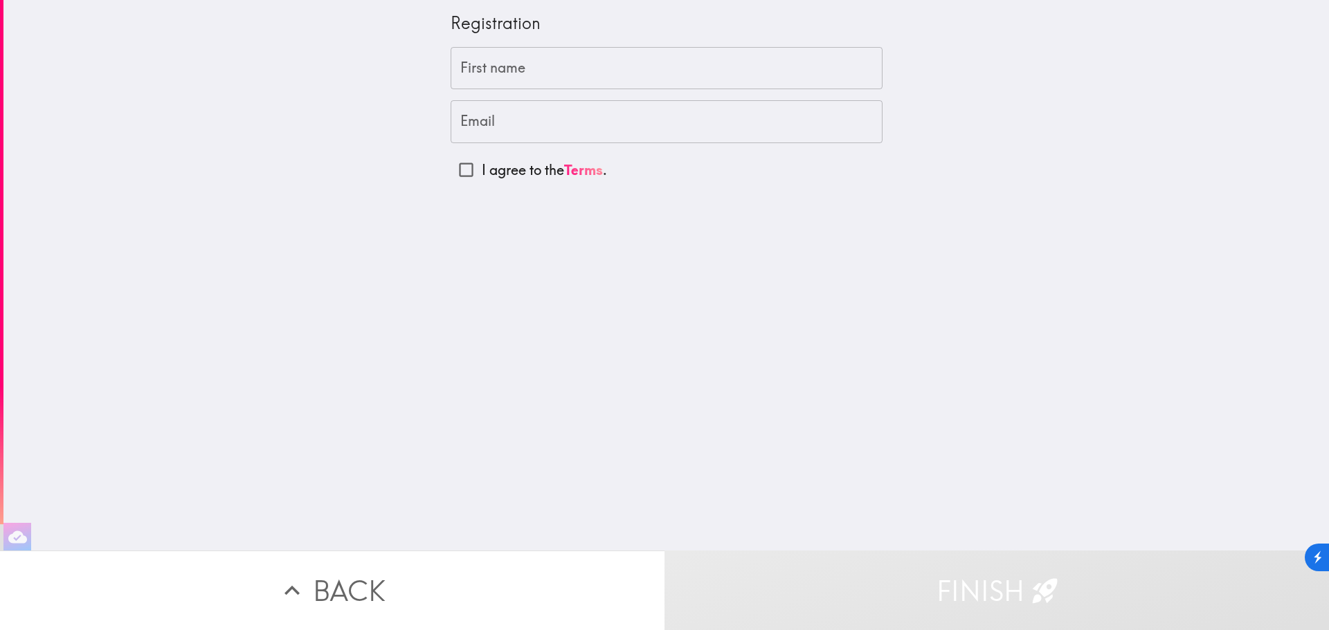
click at [529, 69] on input "First name" at bounding box center [666, 68] width 432 height 43
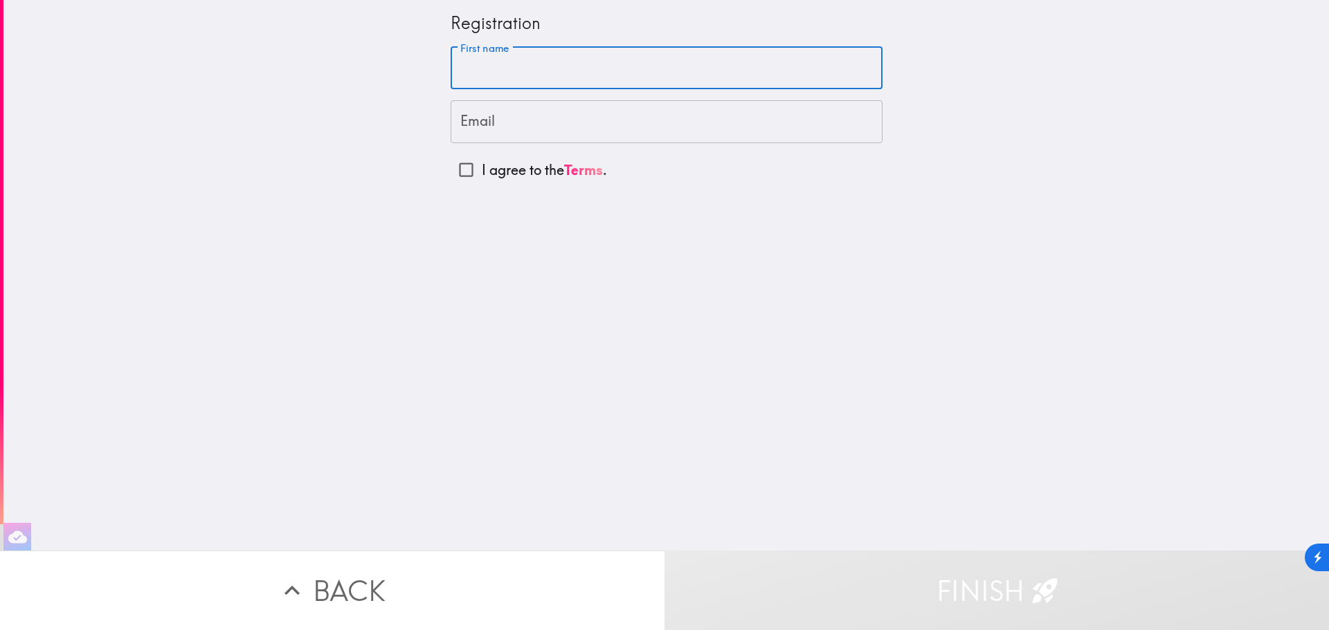
type input "[PERSON_NAME]"
type input "[EMAIL_ADDRESS][DOMAIN_NAME]"
drag, startPoint x: 506, startPoint y: 79, endPoint x: 455, endPoint y: 74, distance: 50.7
click at [455, 74] on input "[PERSON_NAME]" at bounding box center [666, 68] width 432 height 43
type input "[PERSON_NAME]"
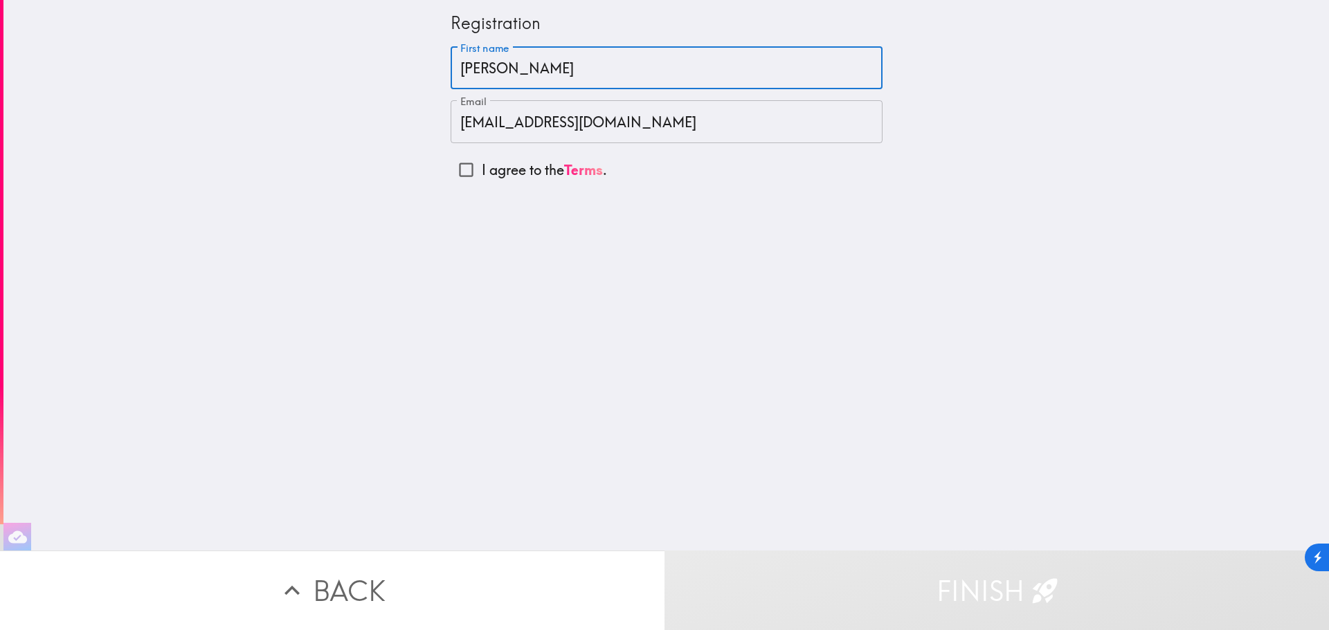
click at [457, 167] on input "I agree to the Terms ." at bounding box center [465, 169] width 31 height 31
checkbox input "true"
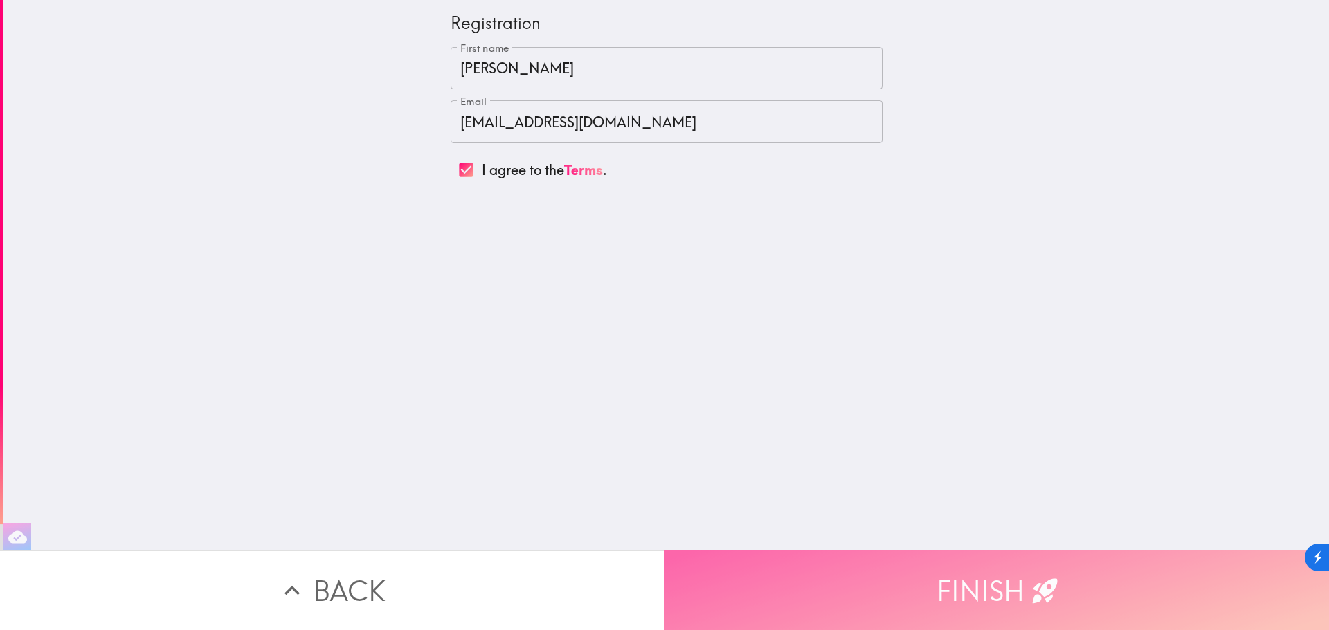
click at [1012, 584] on button "Finish" at bounding box center [996, 591] width 664 height 80
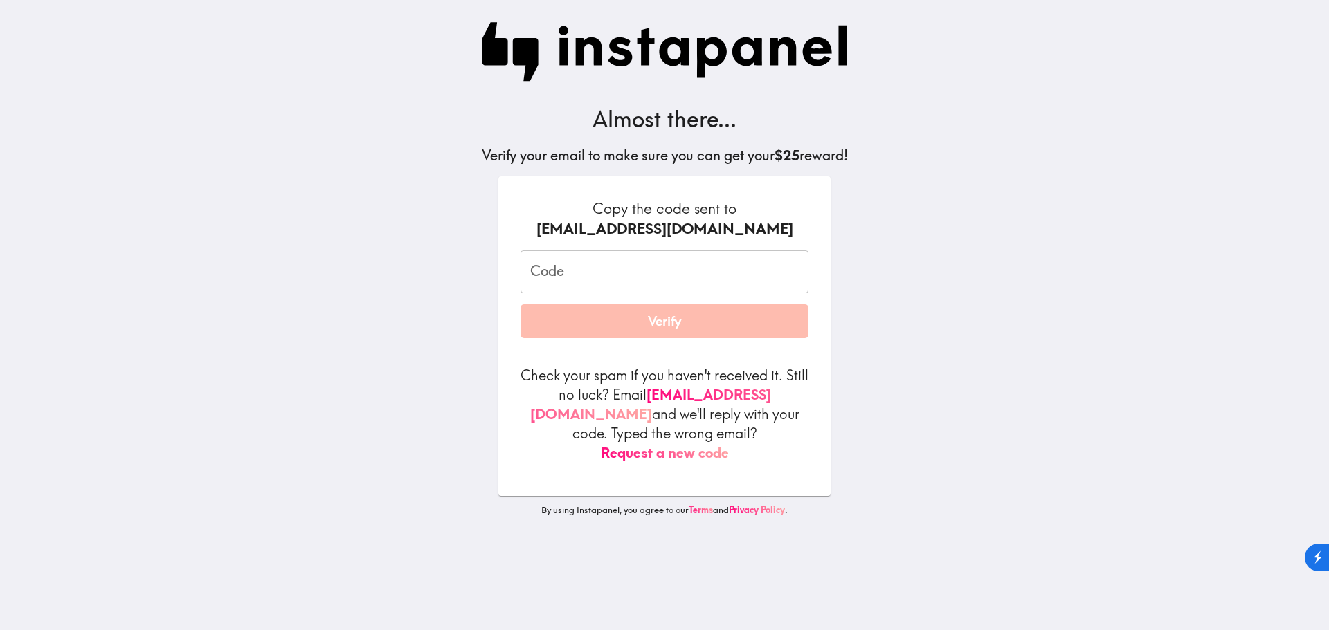
click at [571, 276] on input "Code" at bounding box center [664, 271] width 288 height 43
paste input "Hfh_umG_Qqf"
click at [661, 269] on input "Hfh_umG_Qqf" at bounding box center [664, 271] width 288 height 43
click at [644, 273] on input "Hfh_umG_Qqf" at bounding box center [664, 271] width 288 height 43
click at [630, 273] on input "Hfh_umG_Qqf" at bounding box center [664, 271] width 288 height 43
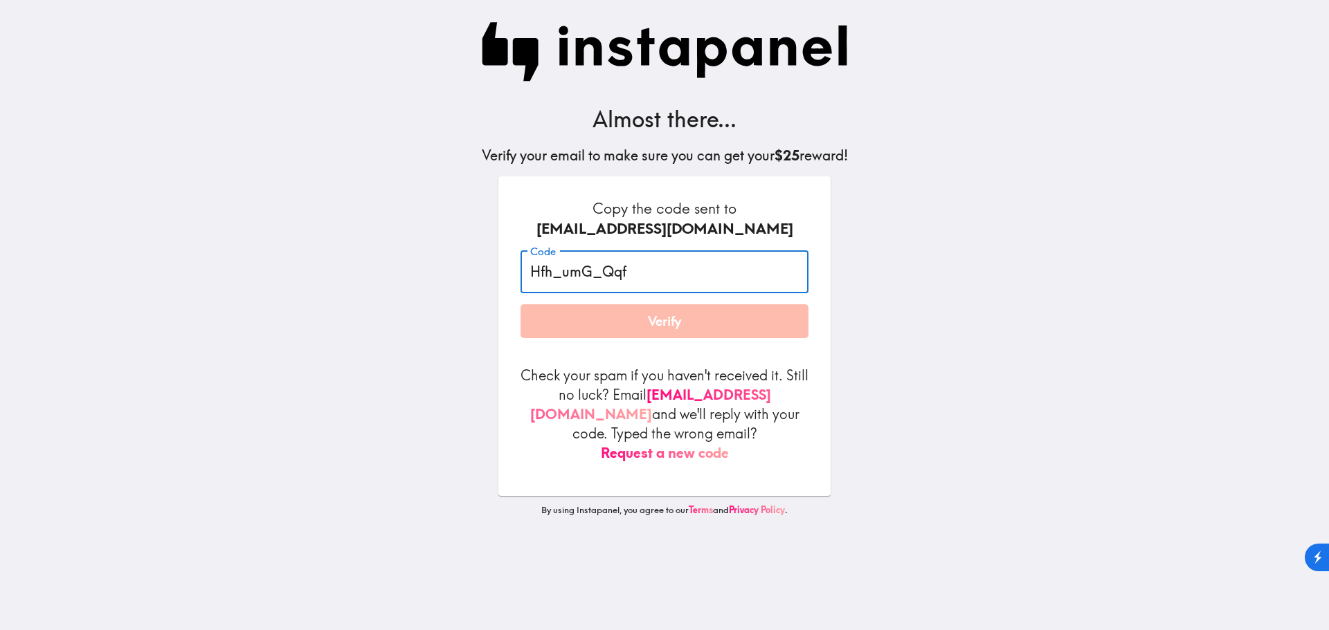
type input "Hfh_umG_Qqf"
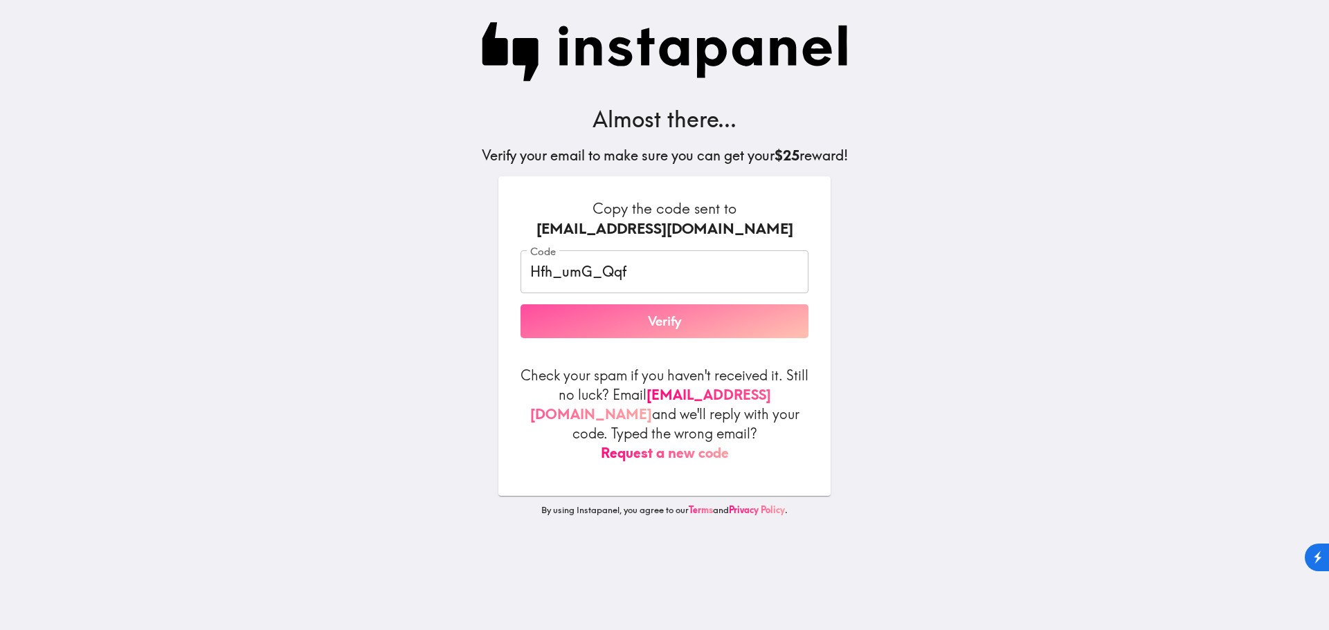
click at [664, 324] on button "Verify" at bounding box center [664, 321] width 288 height 35
